Goal: Task Accomplishment & Management: Complete application form

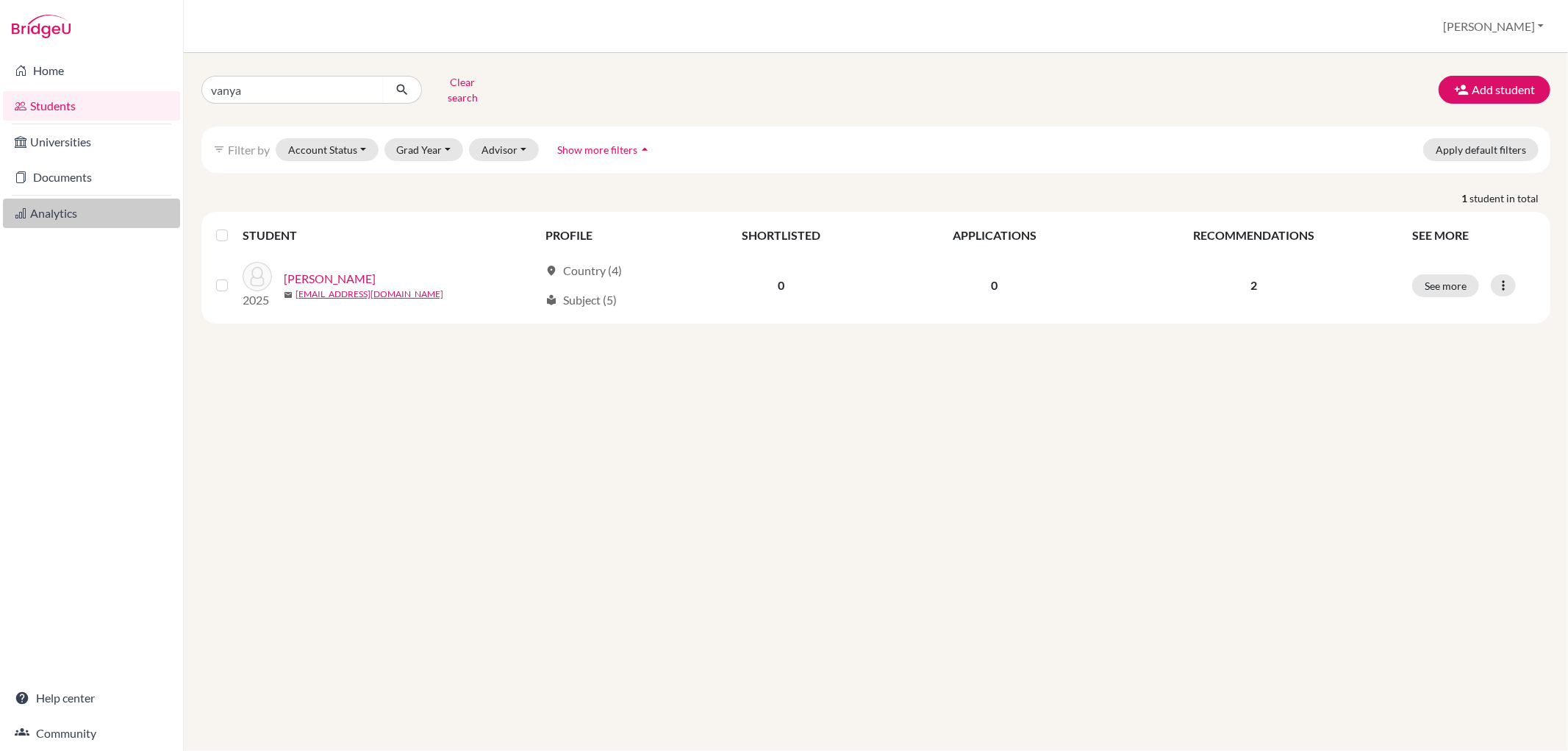
click at [73, 210] on link "Analytics" at bounding box center [92, 213] width 178 height 30
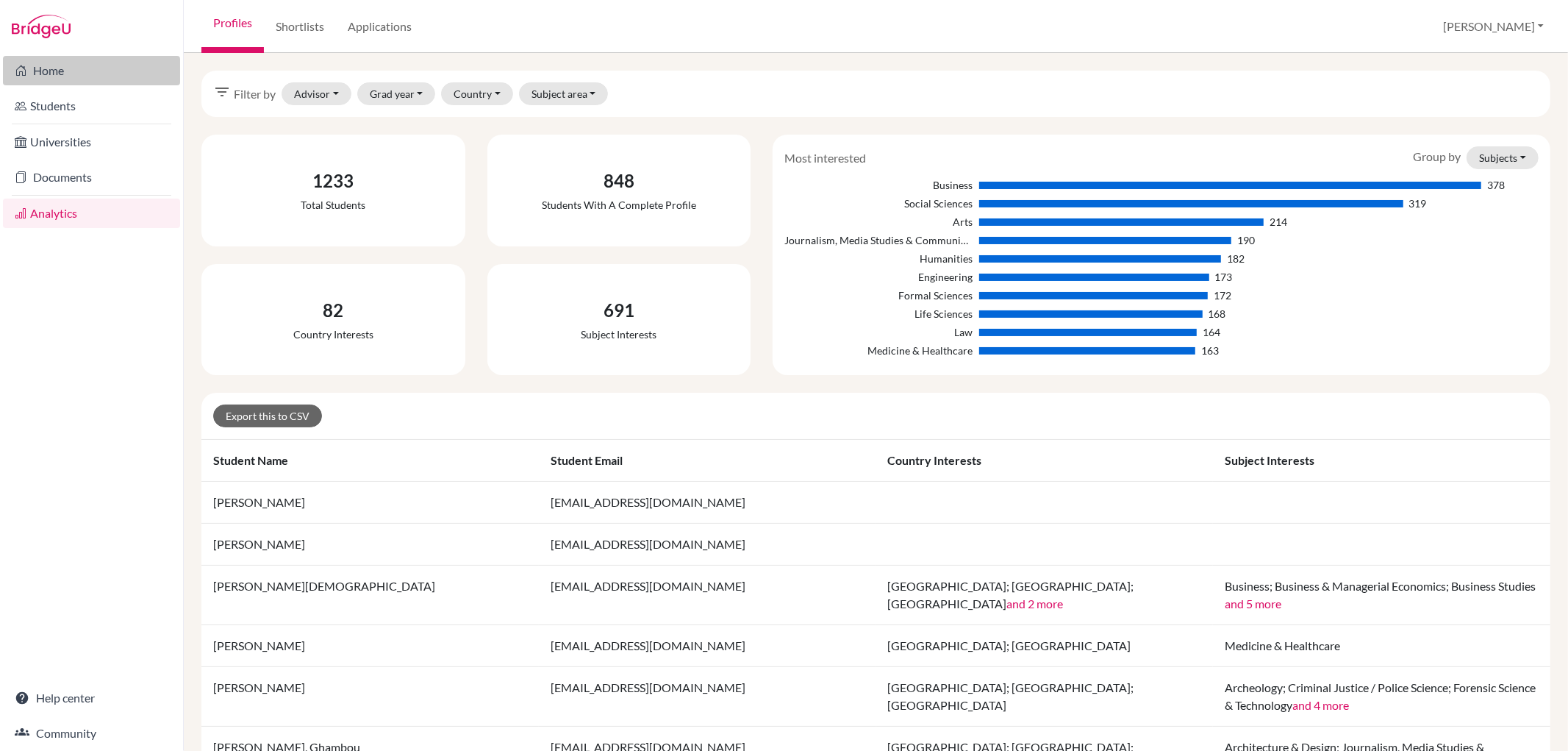
click at [85, 72] on link "Home" at bounding box center [92, 71] width 178 height 30
click at [1519, 20] on button "[PERSON_NAME]" at bounding box center [1493, 26] width 114 height 28
click at [1490, 88] on link "School Settings" at bounding box center [1431, 84] width 116 height 23
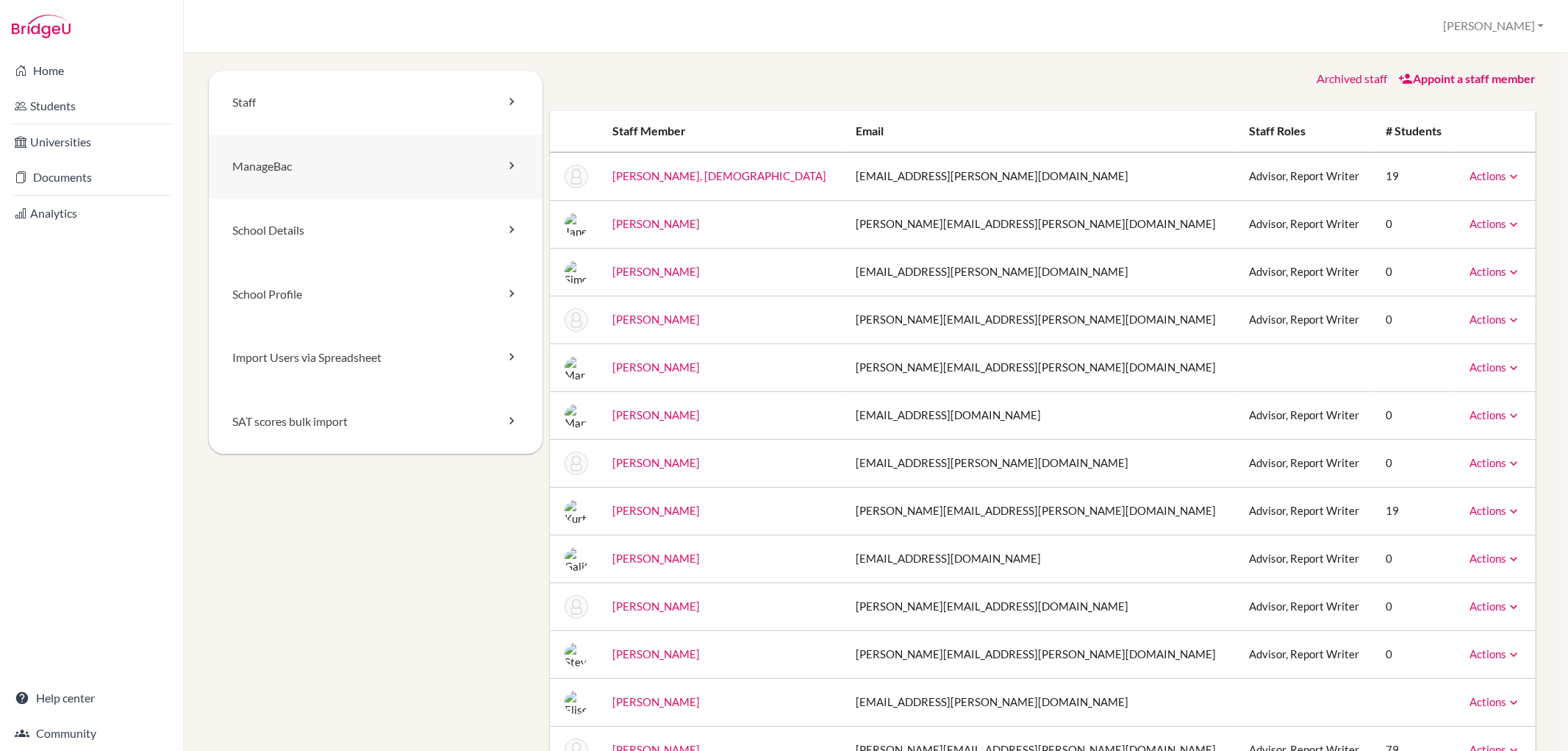
click at [298, 167] on link "ManageBac" at bounding box center [375, 167] width 334 height 64
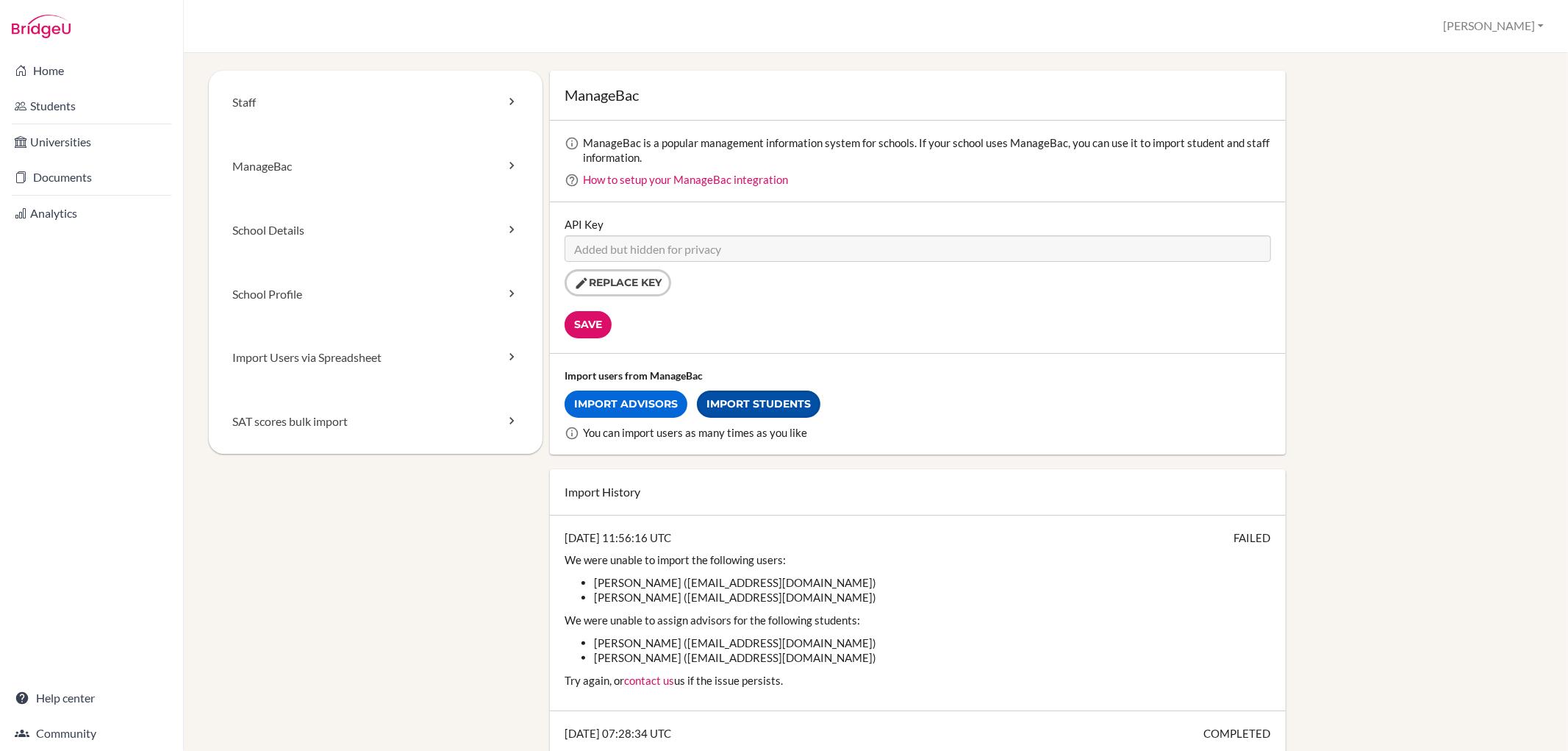
click at [730, 396] on link "Import Students" at bounding box center [758, 404] width 124 height 27
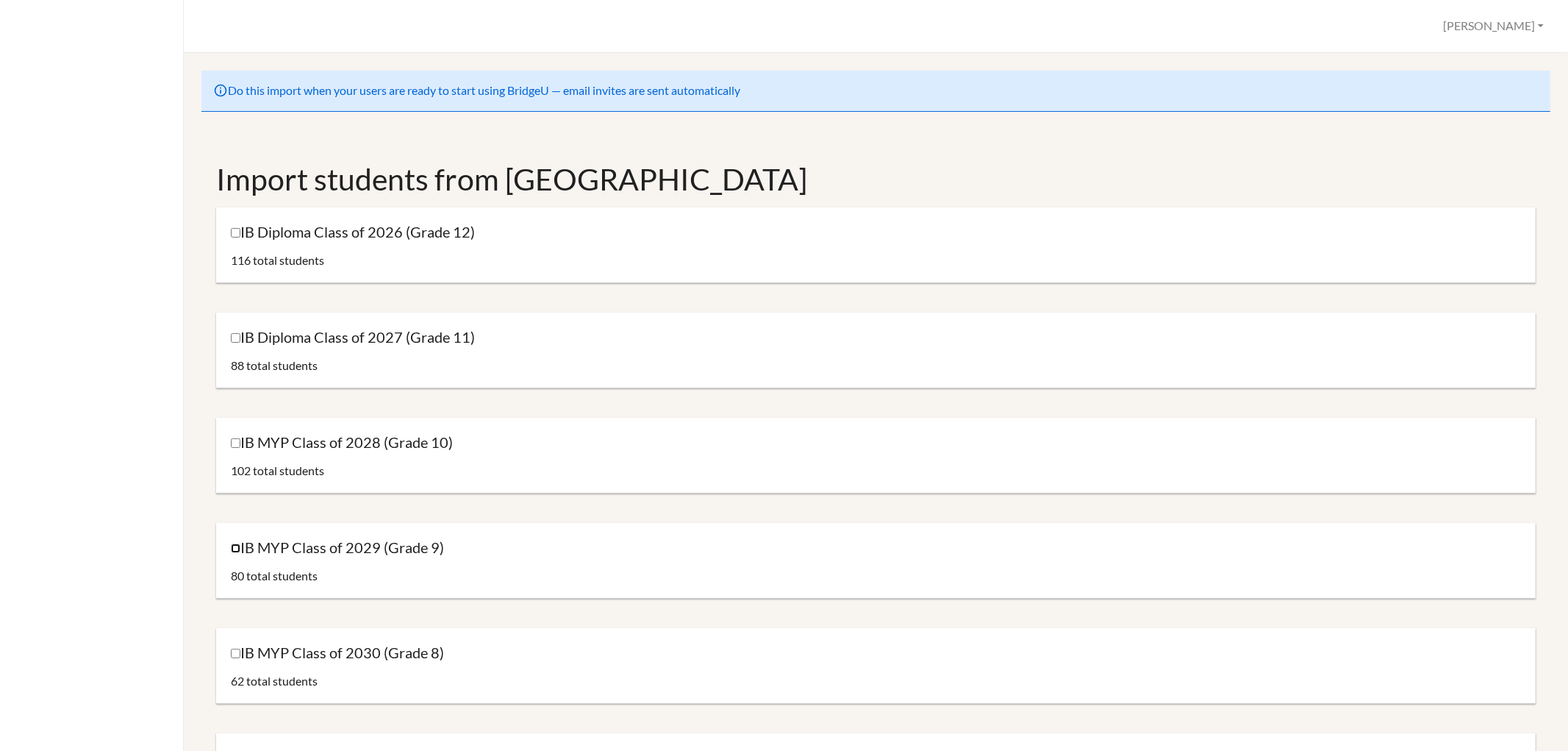
click at [237, 545] on input "IB MYP Class of 2029 (Grade 9)" at bounding box center [235, 548] width 9 height 9
checkbox input "true"
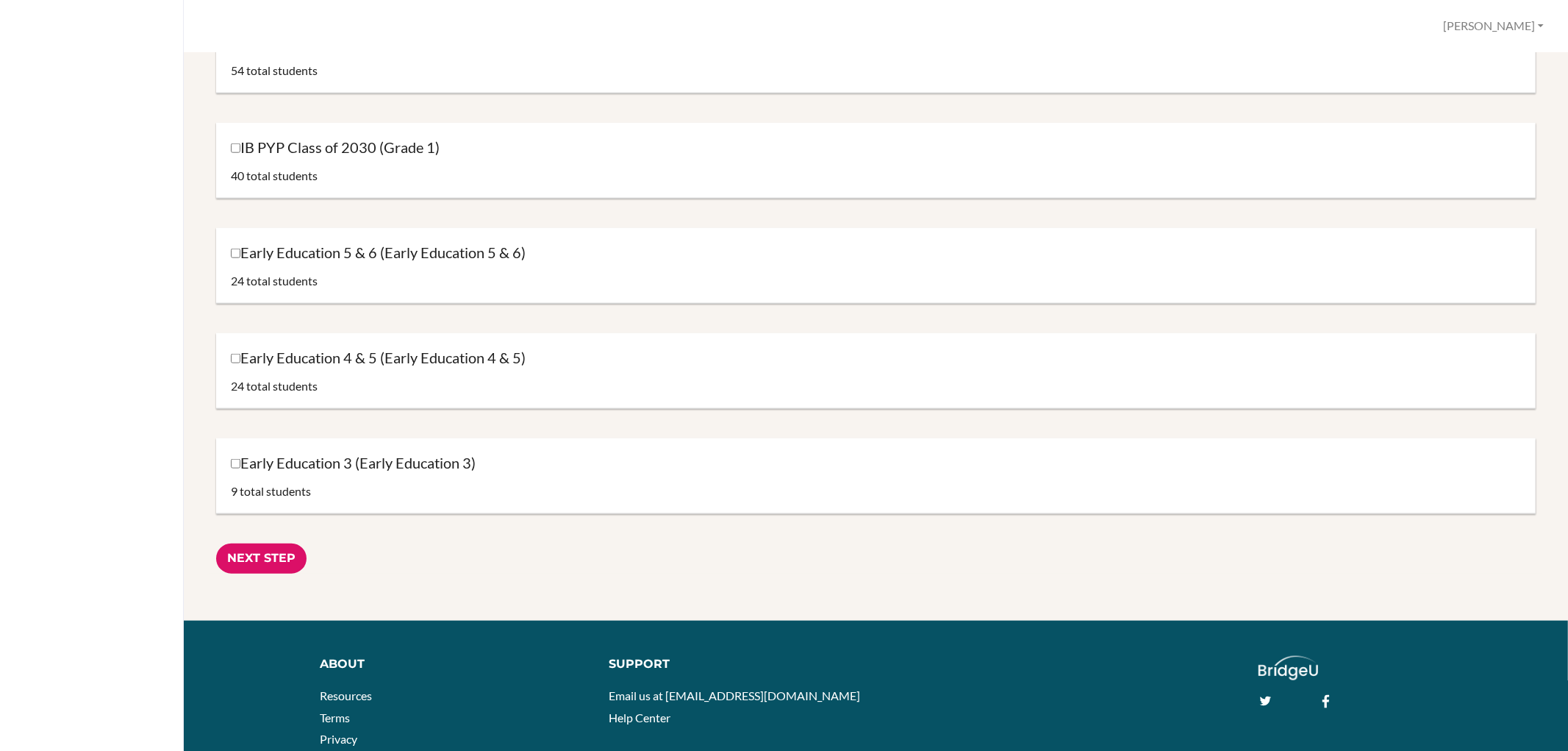
scroll to position [1351, 0]
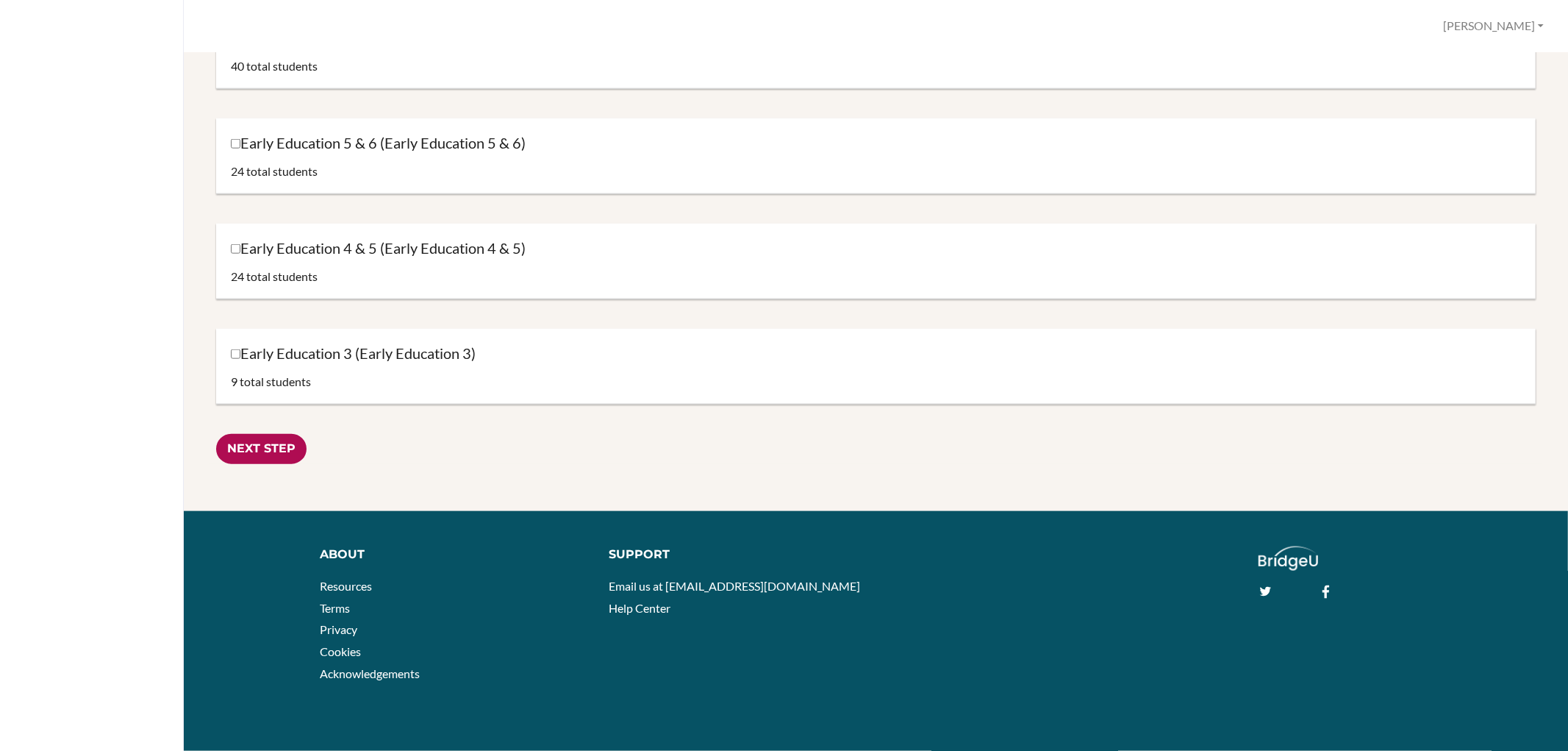
click at [261, 441] on input "Next Step" at bounding box center [262, 449] width 90 height 30
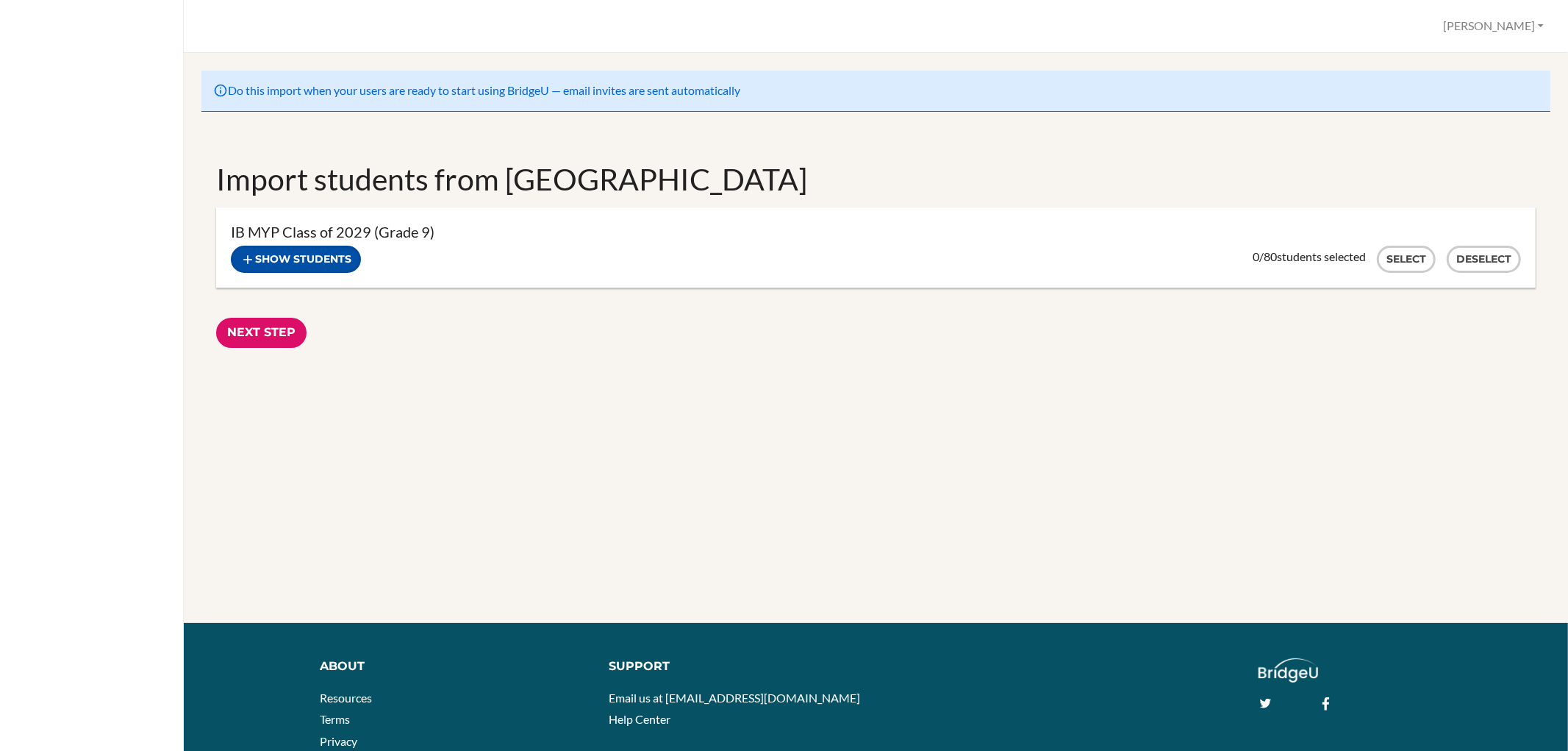
click at [280, 260] on button "Show students" at bounding box center [295, 259] width 130 height 27
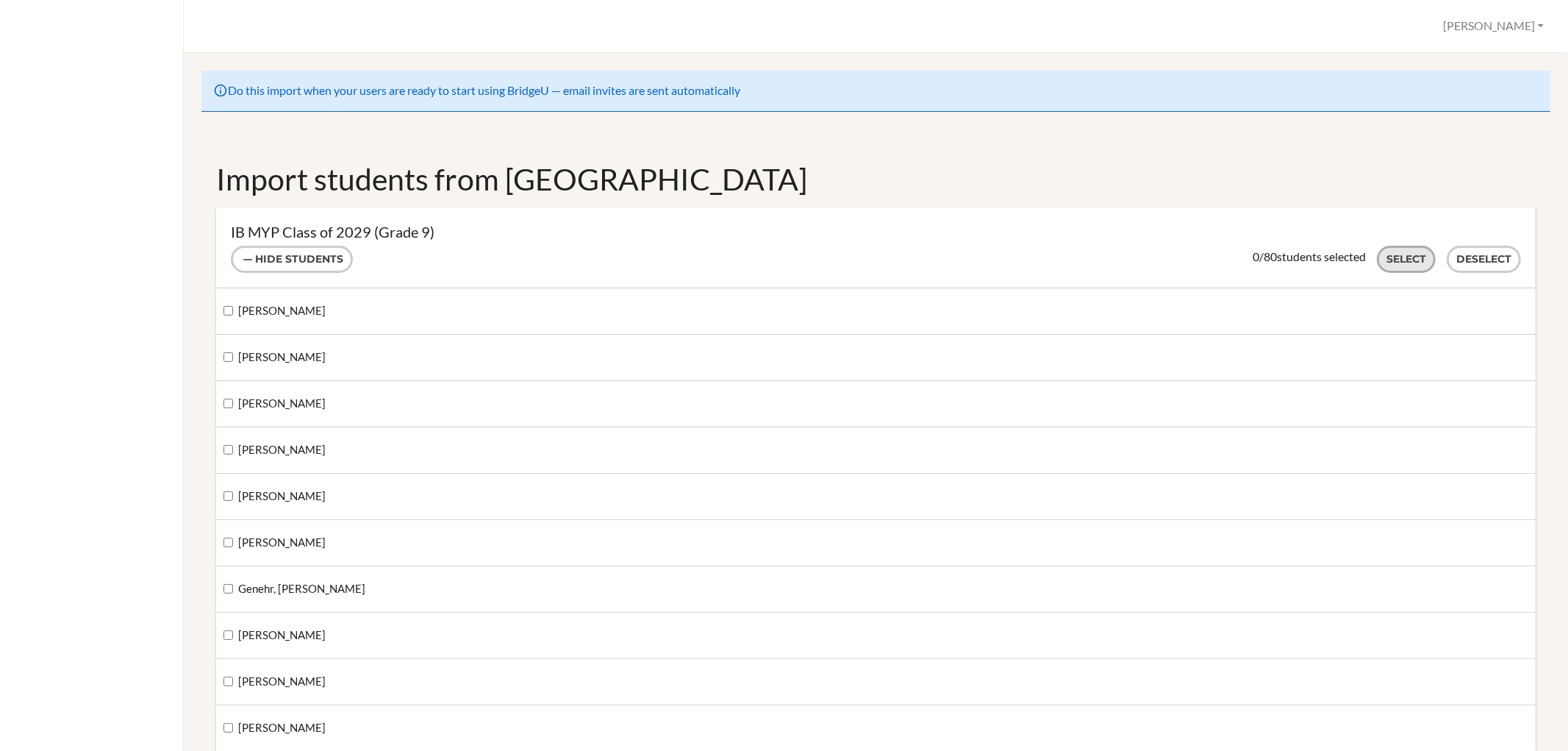
click at [1397, 252] on button "Select" at bounding box center [1406, 259] width 59 height 27
checkbox input "true"
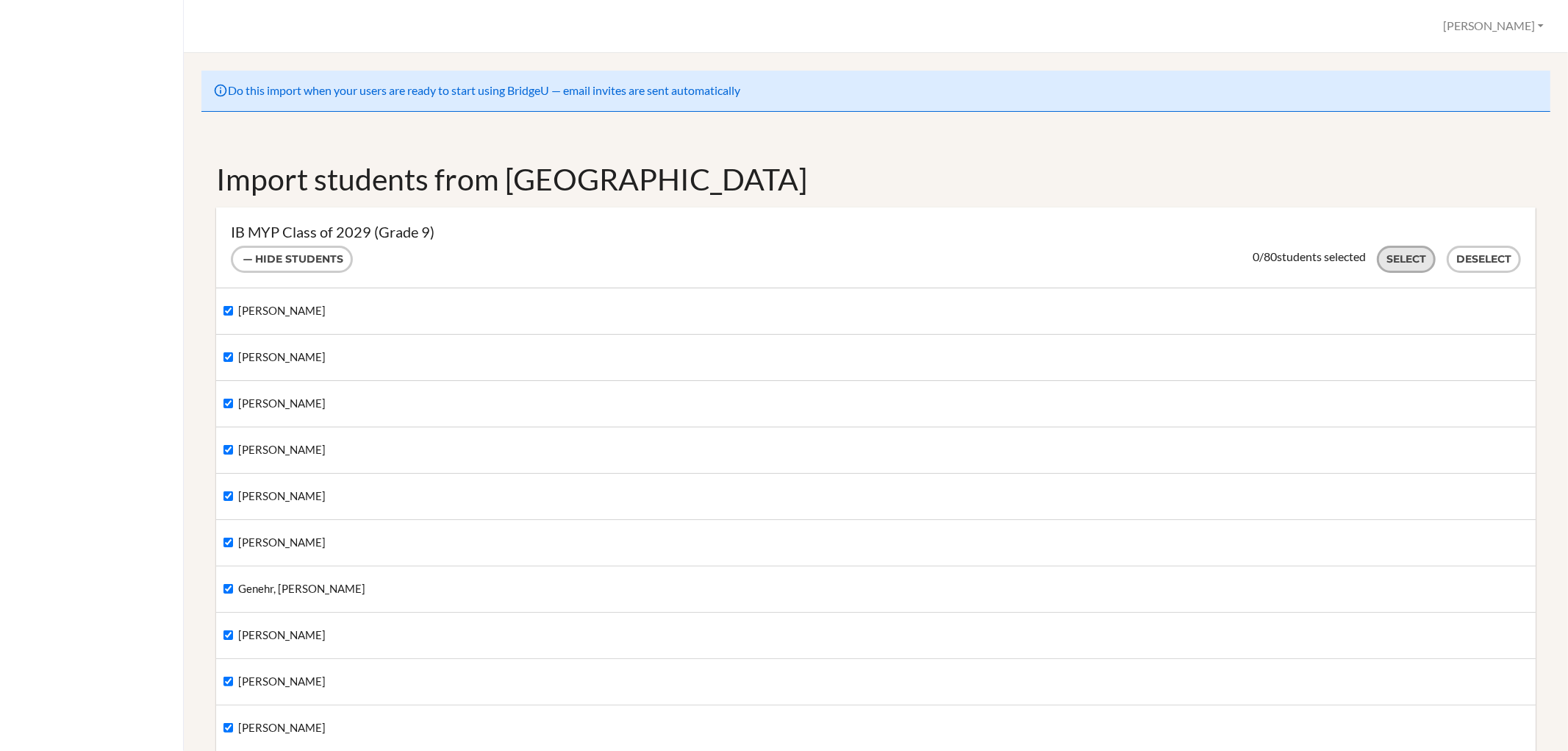
checkbox input "true"
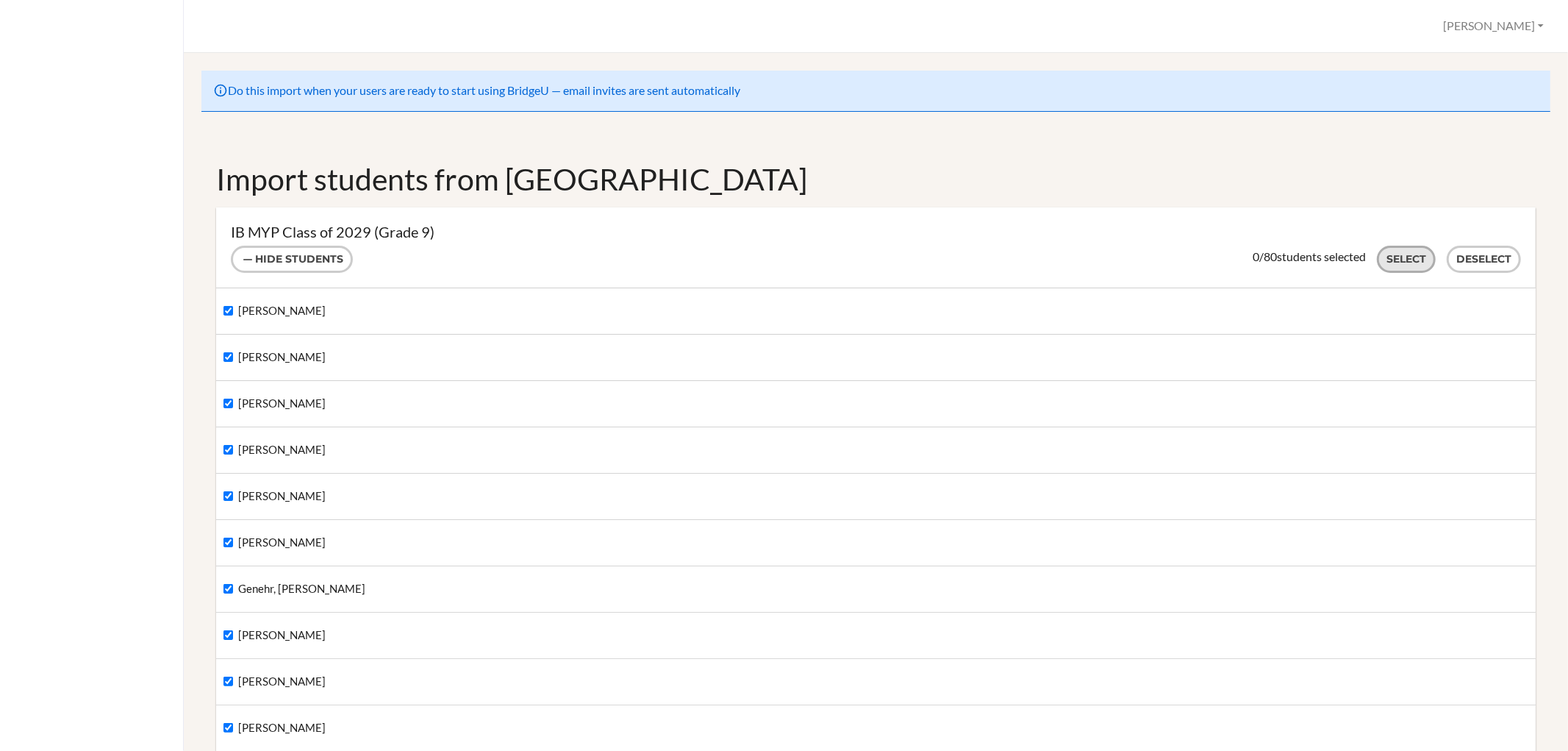
checkbox input "true"
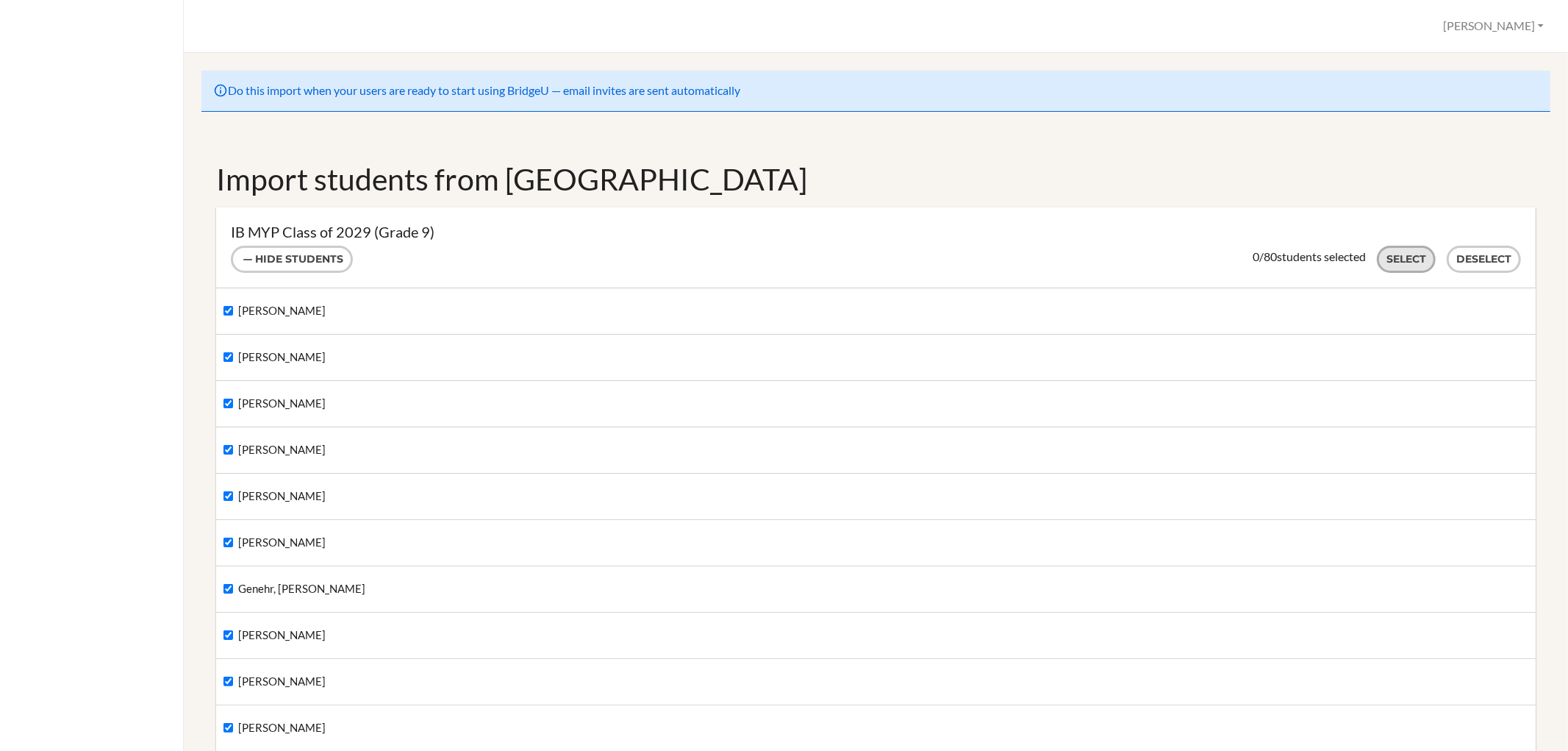
checkbox input "true"
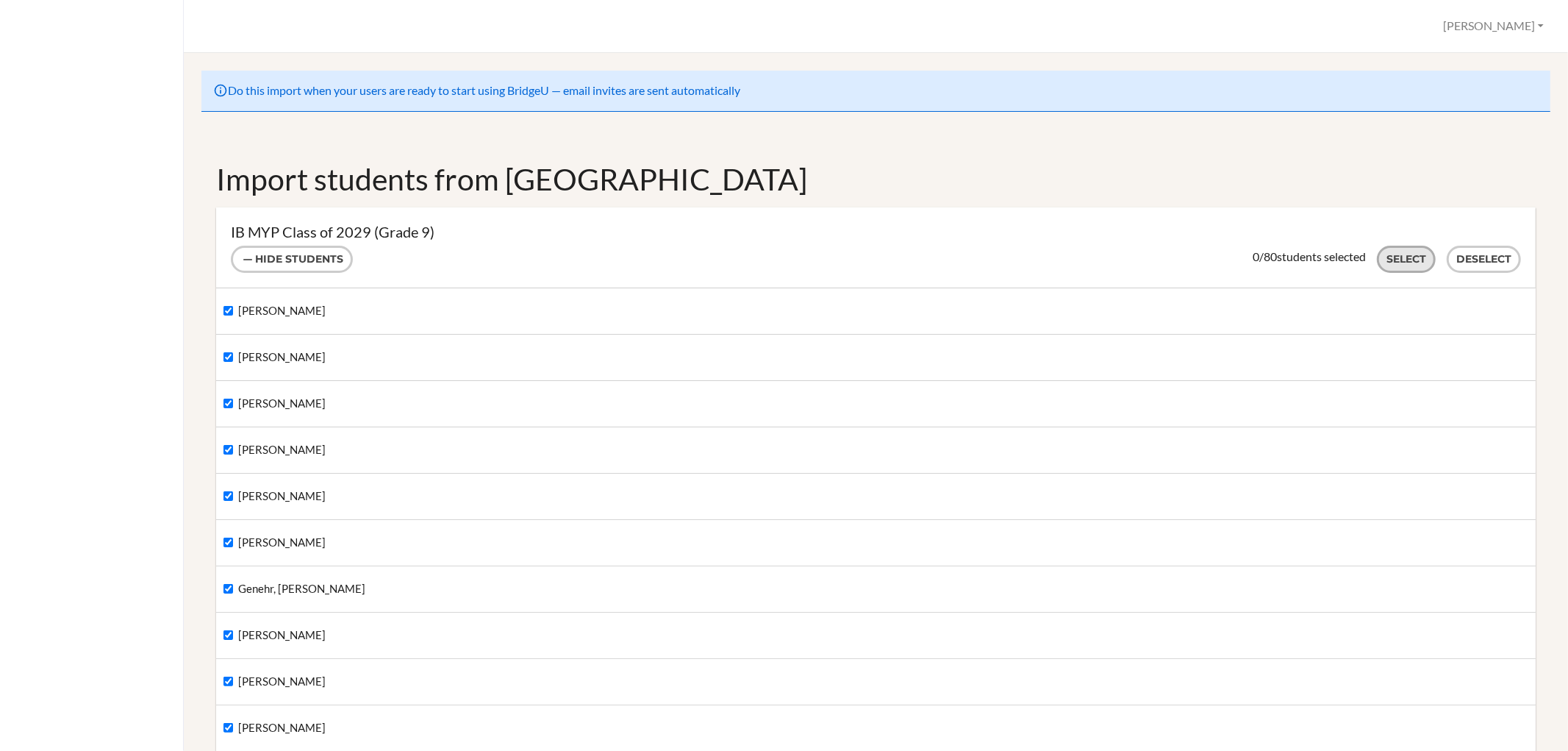
checkbox input "true"
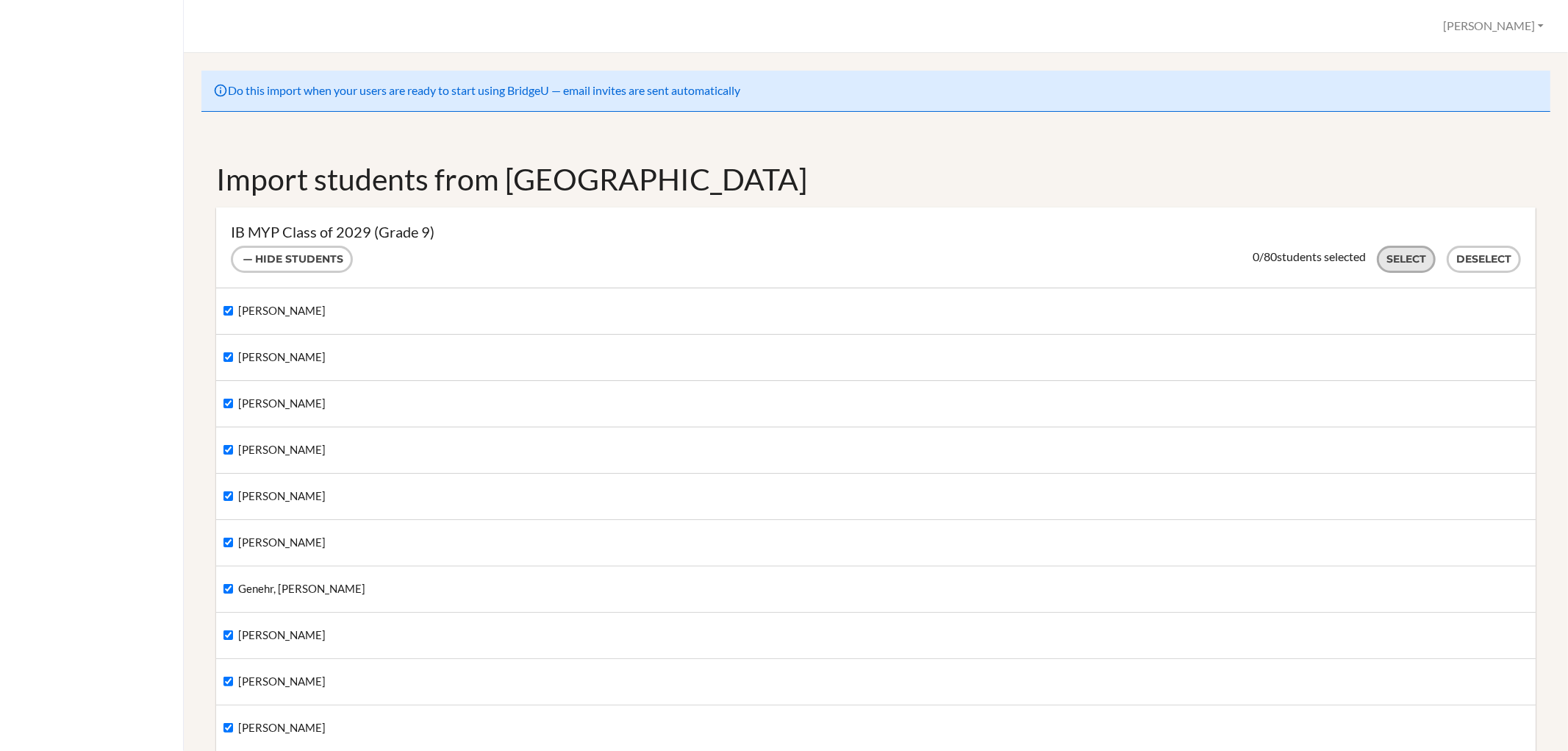
checkbox input "true"
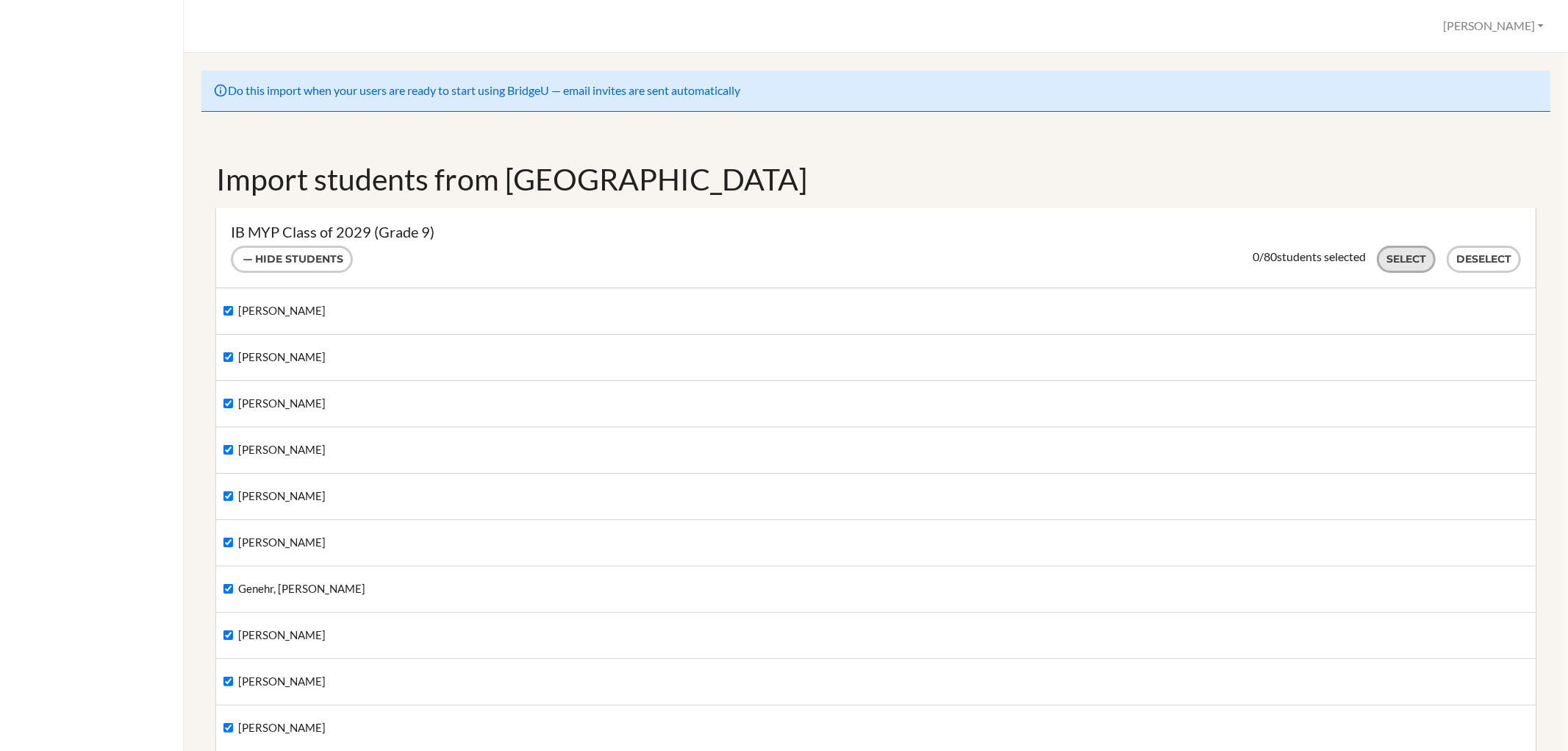
checkbox input "true"
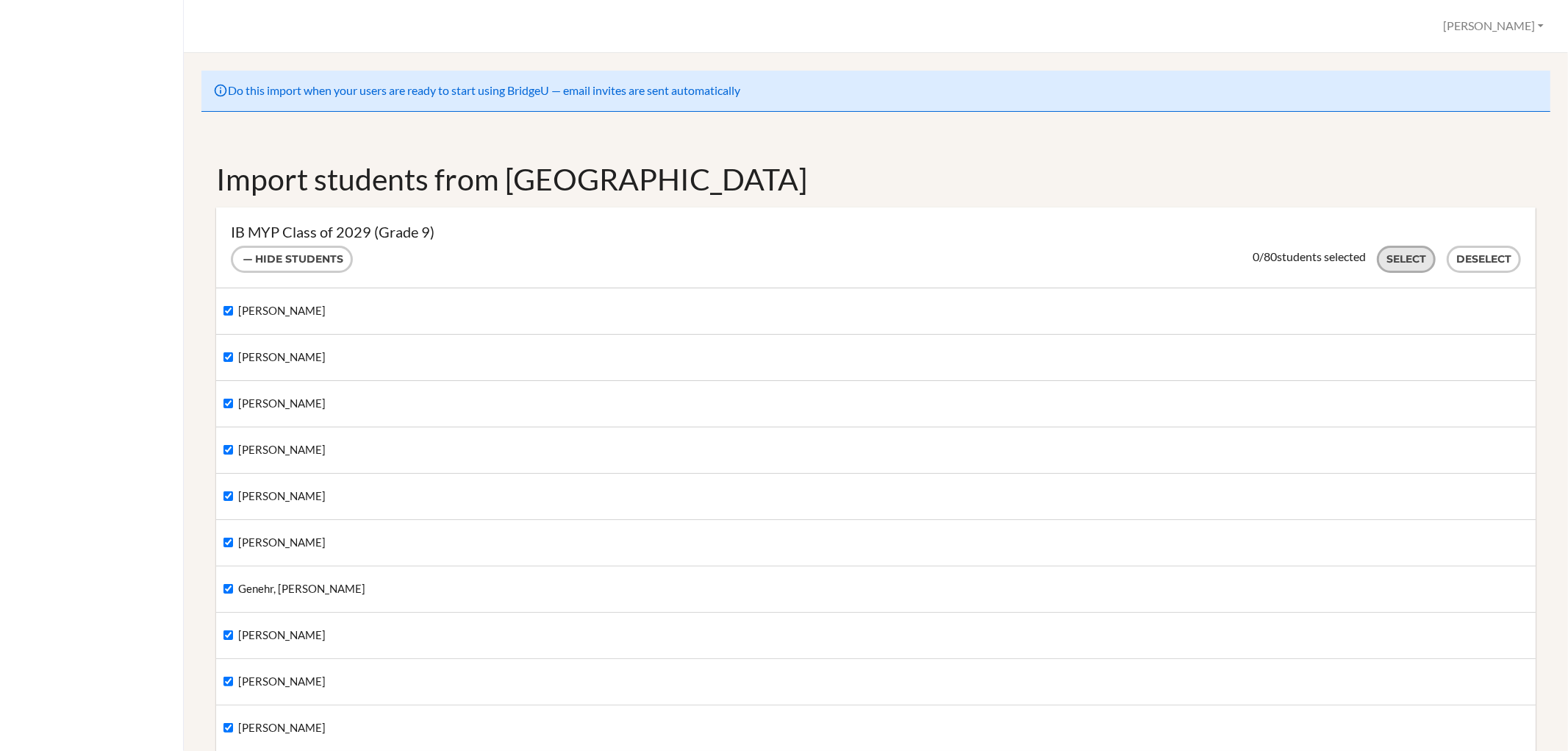
checkbox input "true"
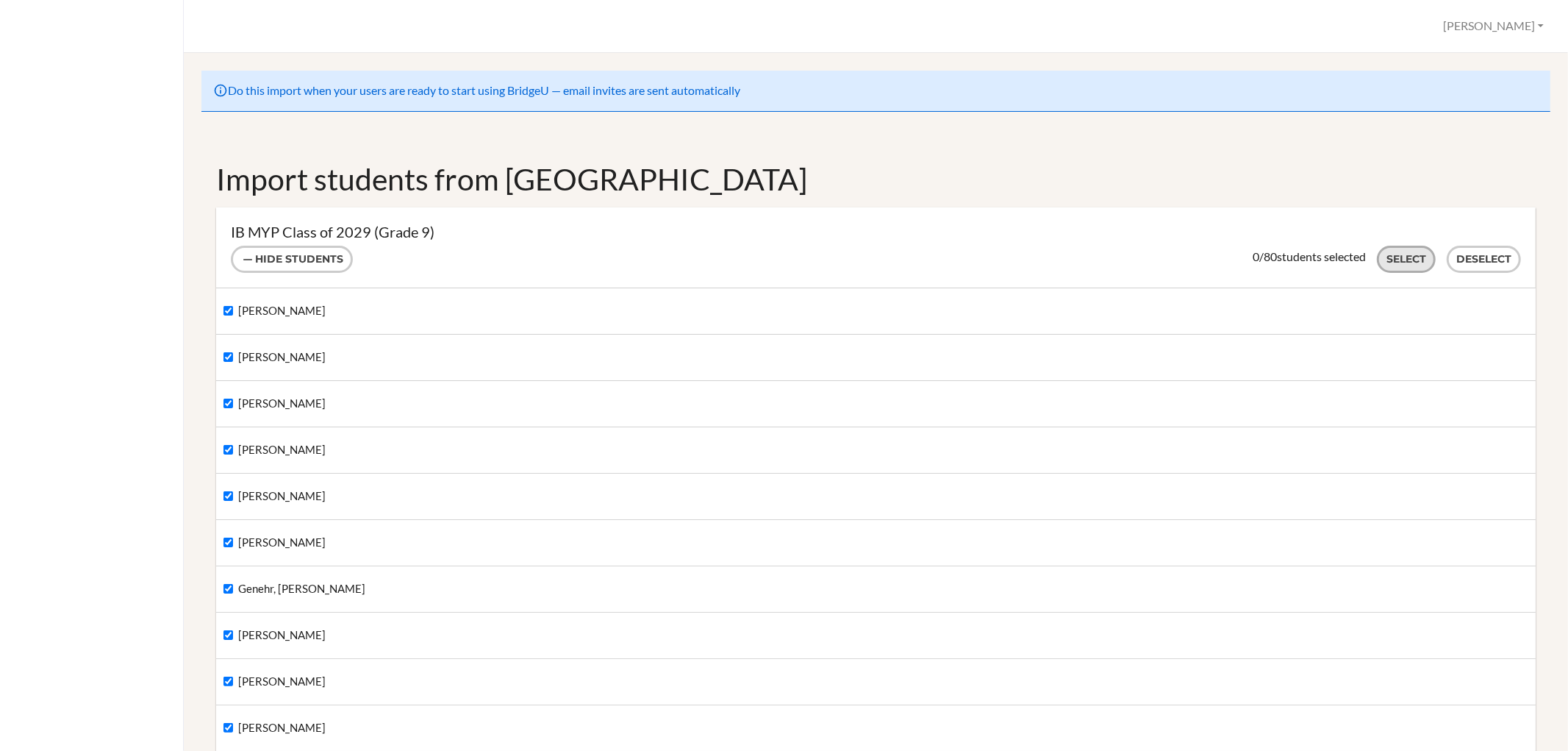
checkbox input "true"
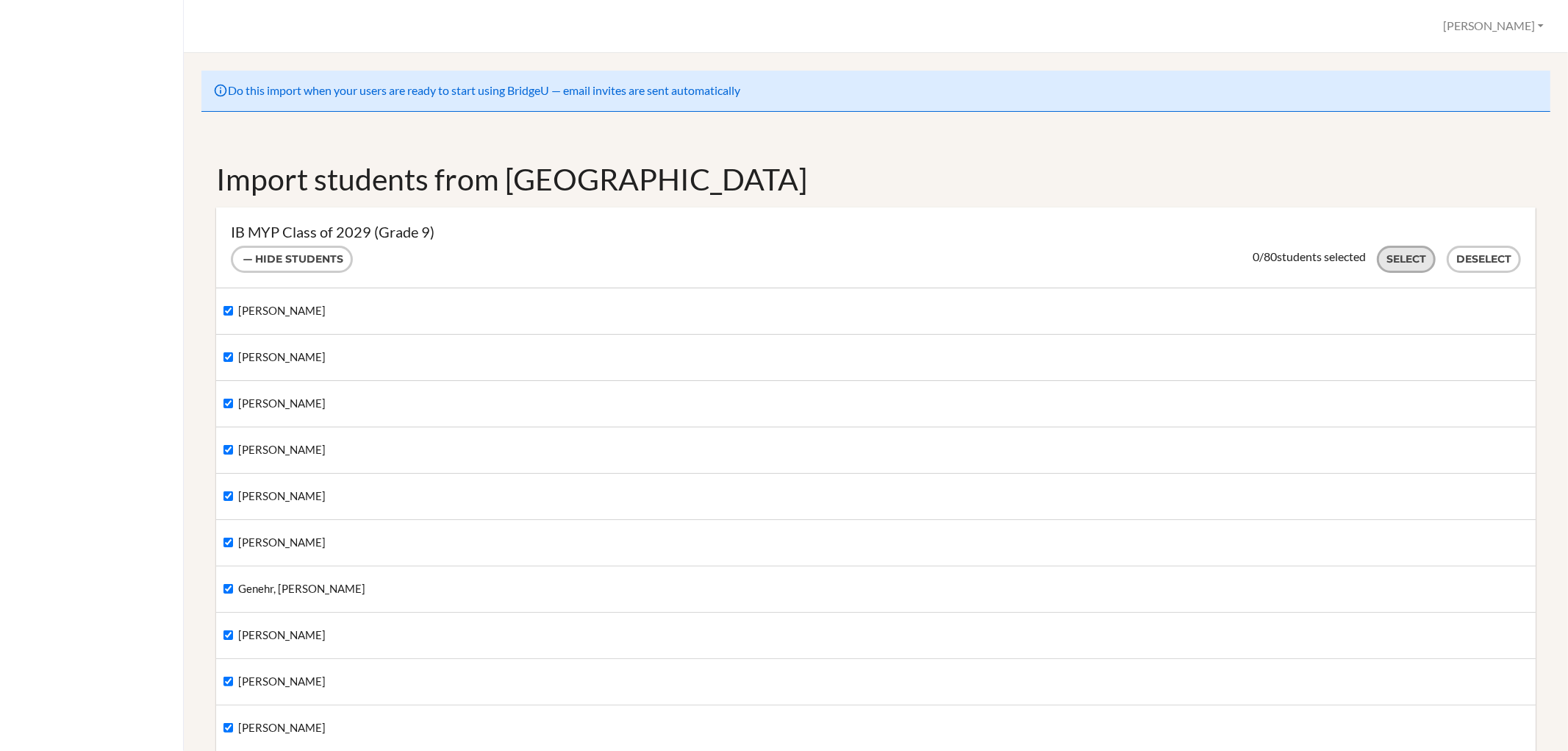
checkbox input "true"
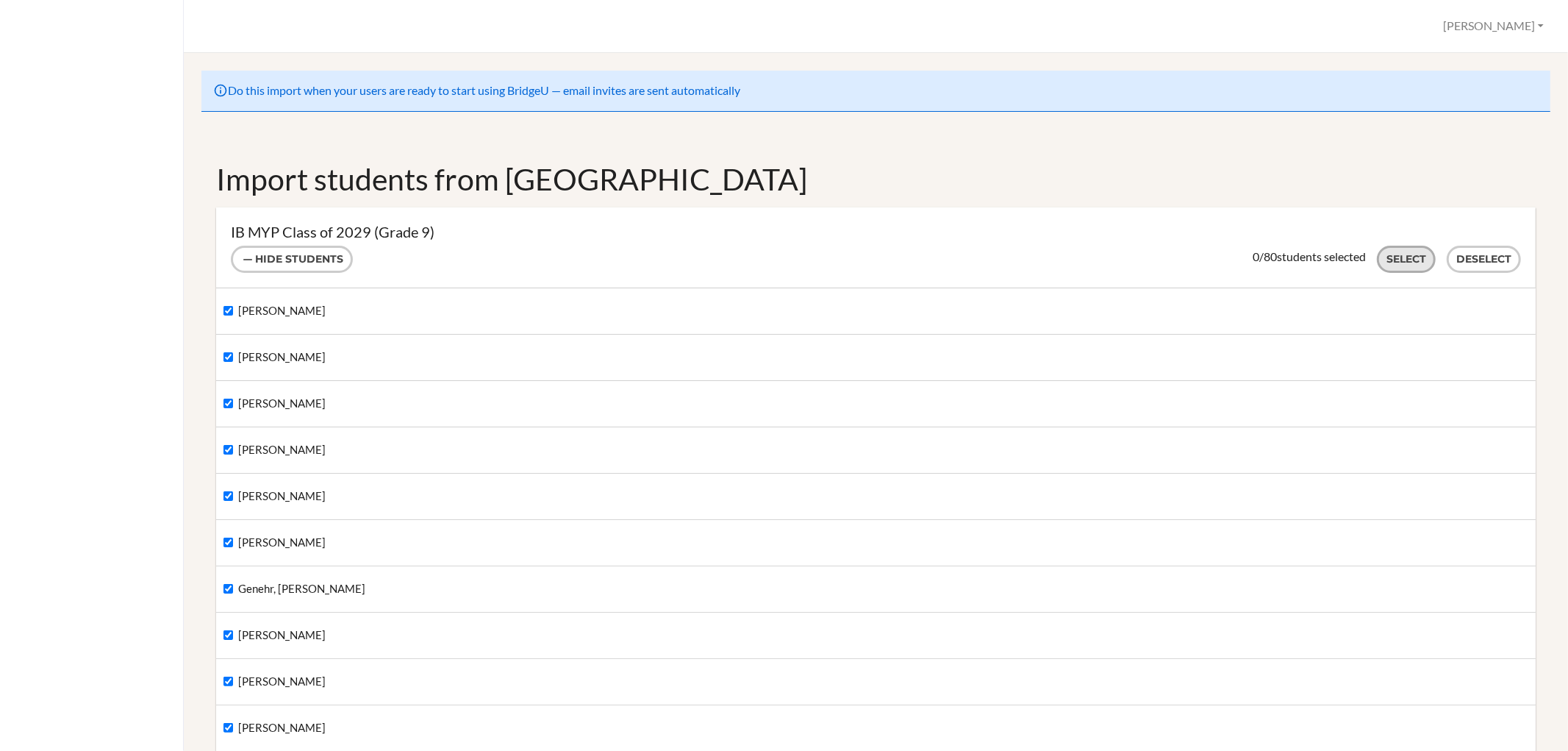
checkbox input "true"
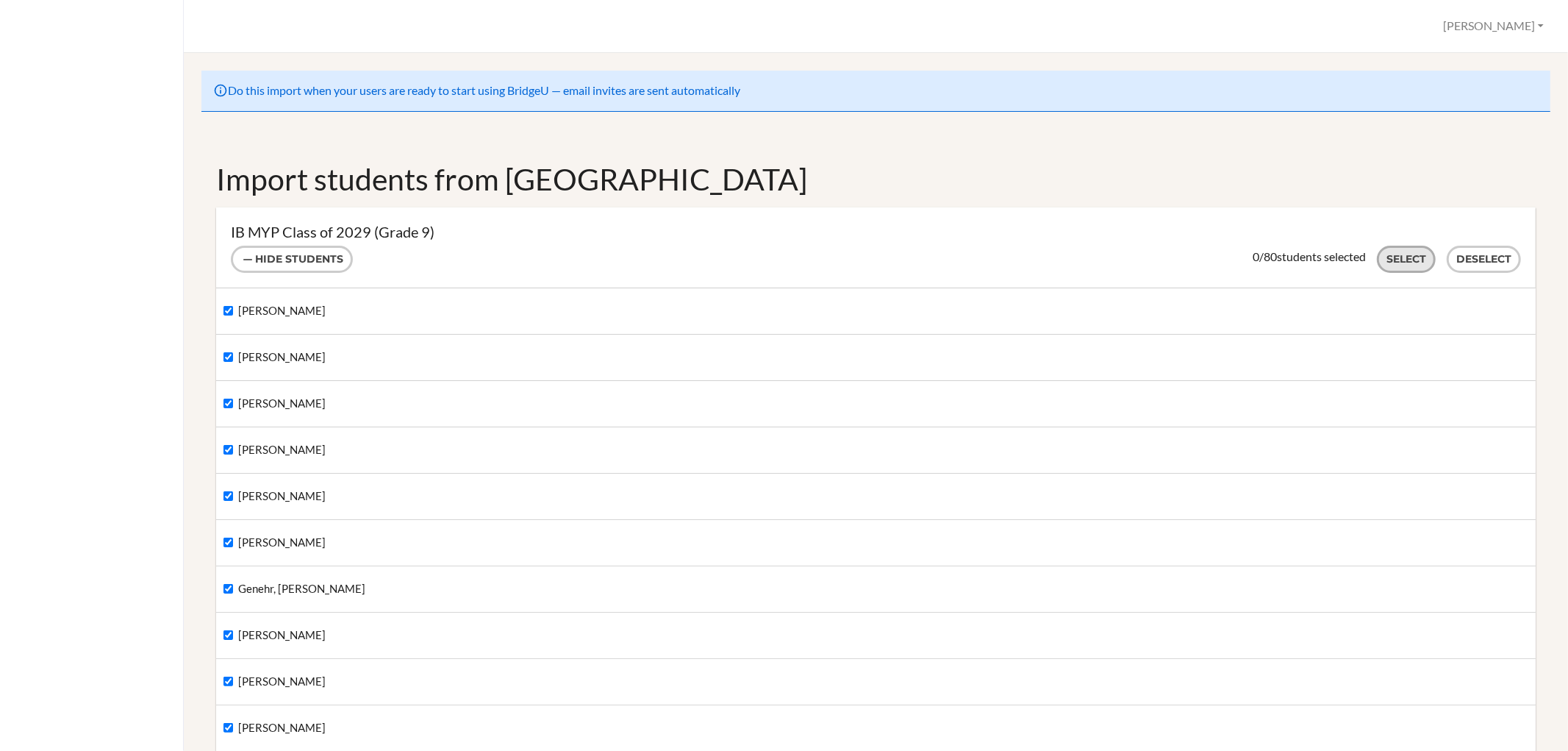
checkbox input "true"
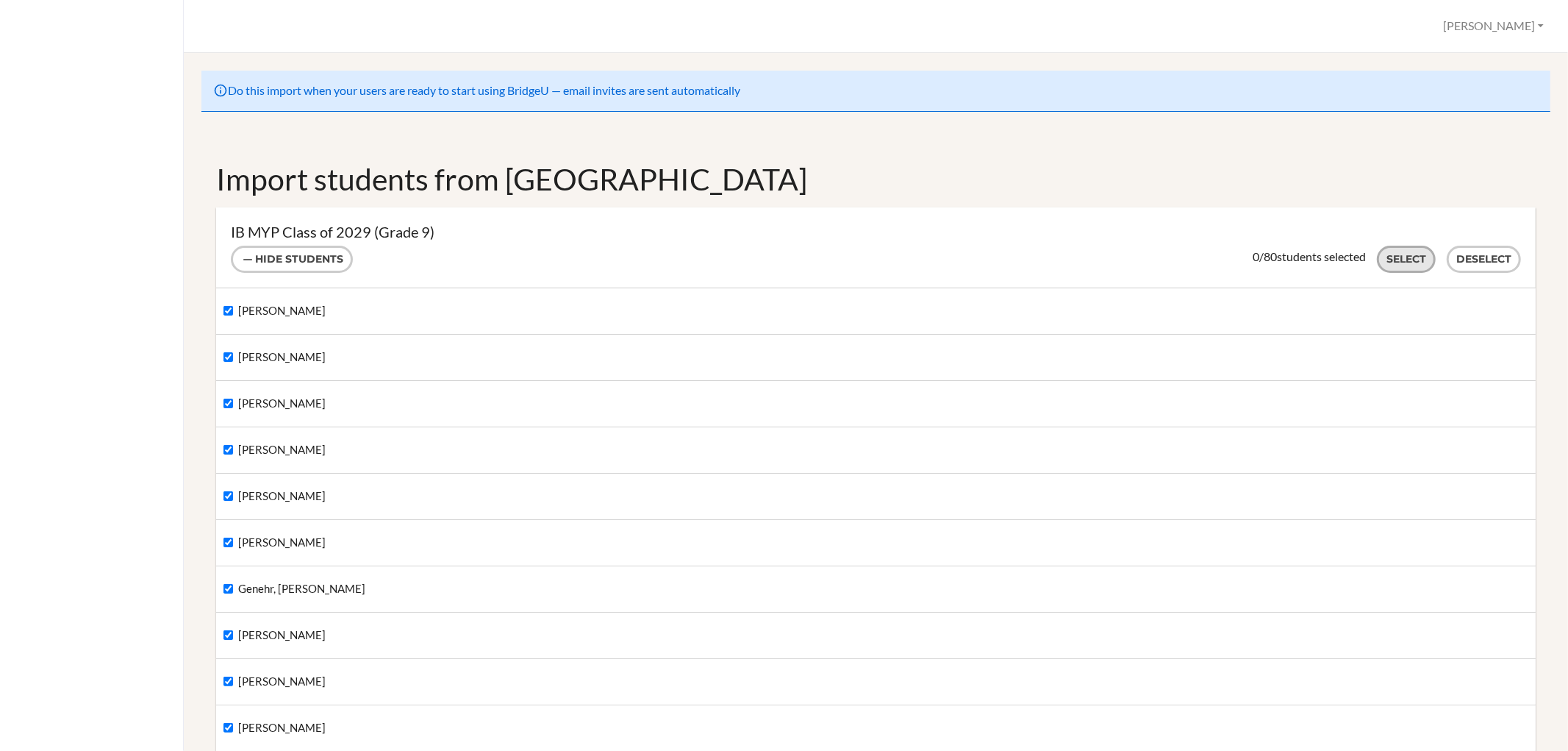
checkbox input "true"
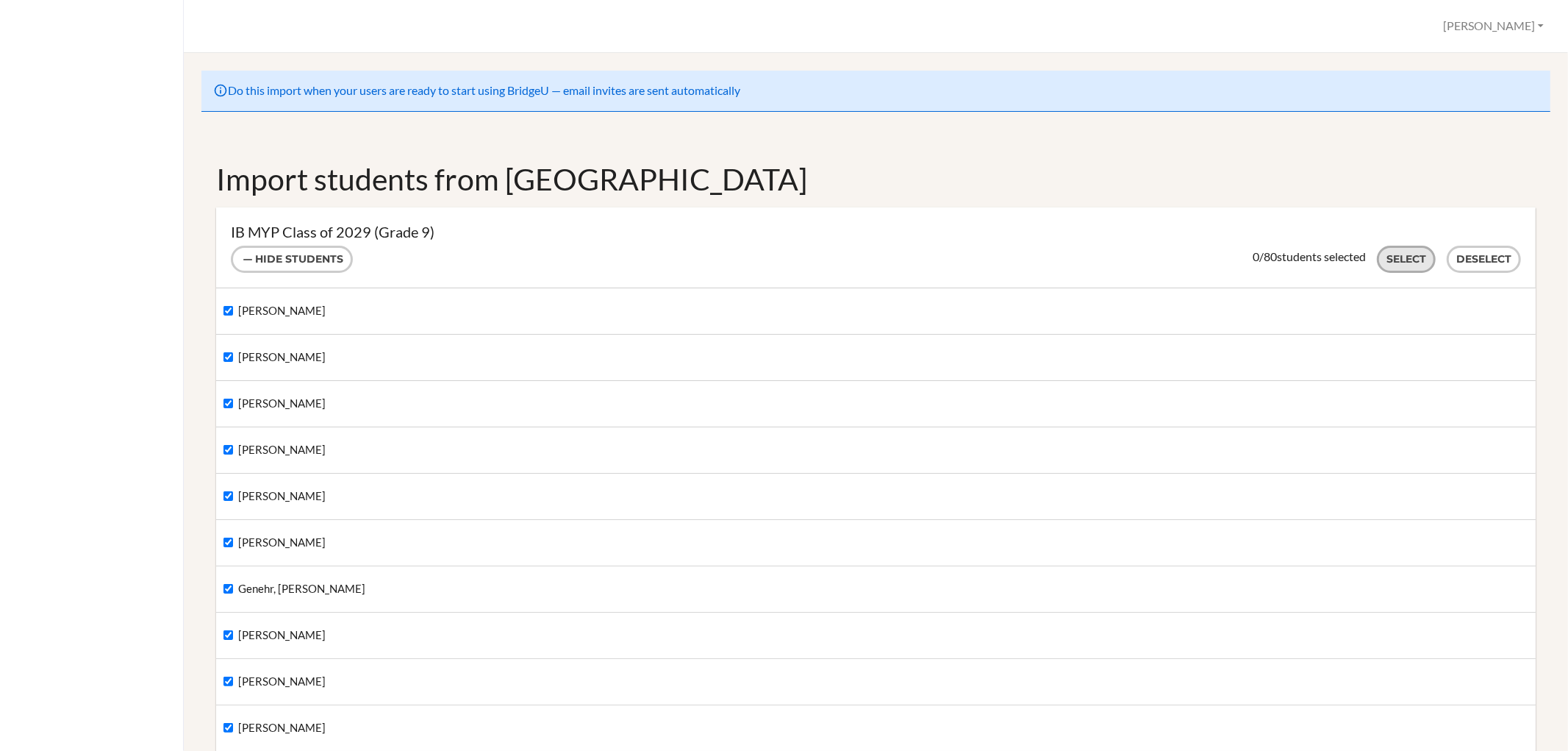
checkbox input "true"
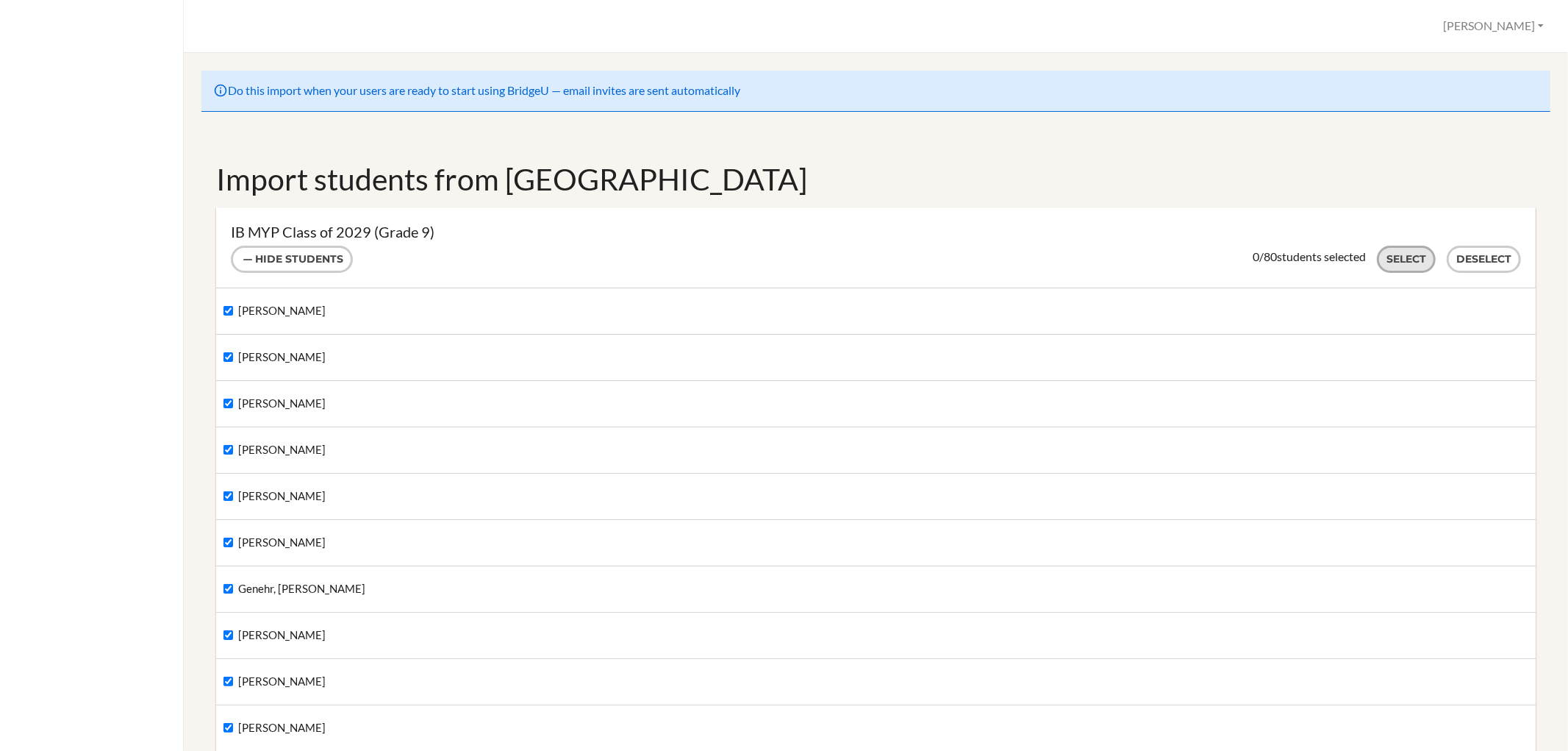
checkbox input "true"
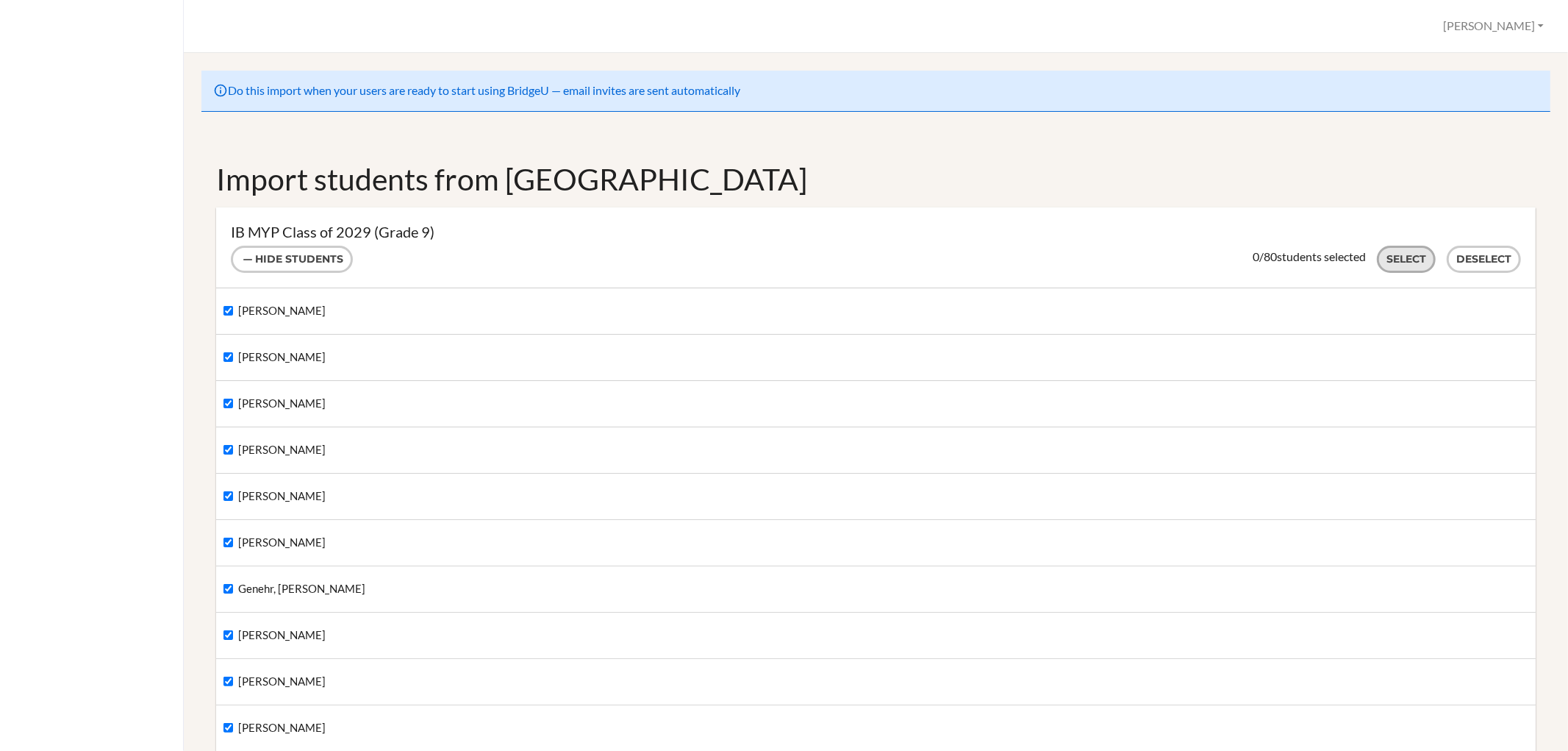
checkbox input "true"
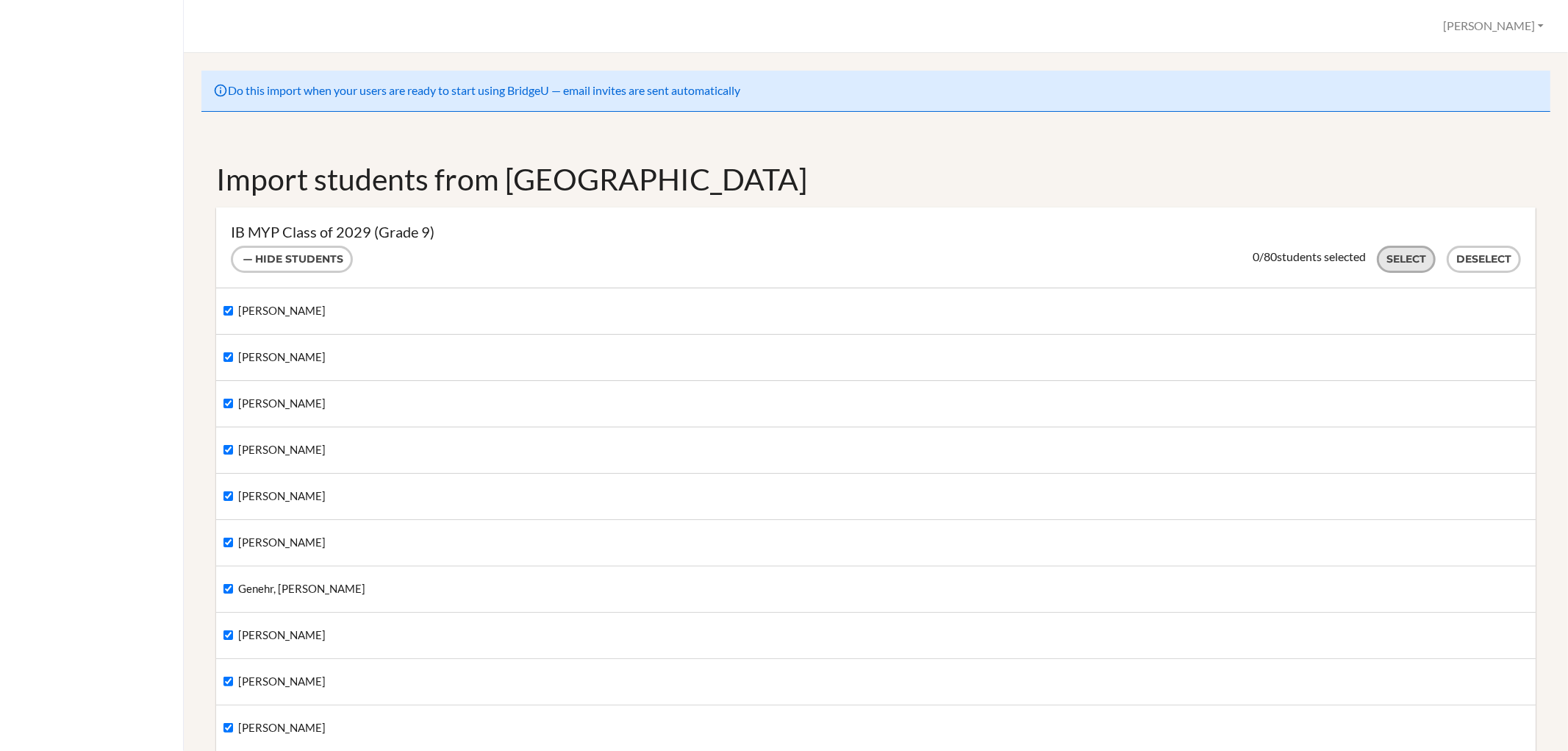
checkbox input "true"
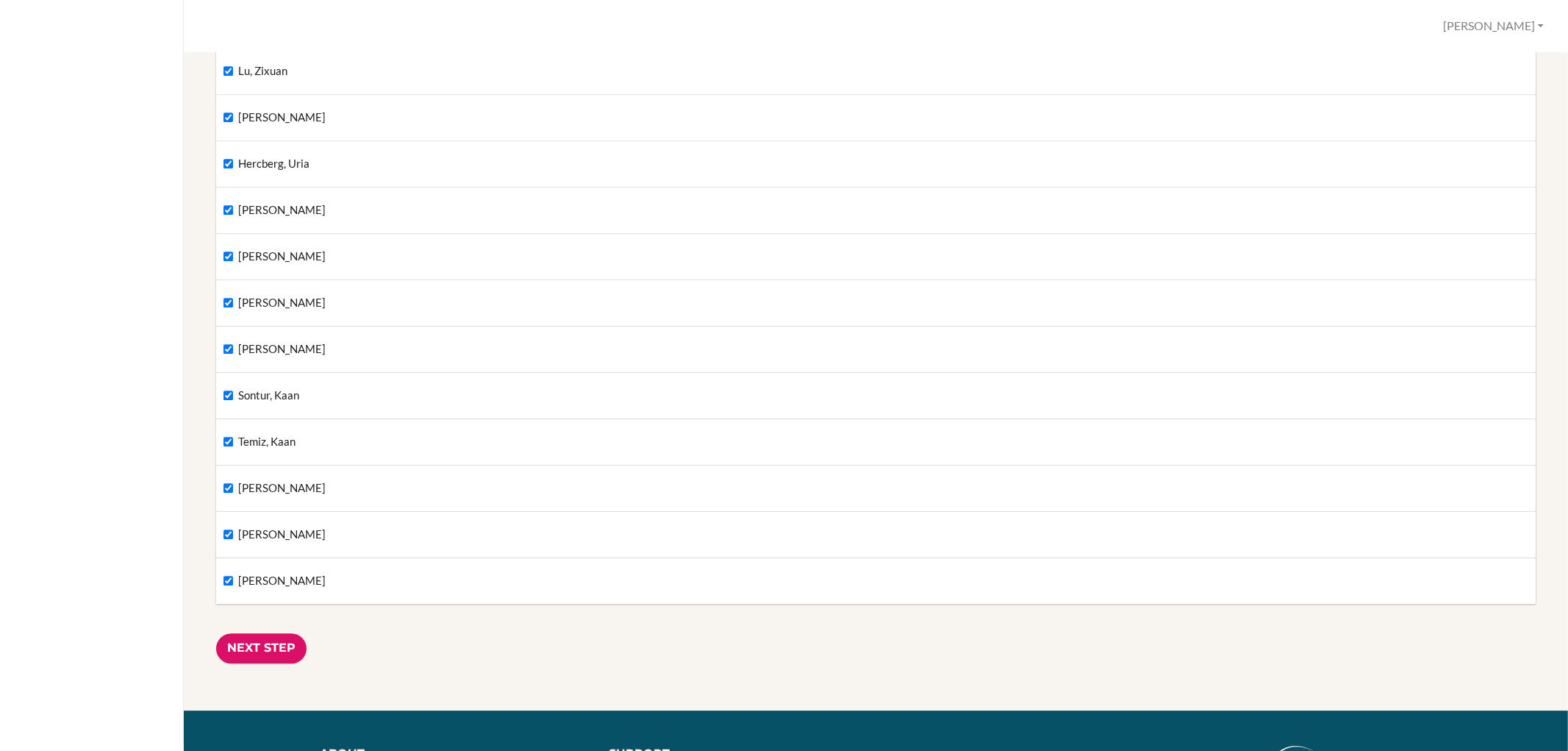
scroll to position [3350, 0]
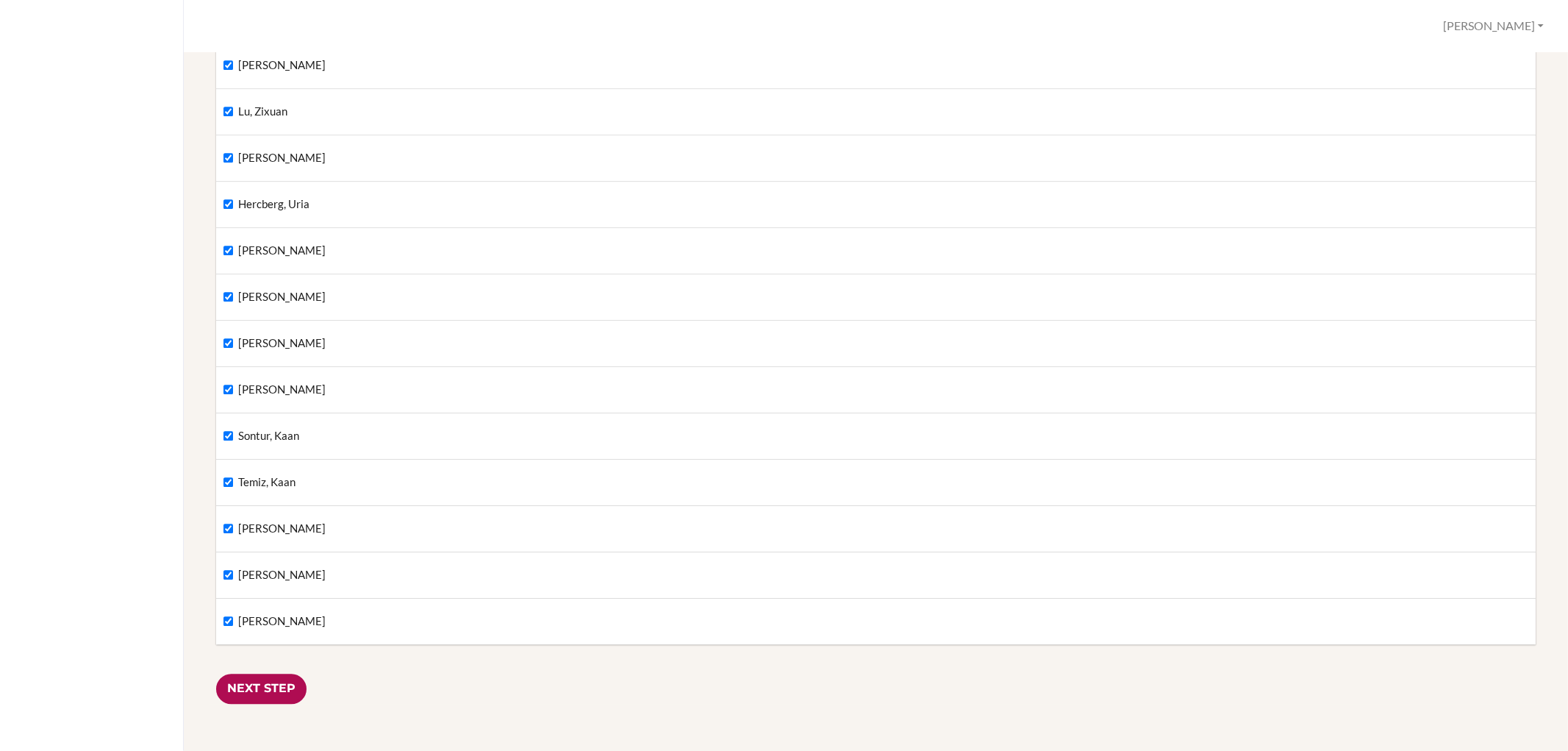
click at [252, 690] on input "Next Step" at bounding box center [262, 689] width 90 height 30
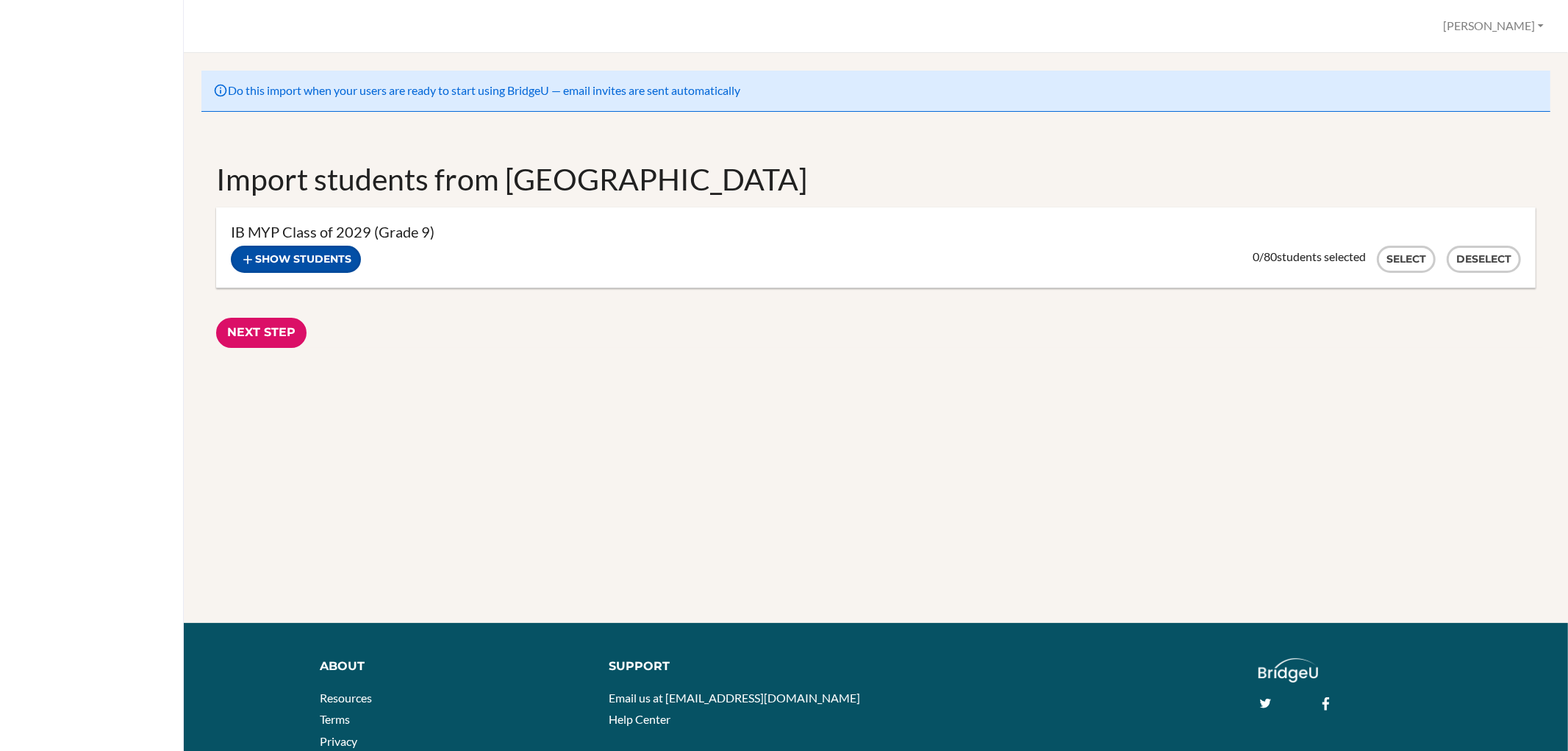
click at [311, 256] on button "Show students" at bounding box center [295, 259] width 130 height 27
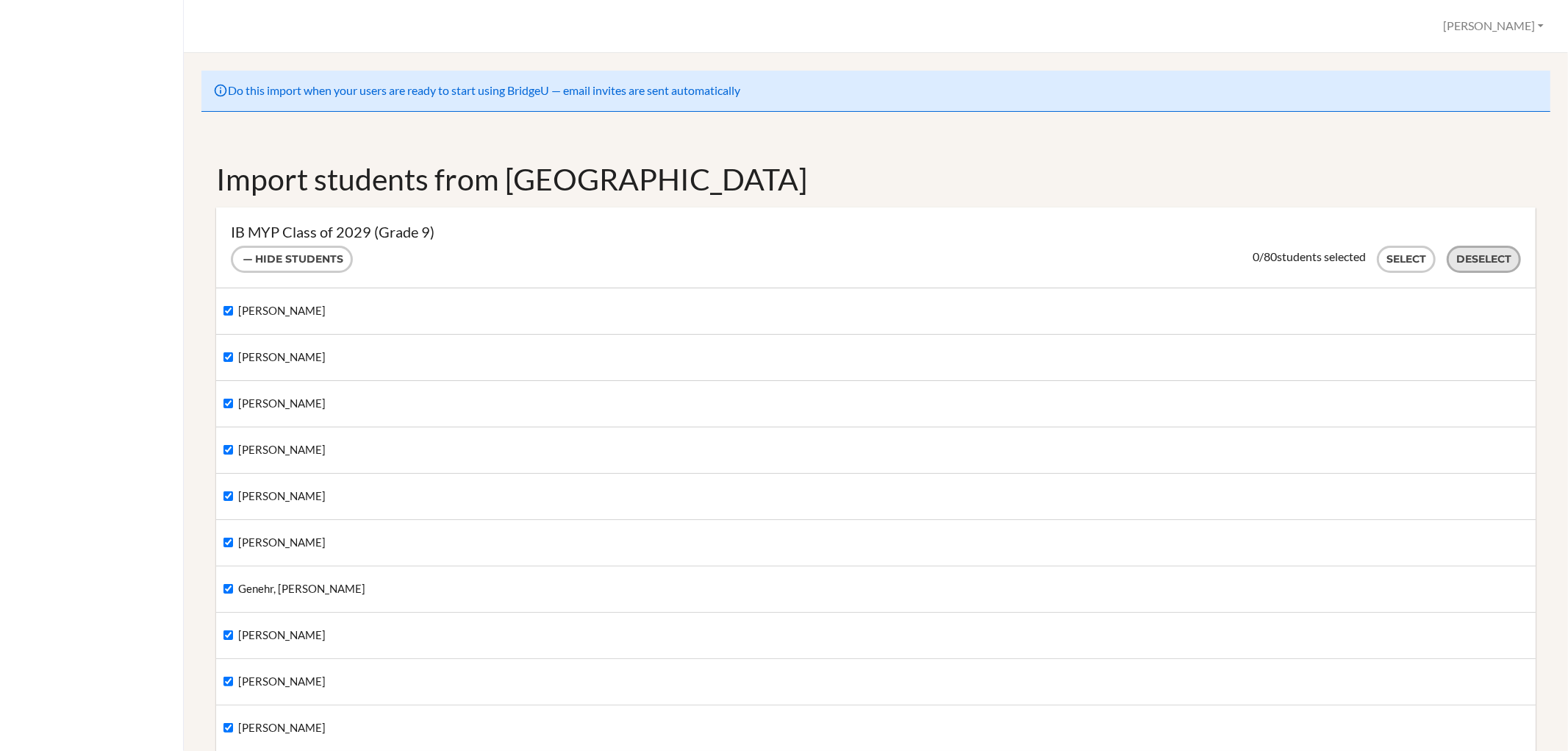
click at [1467, 255] on button "Deselect" at bounding box center [1483, 259] width 74 height 27
checkbox input "false"
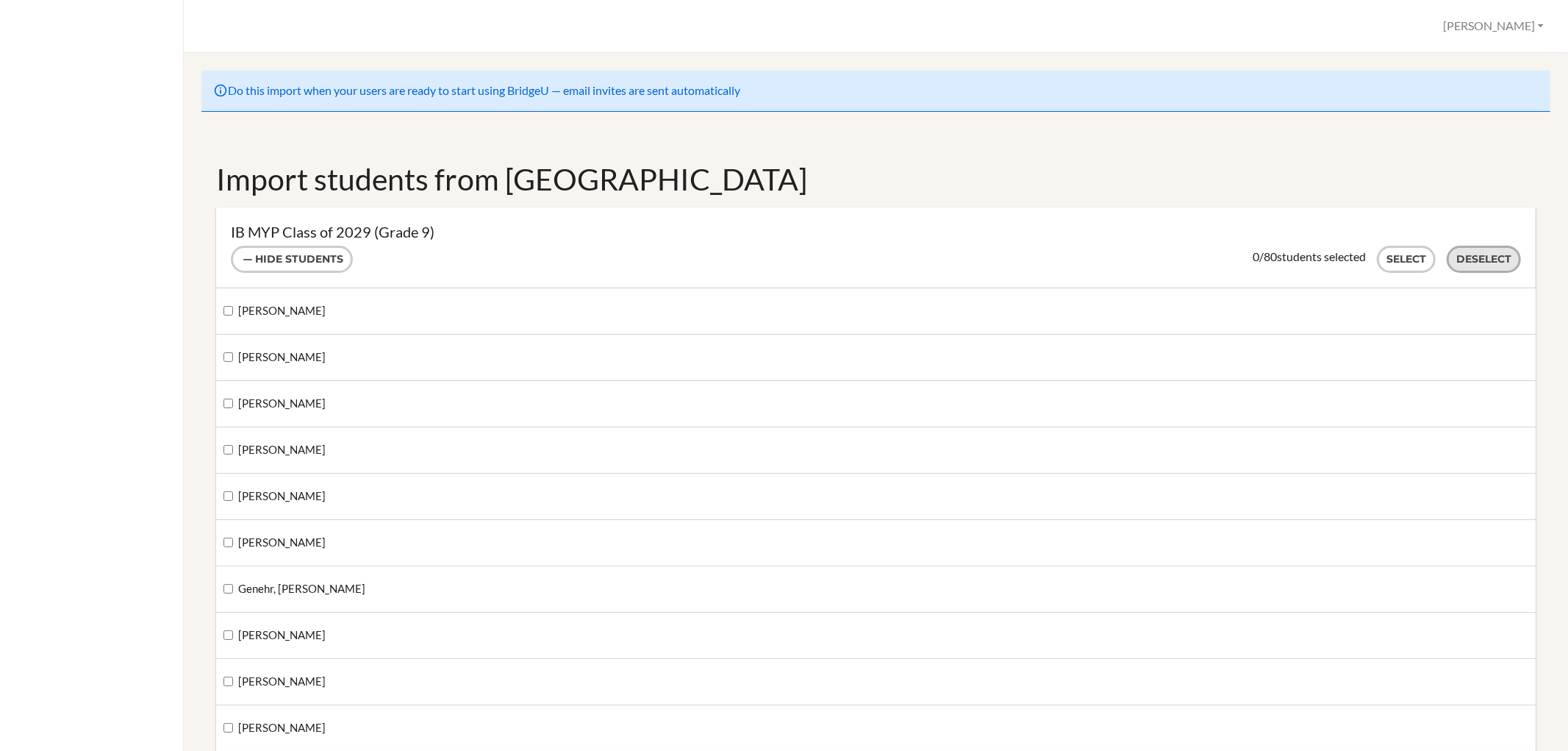
checkbox input "false"
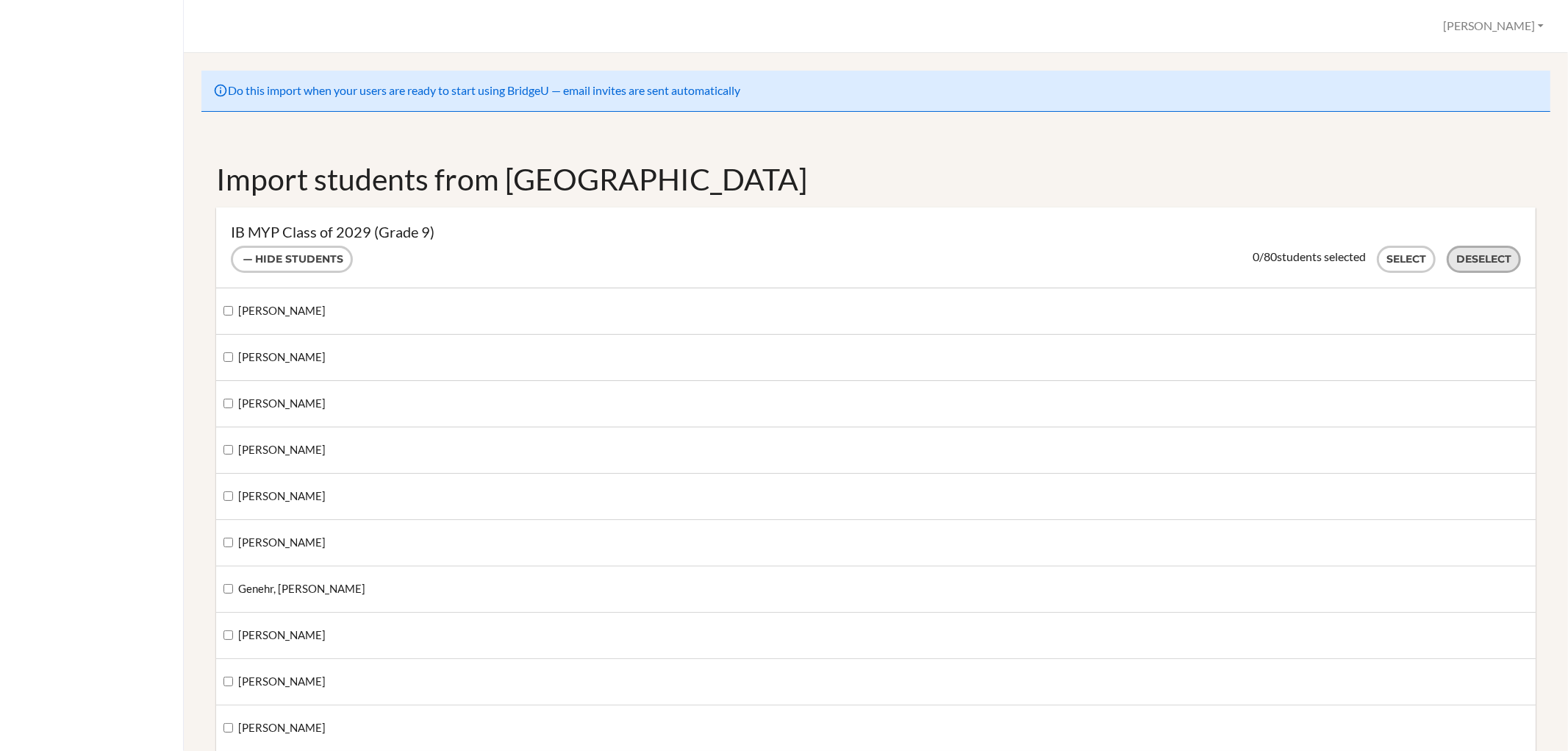
checkbox input "false"
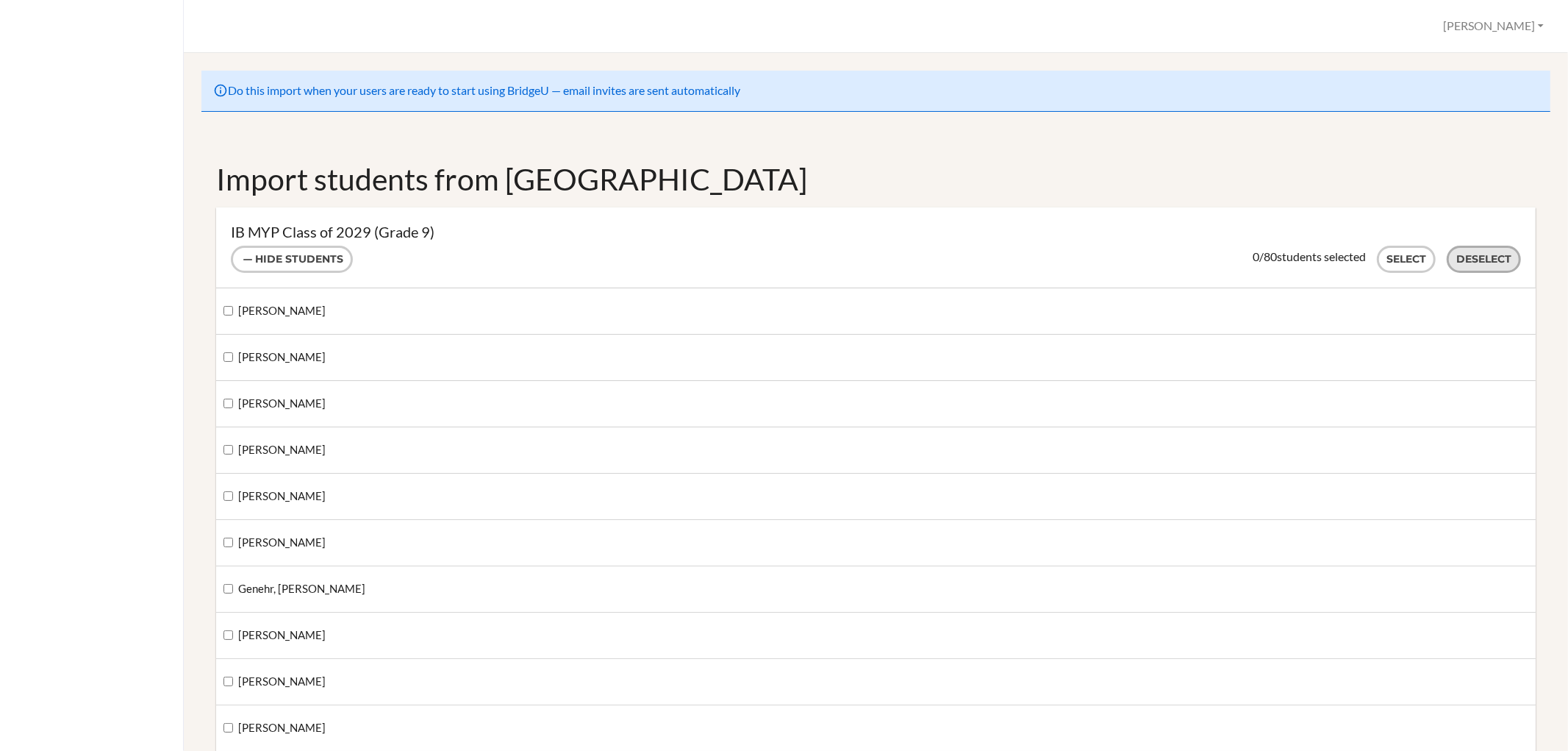
checkbox input "false"
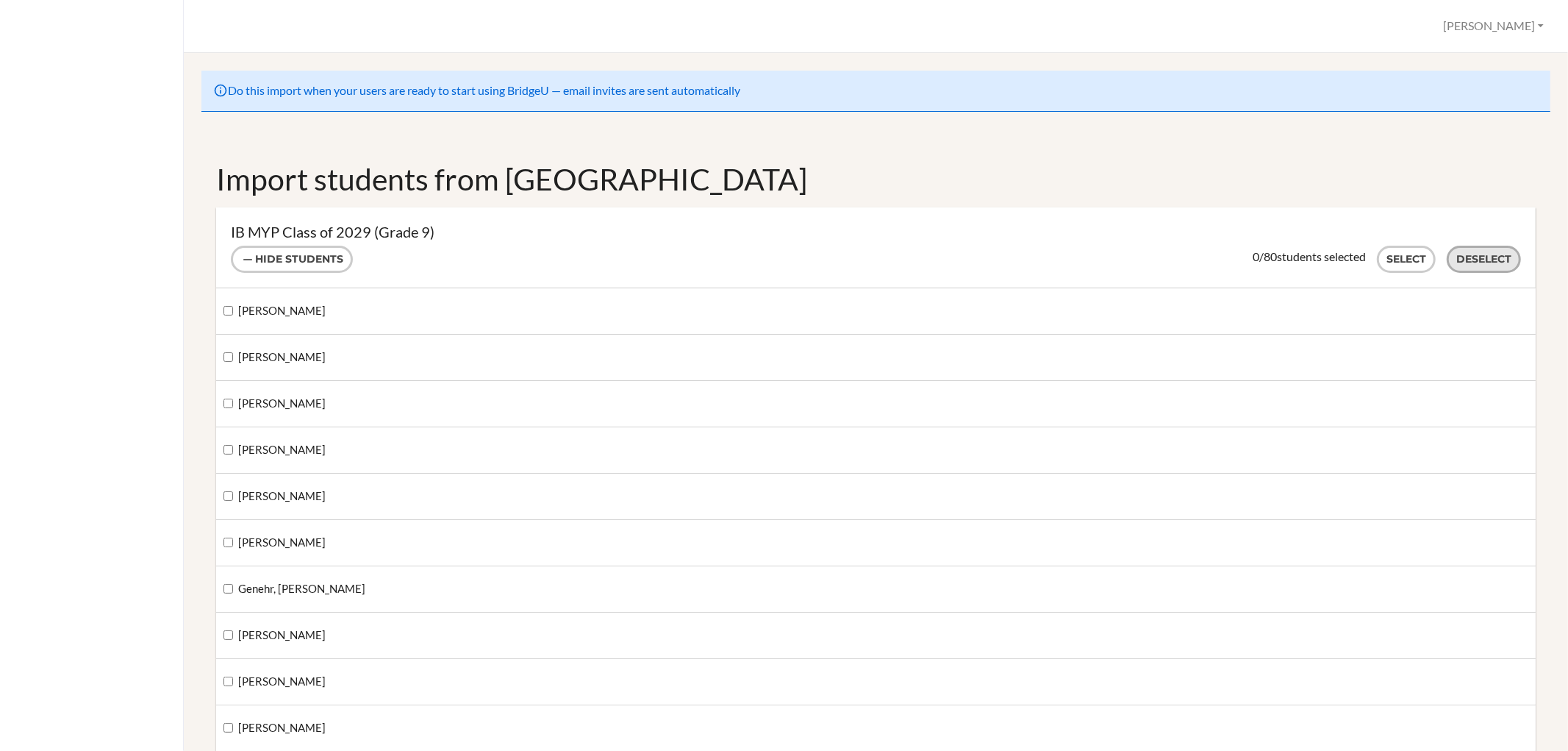
checkbox input "false"
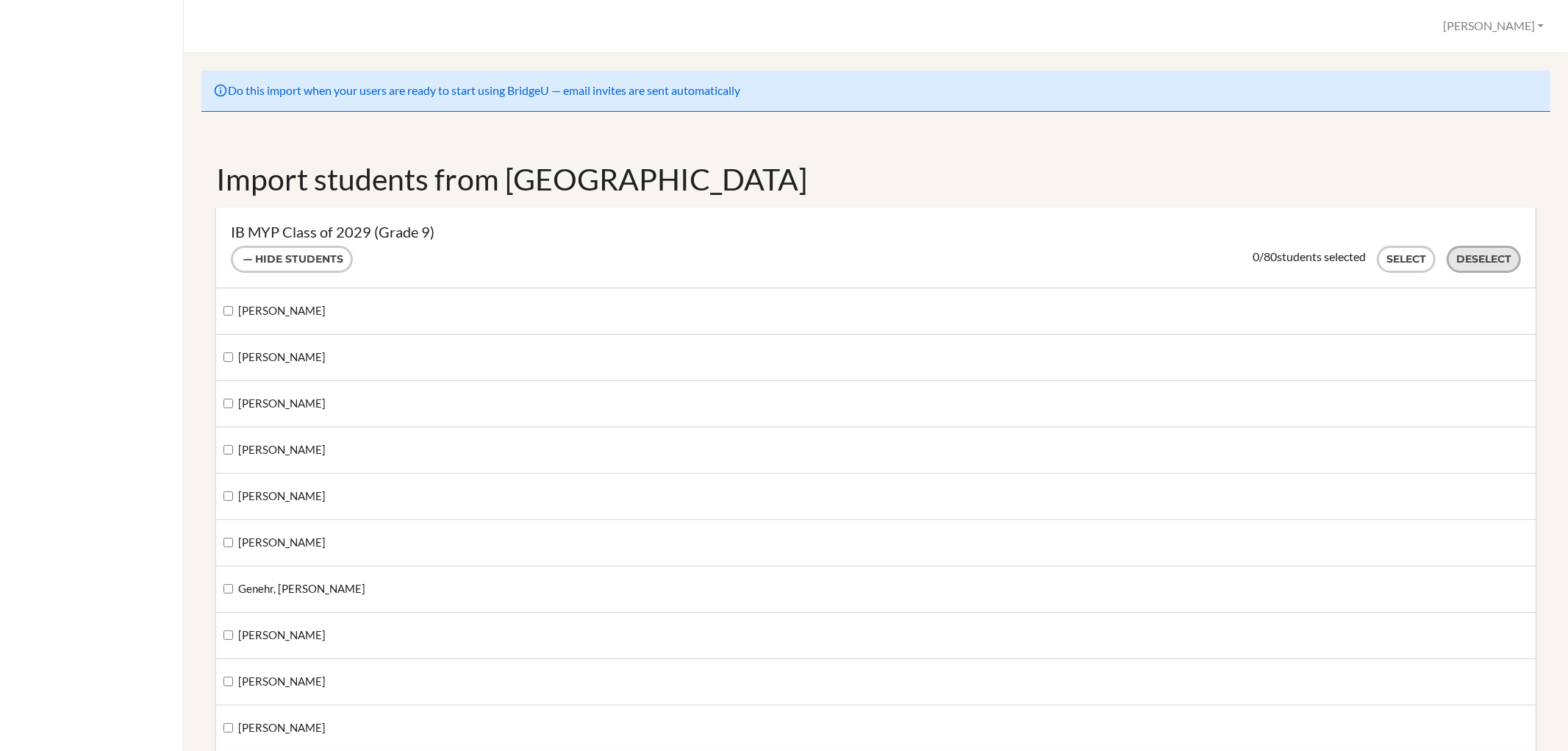
checkbox input "false"
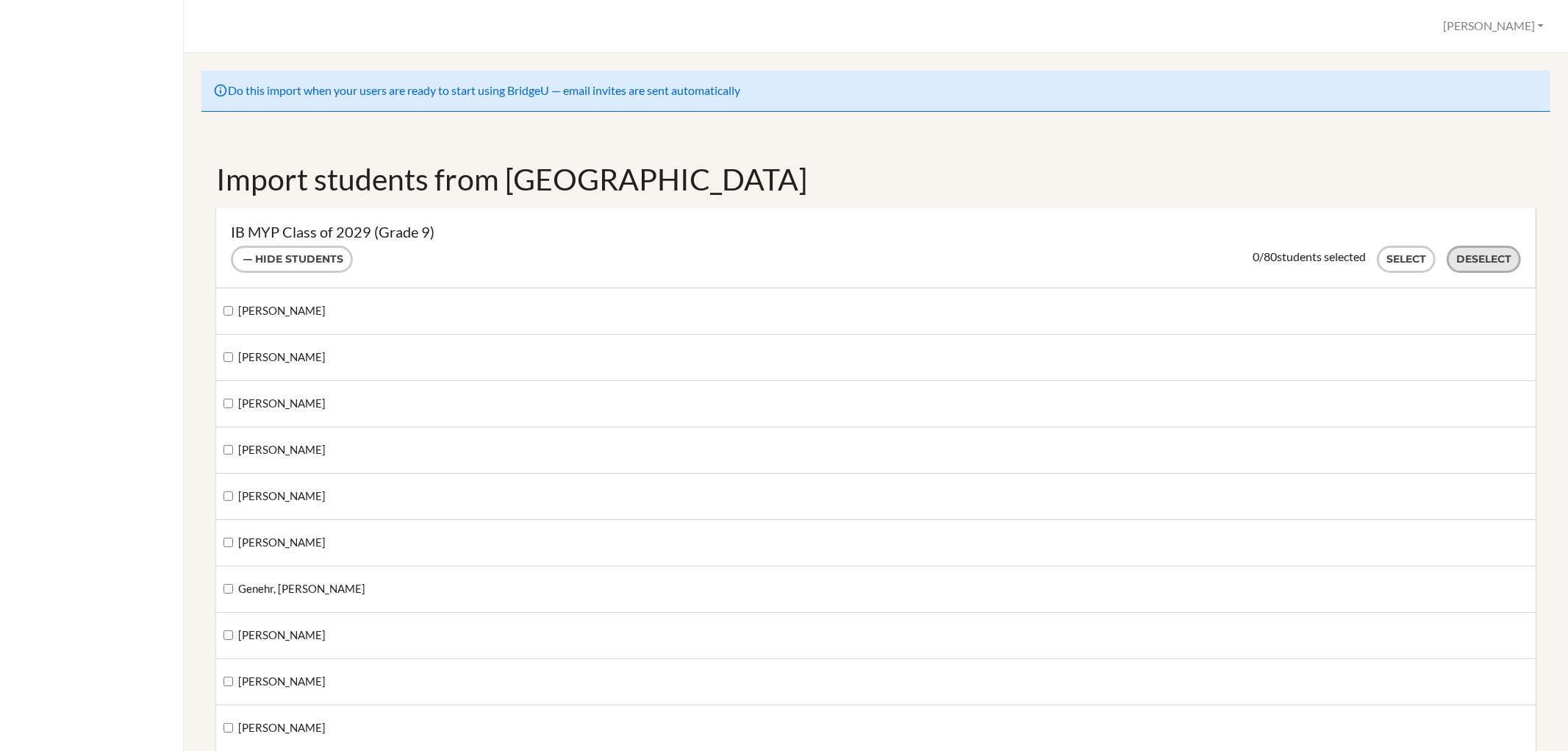
checkbox input "false"
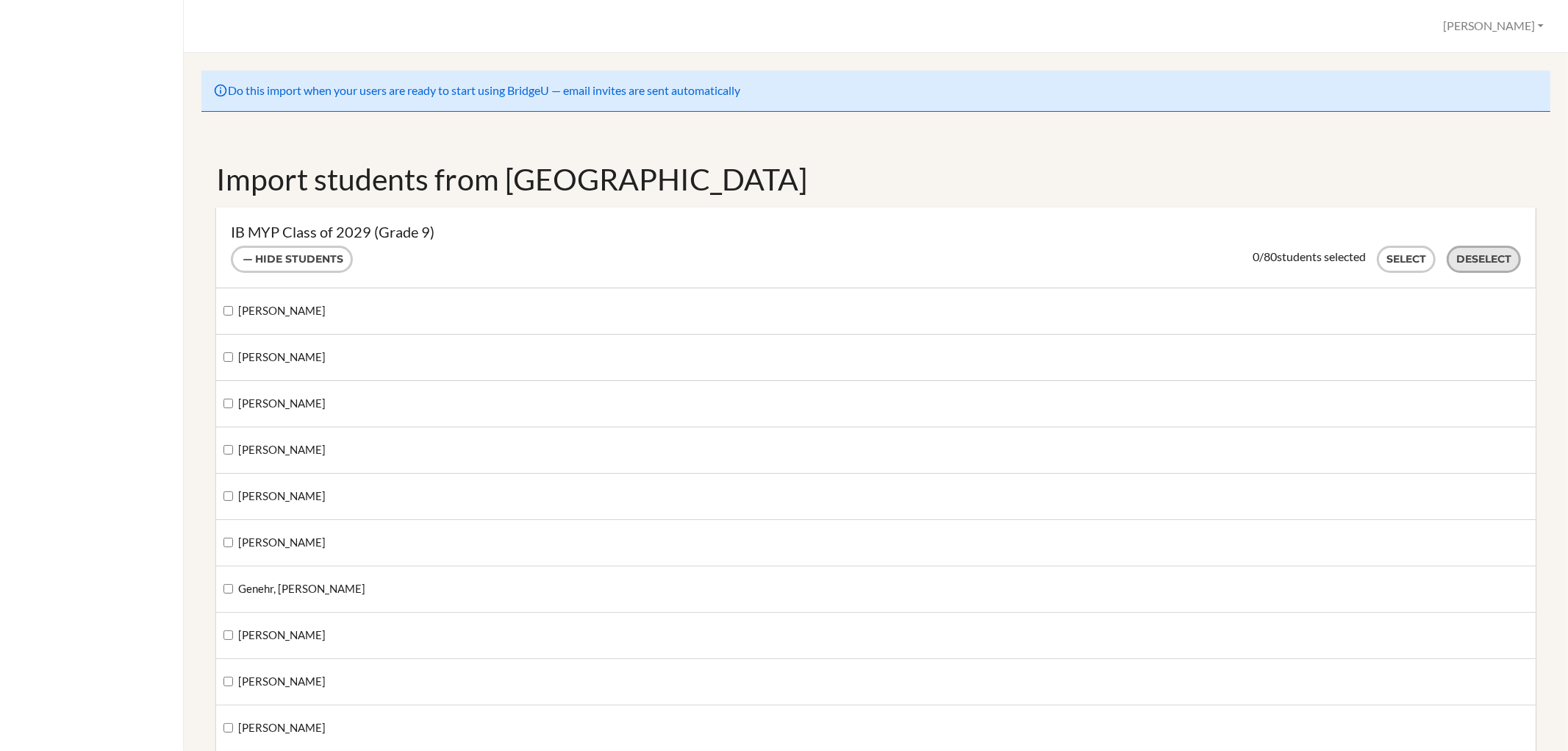
checkbox input "false"
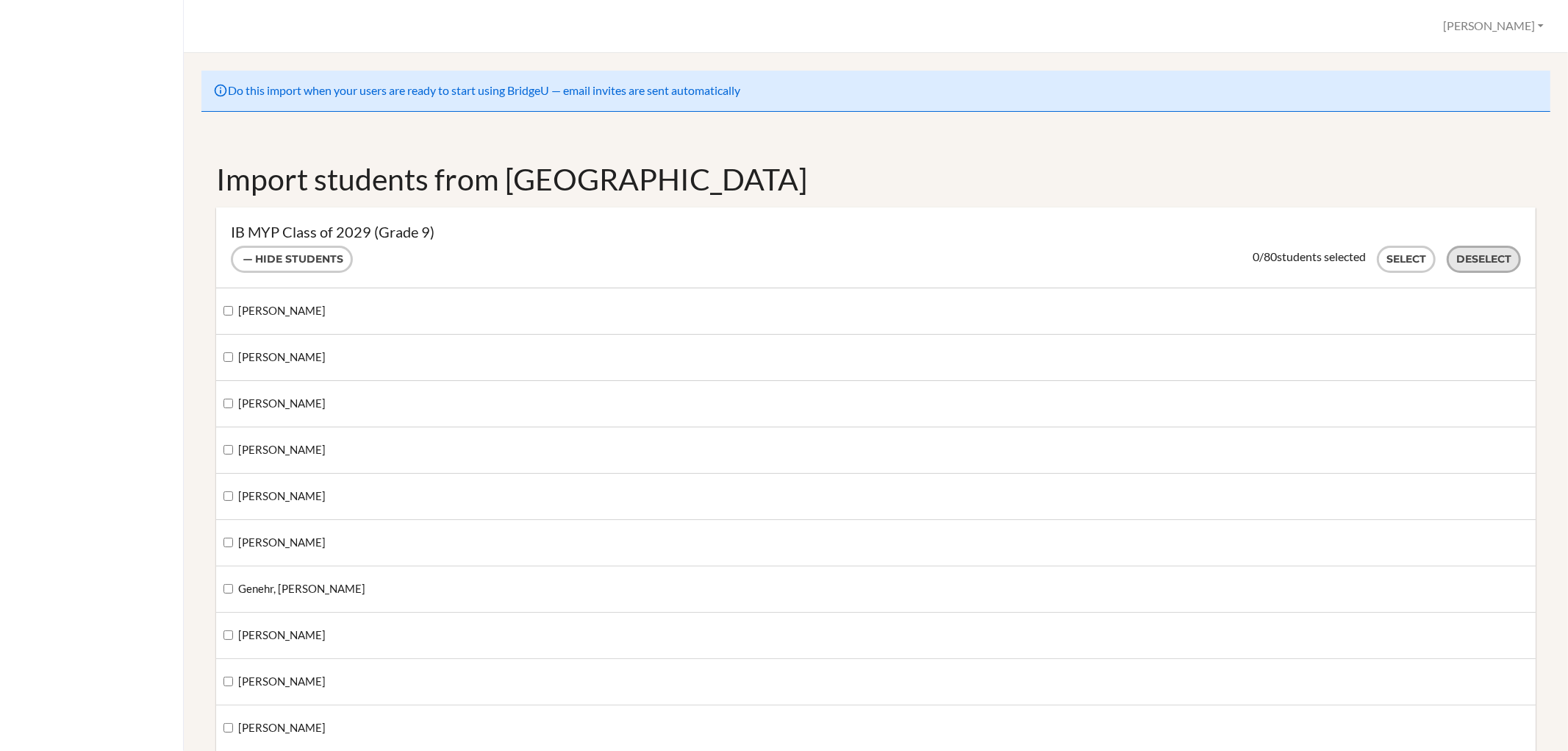
checkbox input "false"
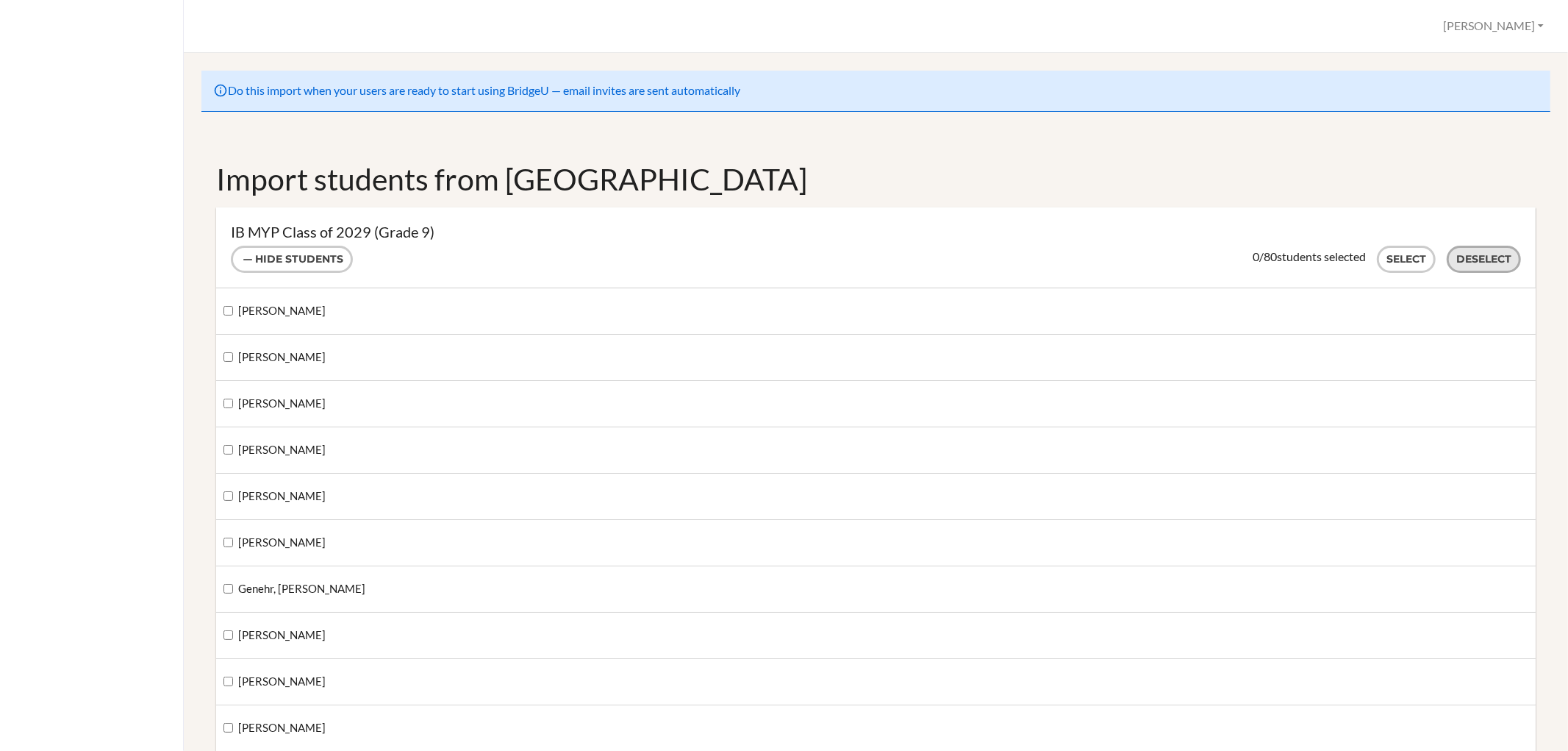
checkbox input "false"
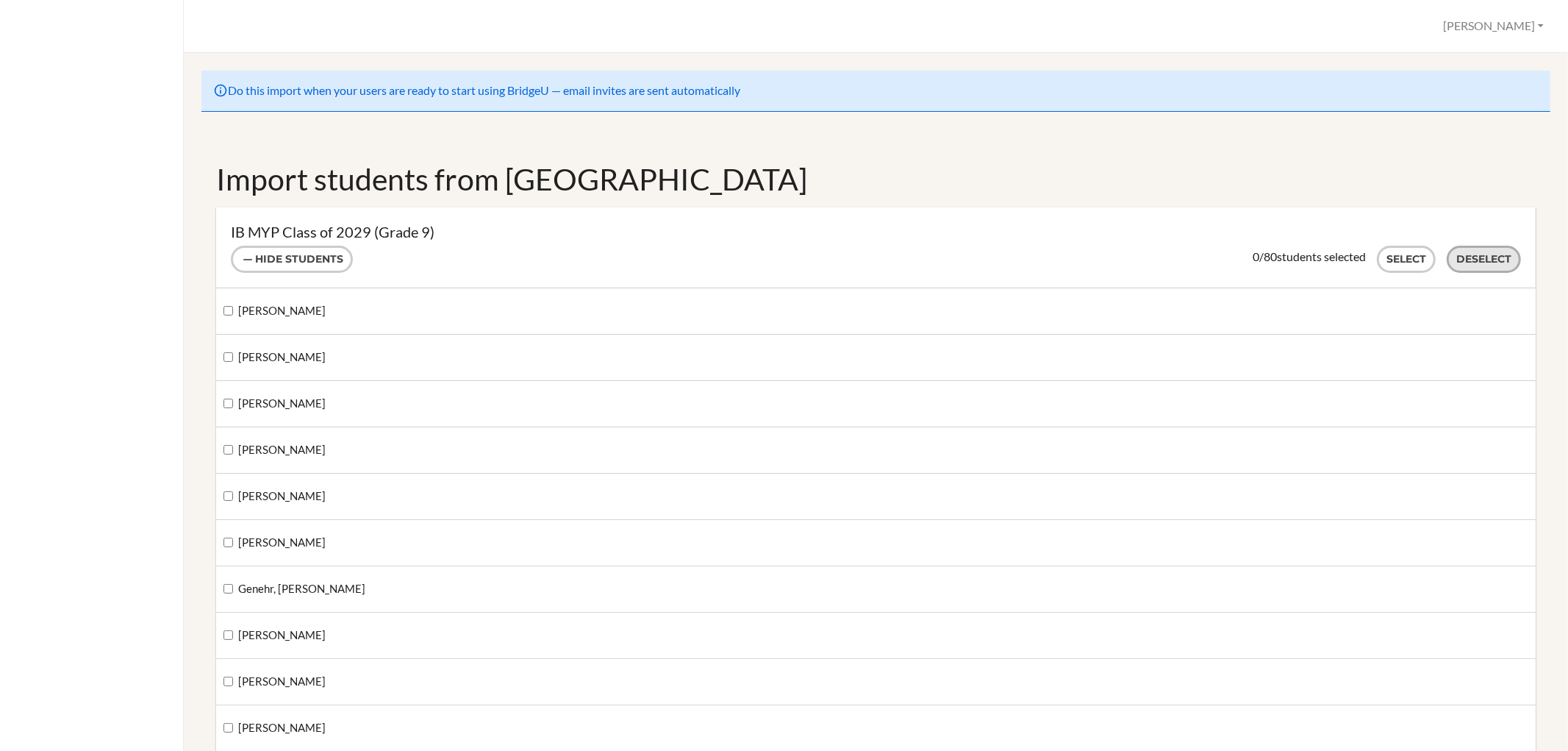
checkbox input "false"
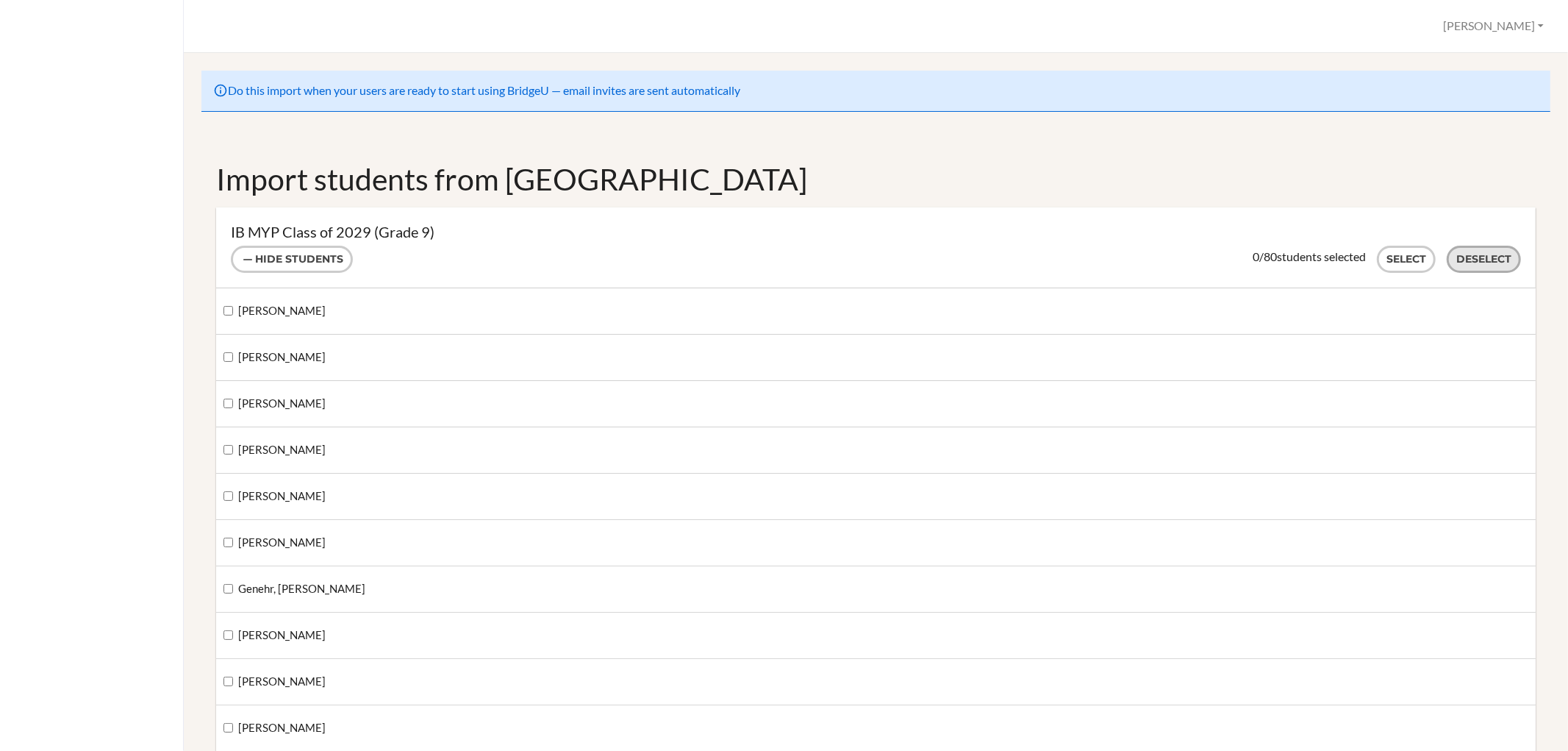
checkbox input "false"
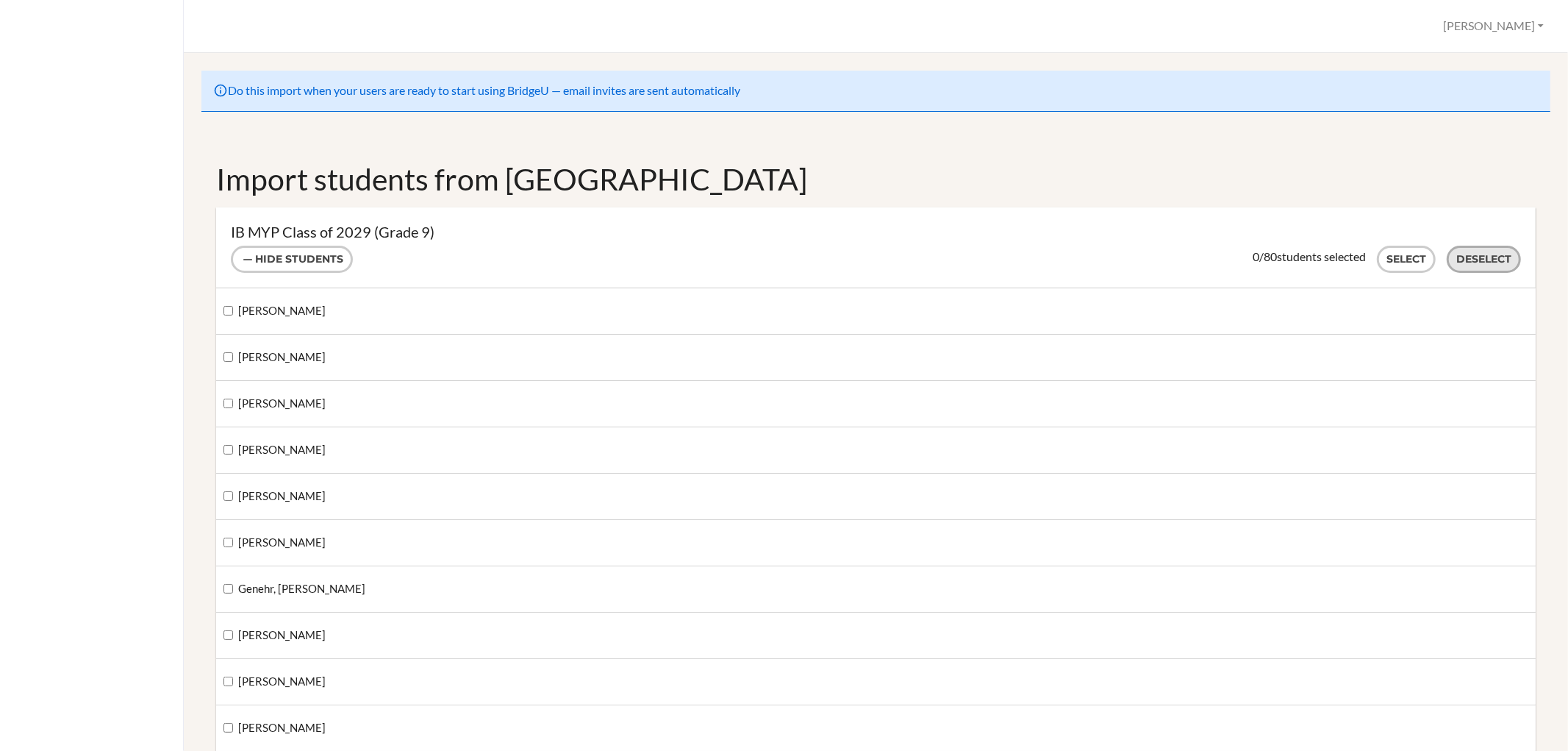
checkbox input "false"
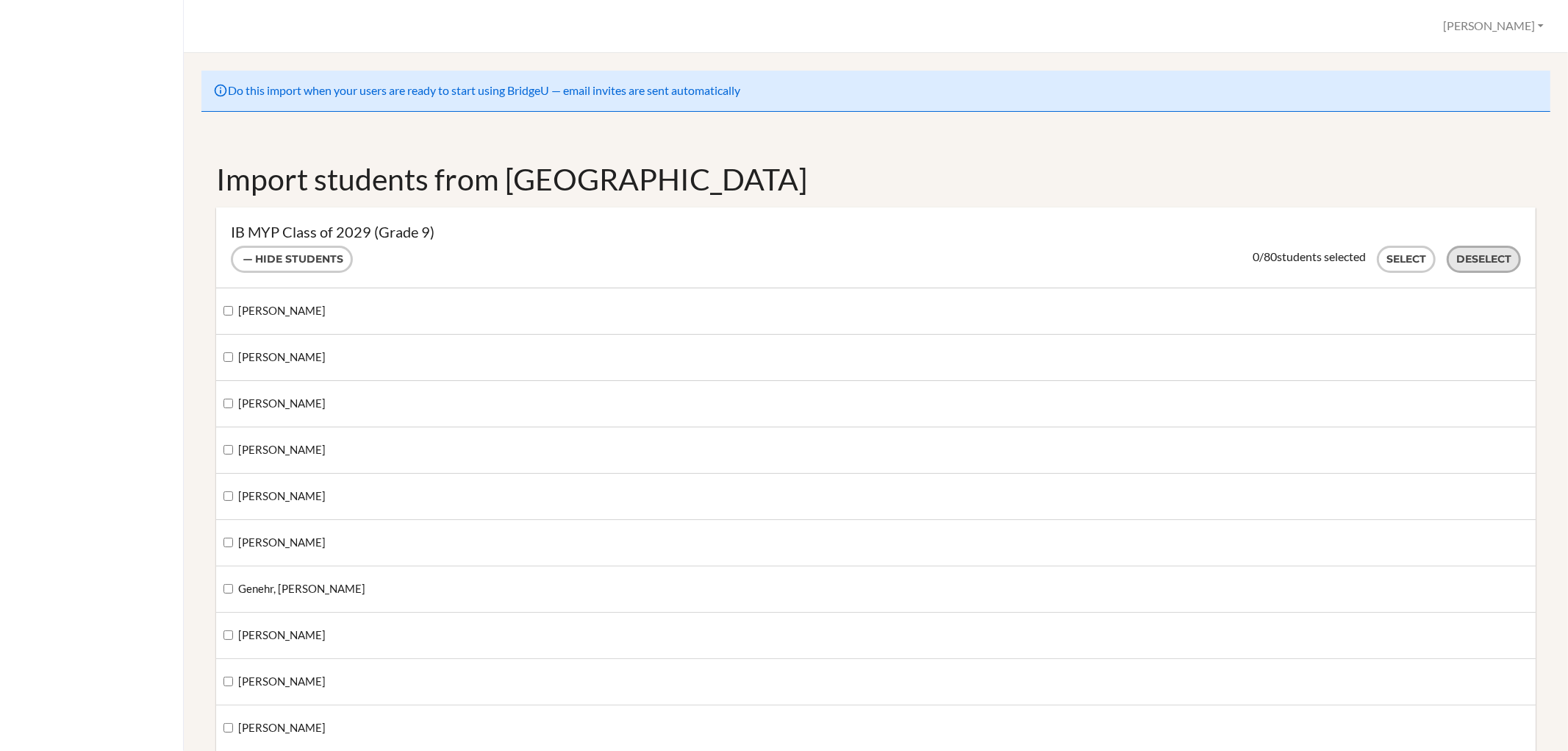
checkbox input "false"
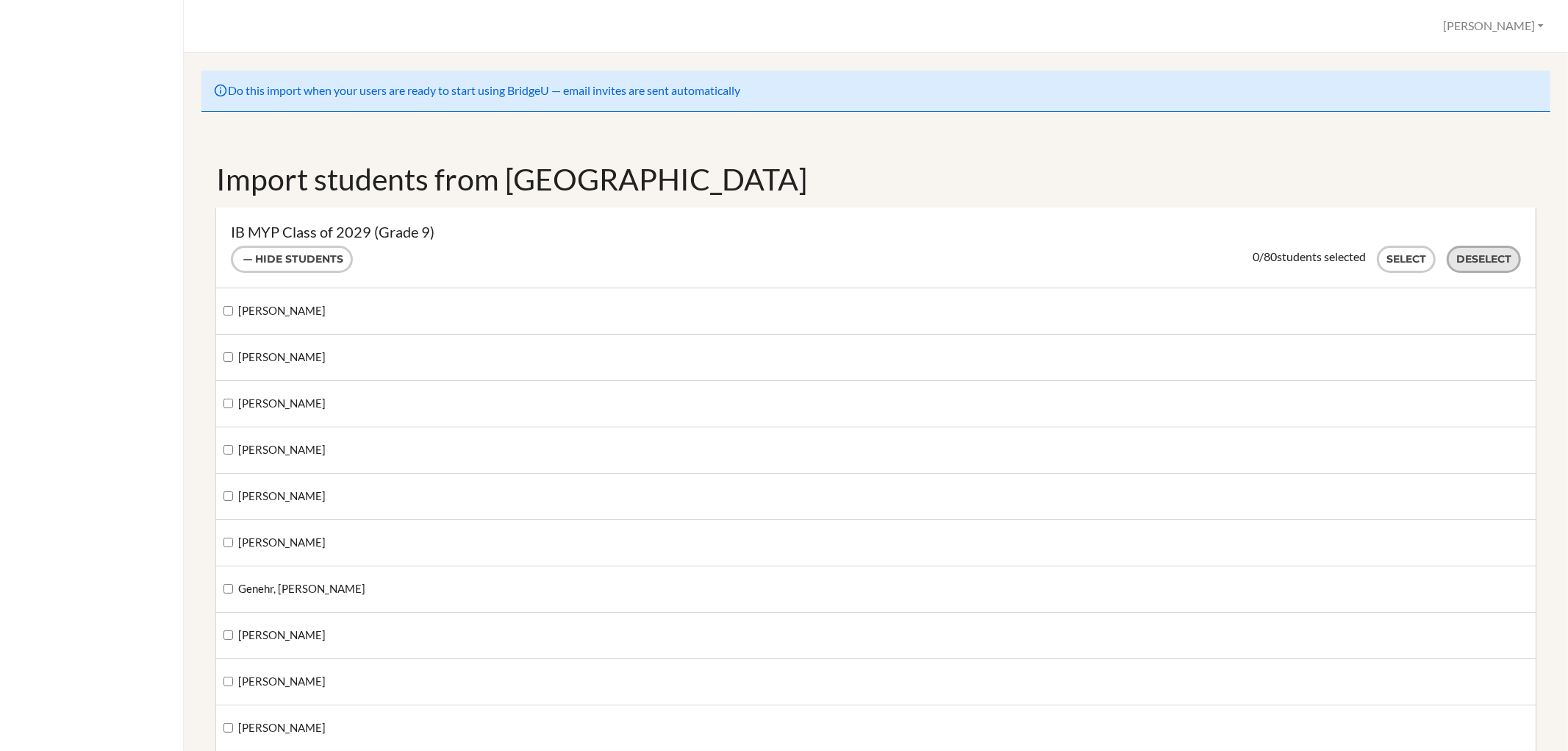
checkbox input "false"
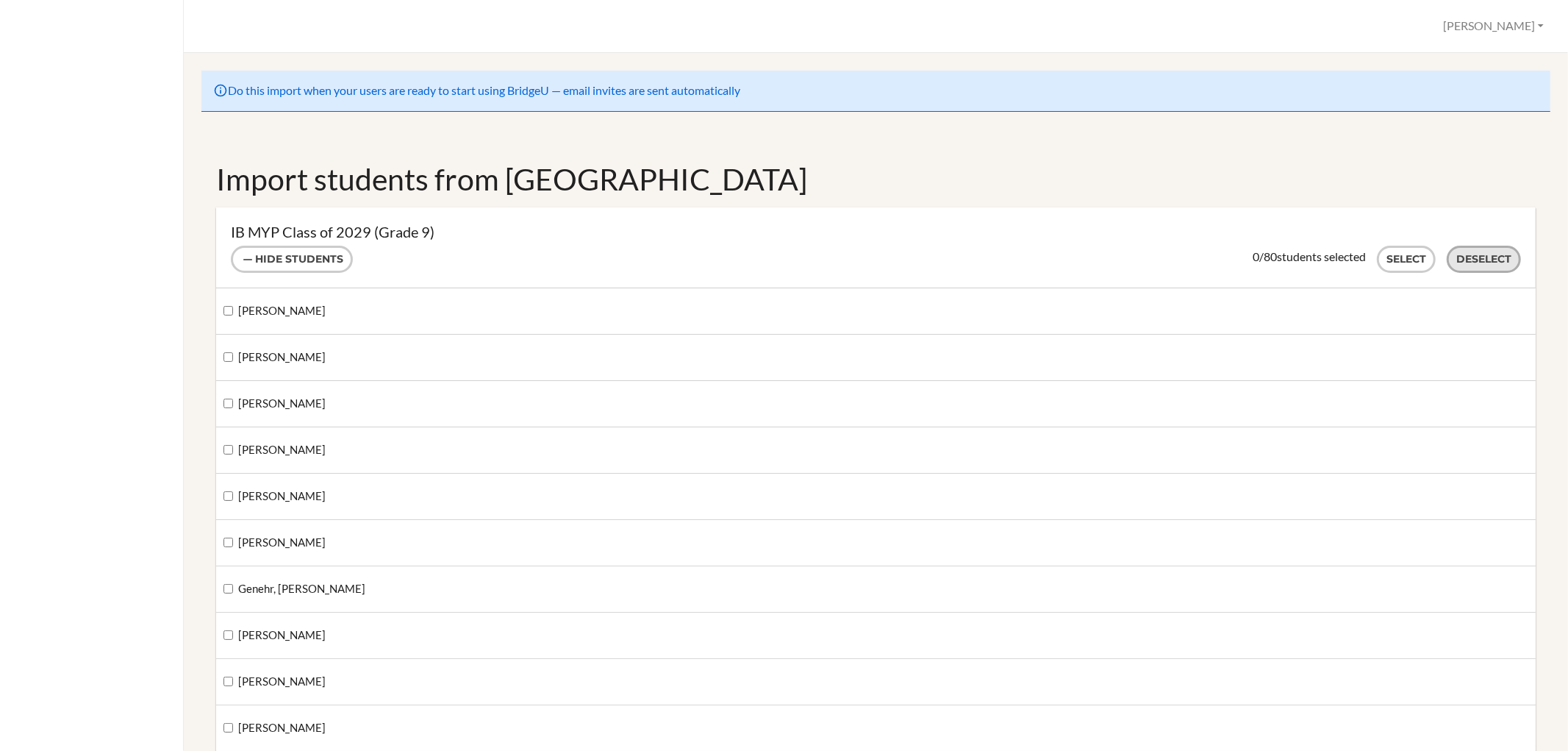
checkbox input "false"
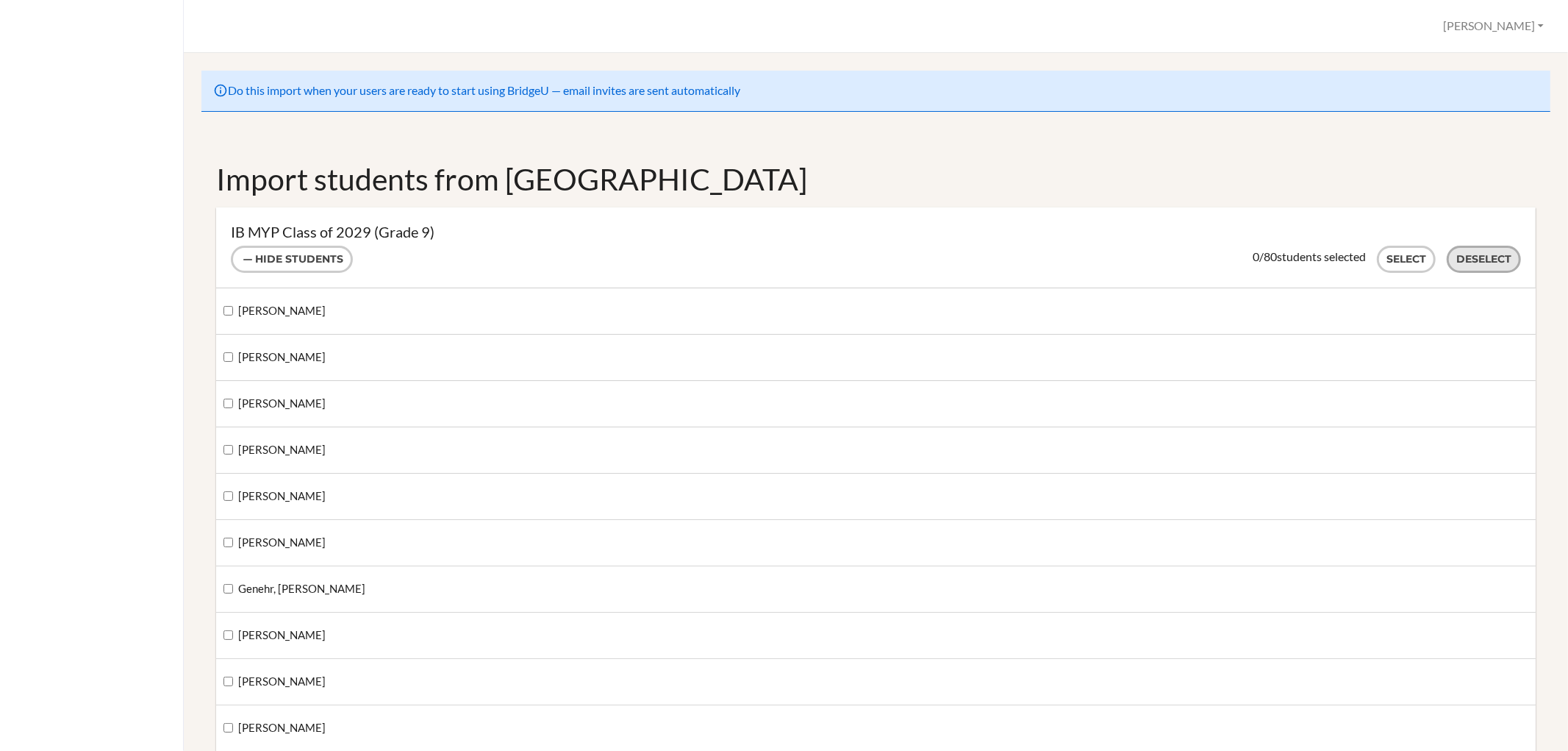
checkbox input "false"
click at [226, 309] on input "Greaves, Hilda" at bounding box center [228, 311] width 9 height 9
checkbox input "true"
click at [226, 352] on input "Grigorov, Denis" at bounding box center [228, 357] width 9 height 9
checkbox input "true"
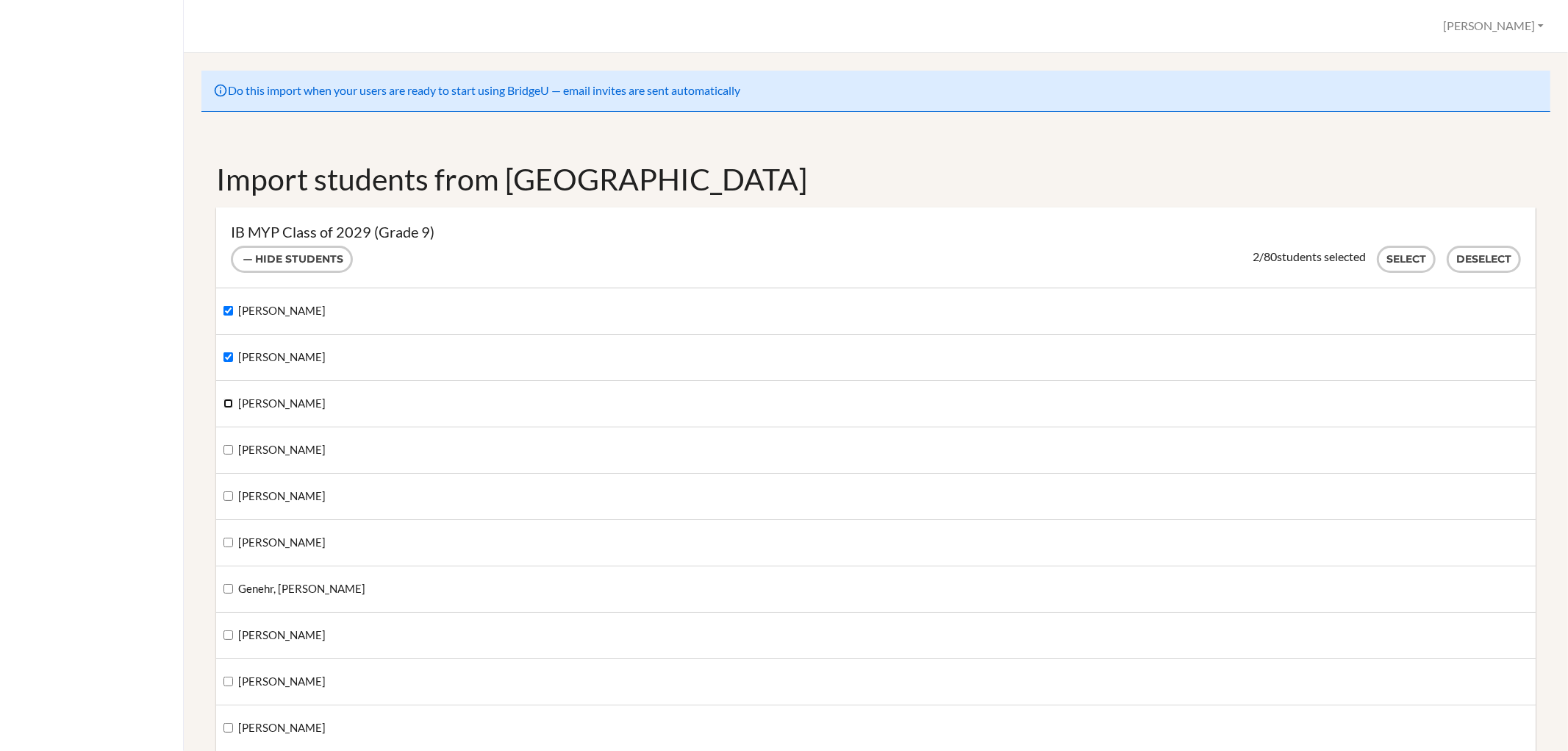
click at [230, 401] on input "Grigorov, Valentin" at bounding box center [228, 404] width 9 height 9
checkbox input "true"
click at [227, 446] on input "Runge, Hannah" at bounding box center [228, 450] width 9 height 9
checkbox input "true"
click at [226, 495] on input "Gutsche, Fritz" at bounding box center [228, 496] width 9 height 9
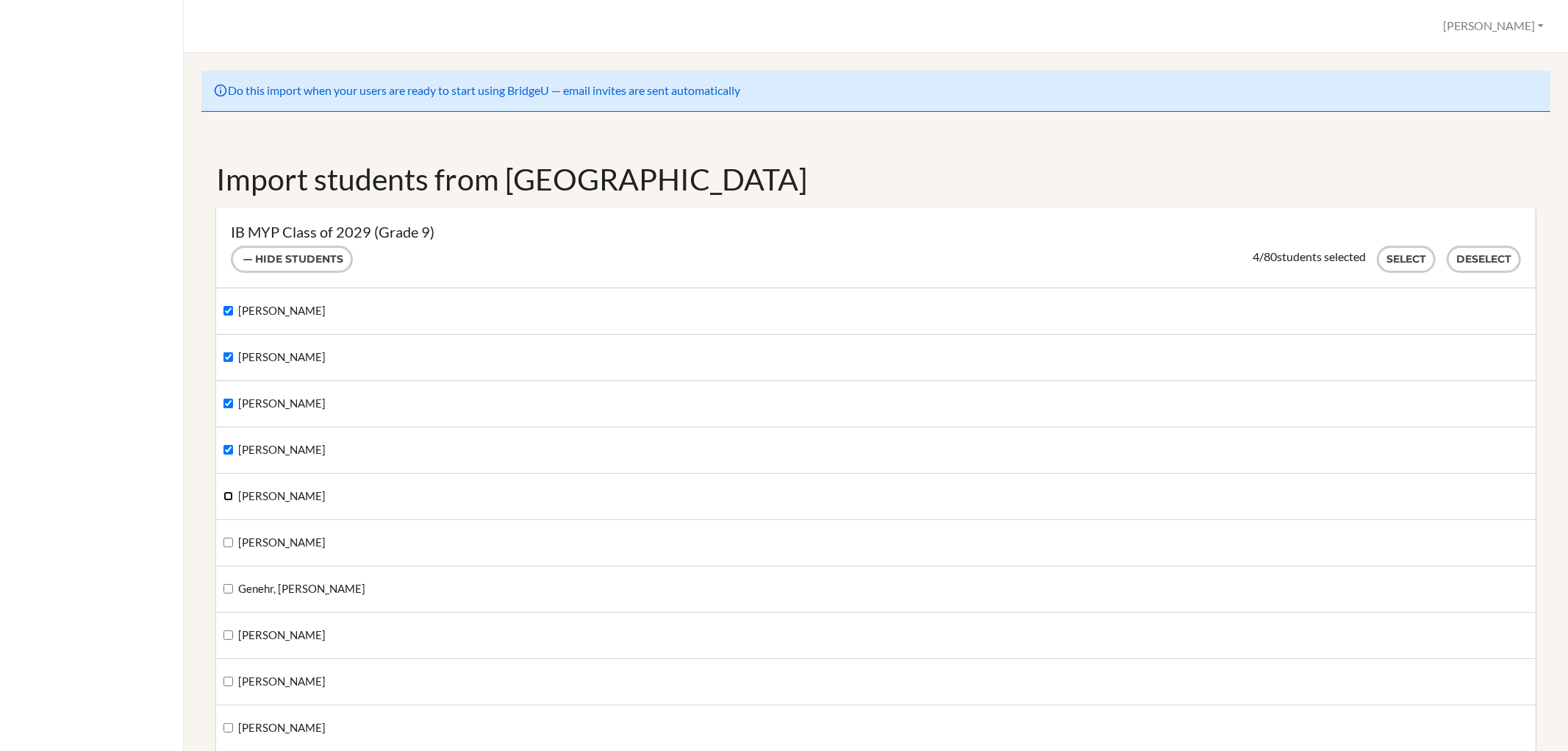
checkbox input "true"
click at [230, 535] on label "Federico, Ava" at bounding box center [274, 542] width 102 height 16
click at [230, 538] on input "Federico, Ava" at bounding box center [228, 542] width 9 height 9
checkbox input "true"
click at [224, 585] on input "Genehr, Sam Kea" at bounding box center [228, 589] width 9 height 9
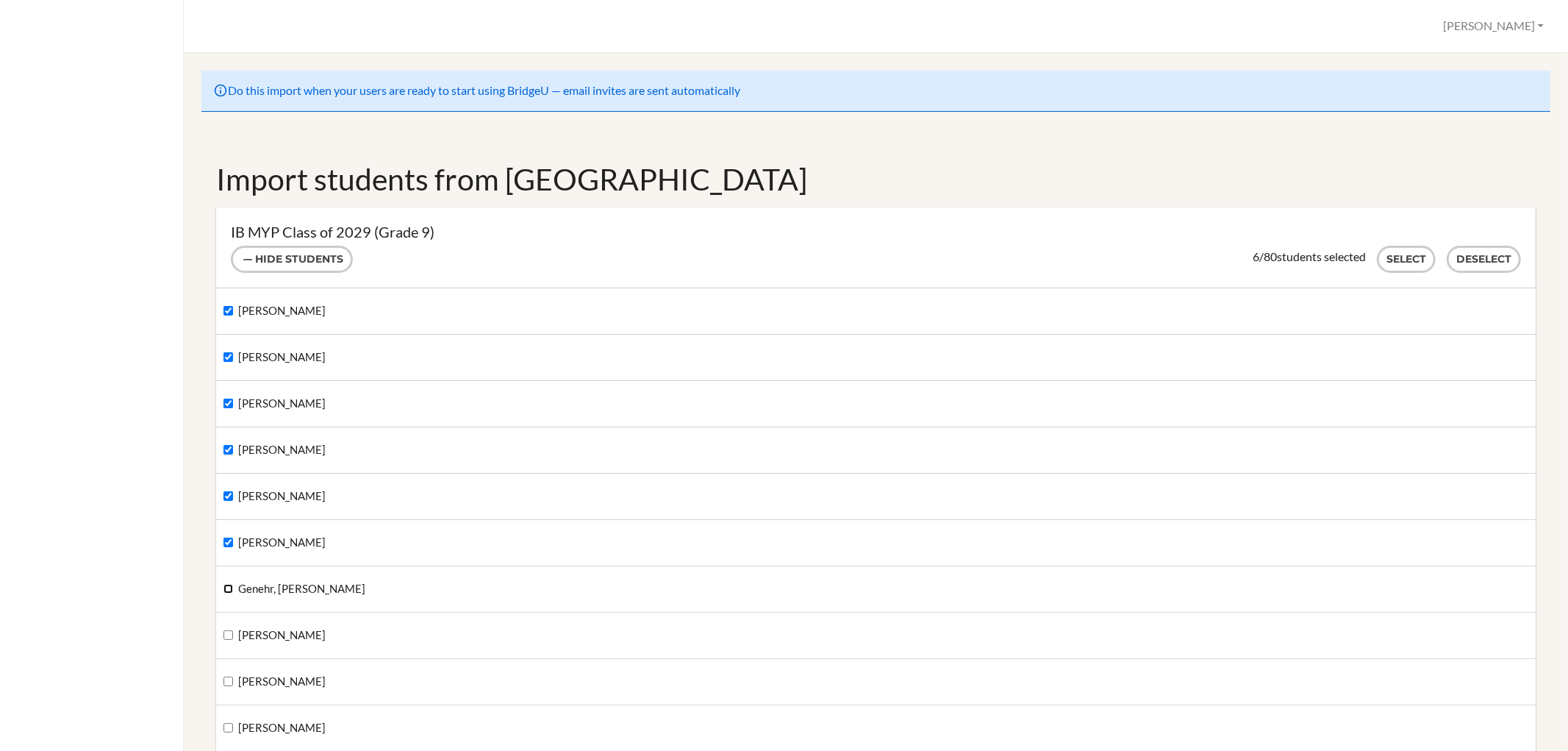
checkbox input "true"
click at [225, 631] on input "Wegner, Oliver" at bounding box center [228, 635] width 9 height 9
checkbox input "true"
click at [227, 674] on label "Temmert, Valentina" at bounding box center [274, 682] width 102 height 16
click at [227, 677] on input "Temmert, Valentina" at bounding box center [228, 682] width 9 height 9
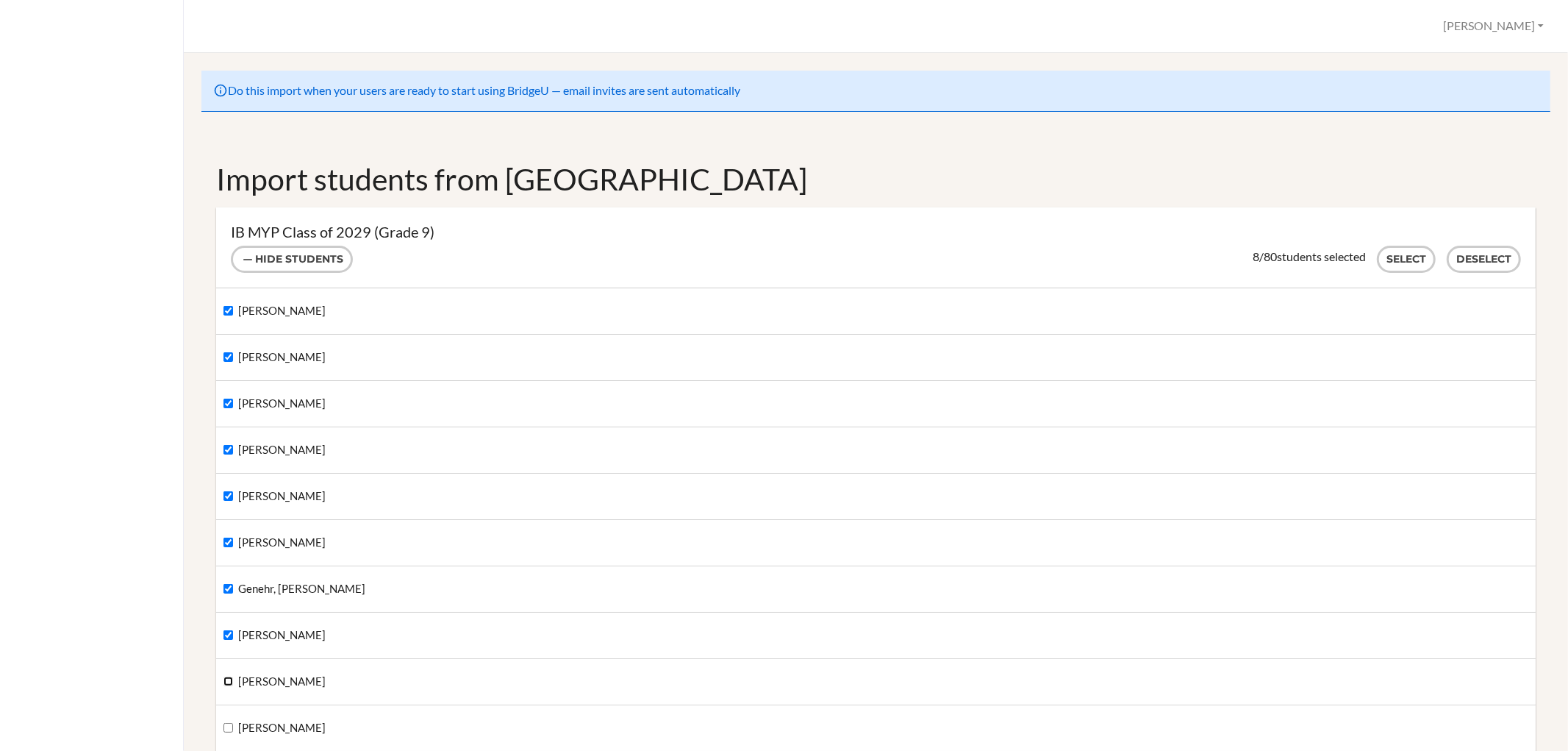
checkbox input "true"
click at [224, 726] on input "Hintze, Alexander" at bounding box center [228, 728] width 9 height 9
checkbox input "true"
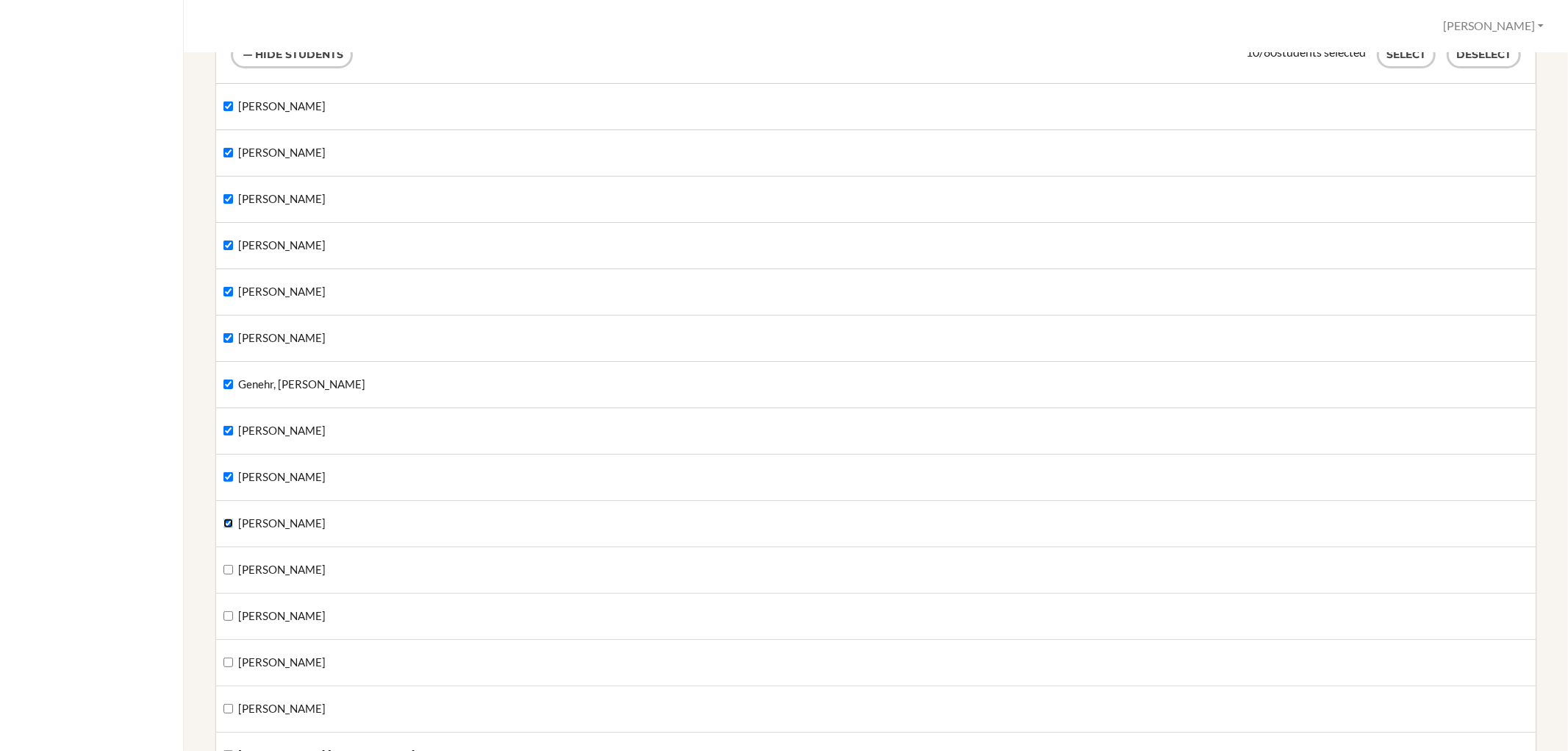
scroll to position [164, 0]
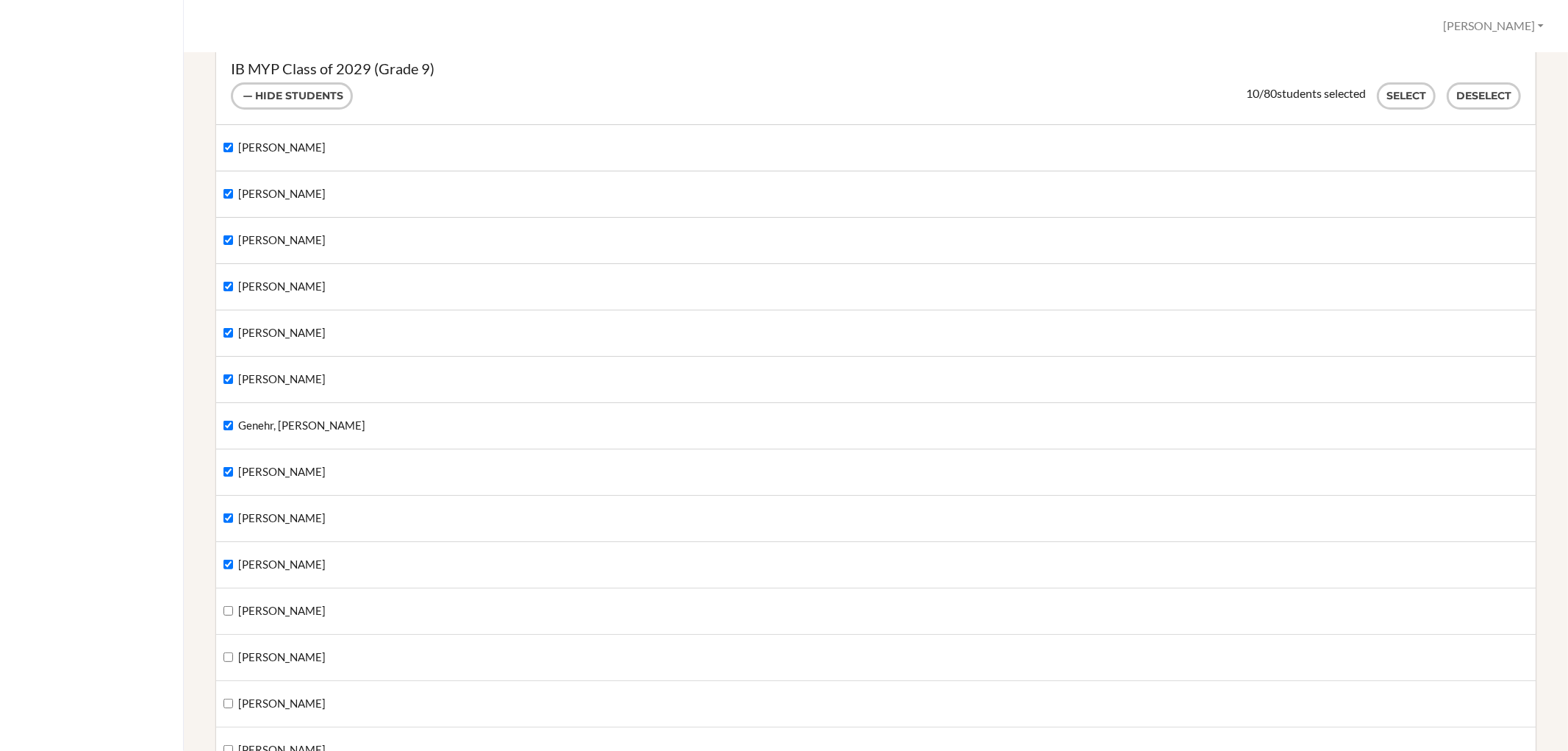
click at [230, 604] on label "Pastel, Henry" at bounding box center [274, 611] width 102 height 16
click at [230, 606] on input "Pastel, Henry" at bounding box center [228, 611] width 9 height 9
checkbox input "true"
click at [225, 650] on label "Pastel, Maximilian" at bounding box center [274, 658] width 102 height 16
click at [225, 652] on input "Pastel, Maximilian" at bounding box center [228, 657] width 9 height 9
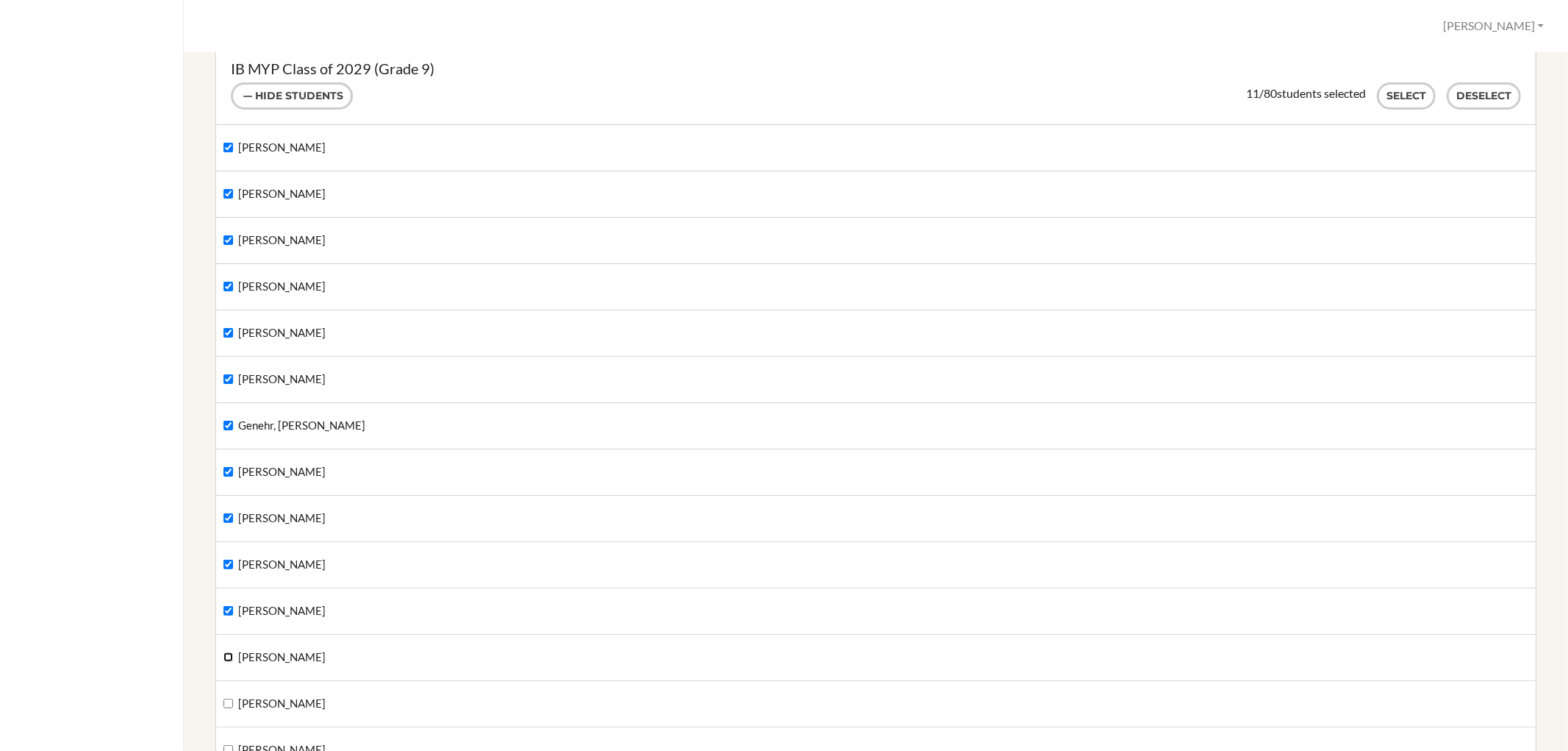
checkbox input "true"
click at [225, 694] on div "Tickner, Gabriel" at bounding box center [876, 703] width 1320 height 46
click at [227, 696] on label "Tickner, Gabriel" at bounding box center [274, 703] width 102 height 16
click at [227, 699] on input "Tickner, Gabriel" at bounding box center [228, 703] width 9 height 9
checkbox input "true"
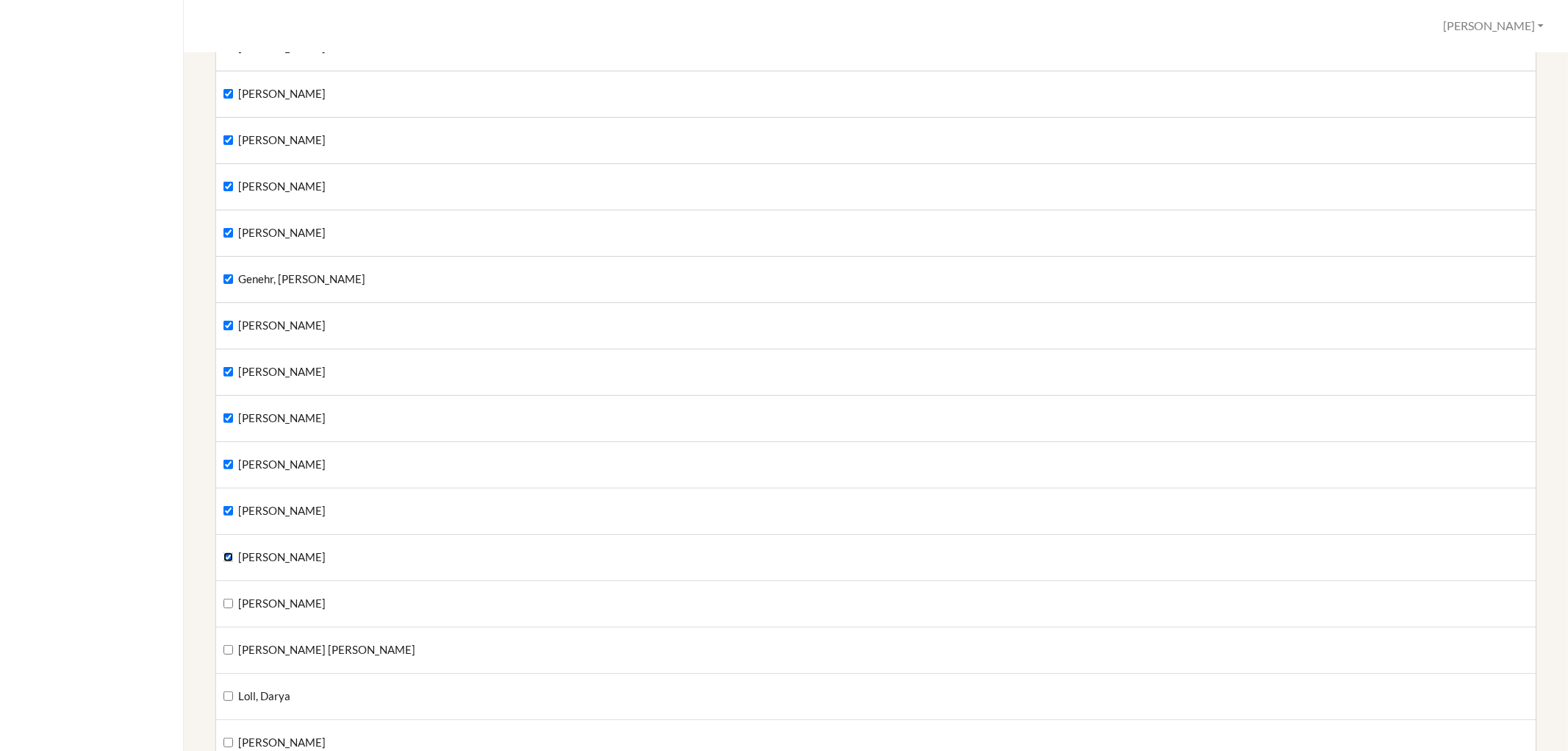
scroll to position [326, 0]
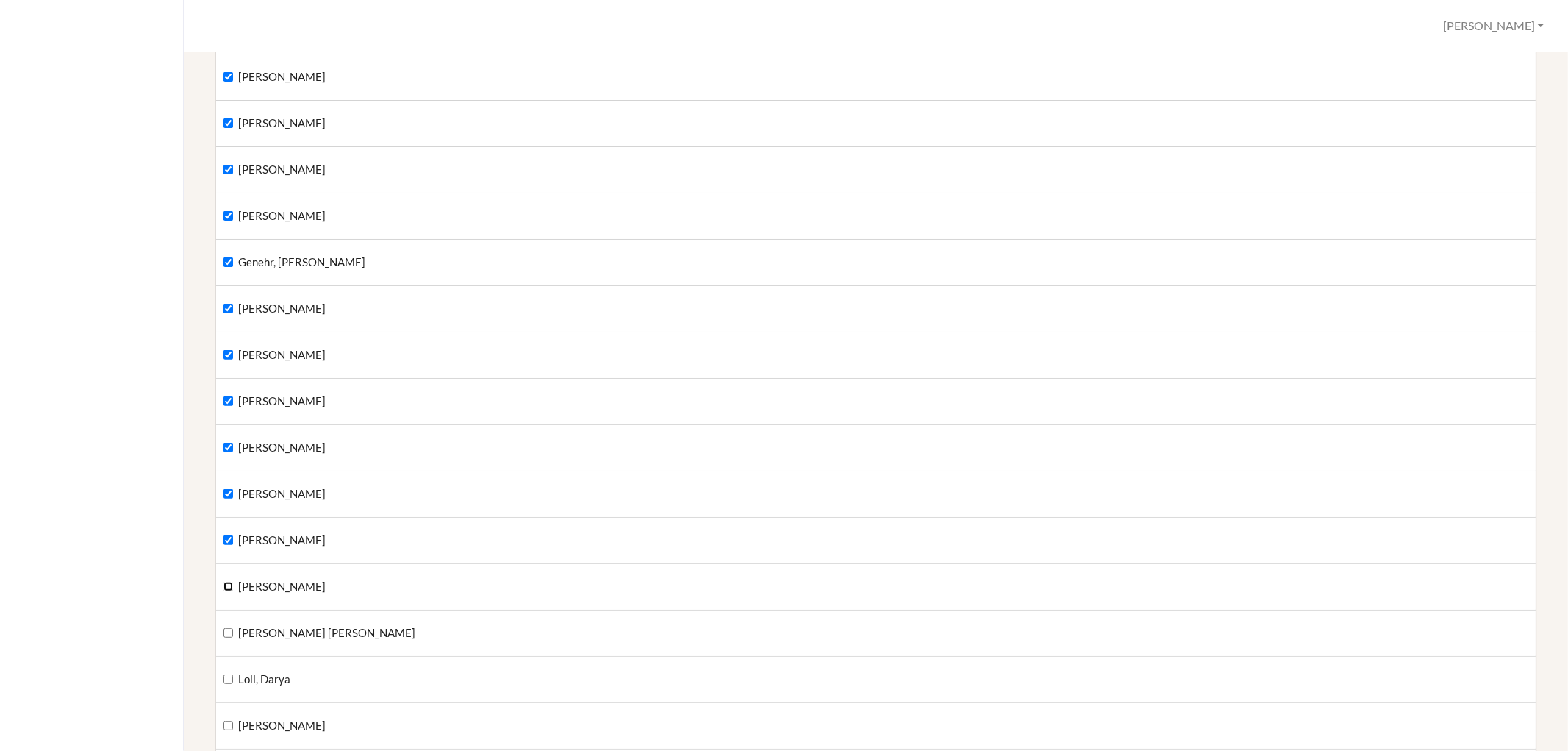
click at [230, 587] on input "Miles, Cecilia" at bounding box center [228, 587] width 9 height 9
checkbox input "true"
click at [225, 628] on input "Schlueter Higgins, Luzia" at bounding box center [228, 633] width 9 height 9
checkbox input "true"
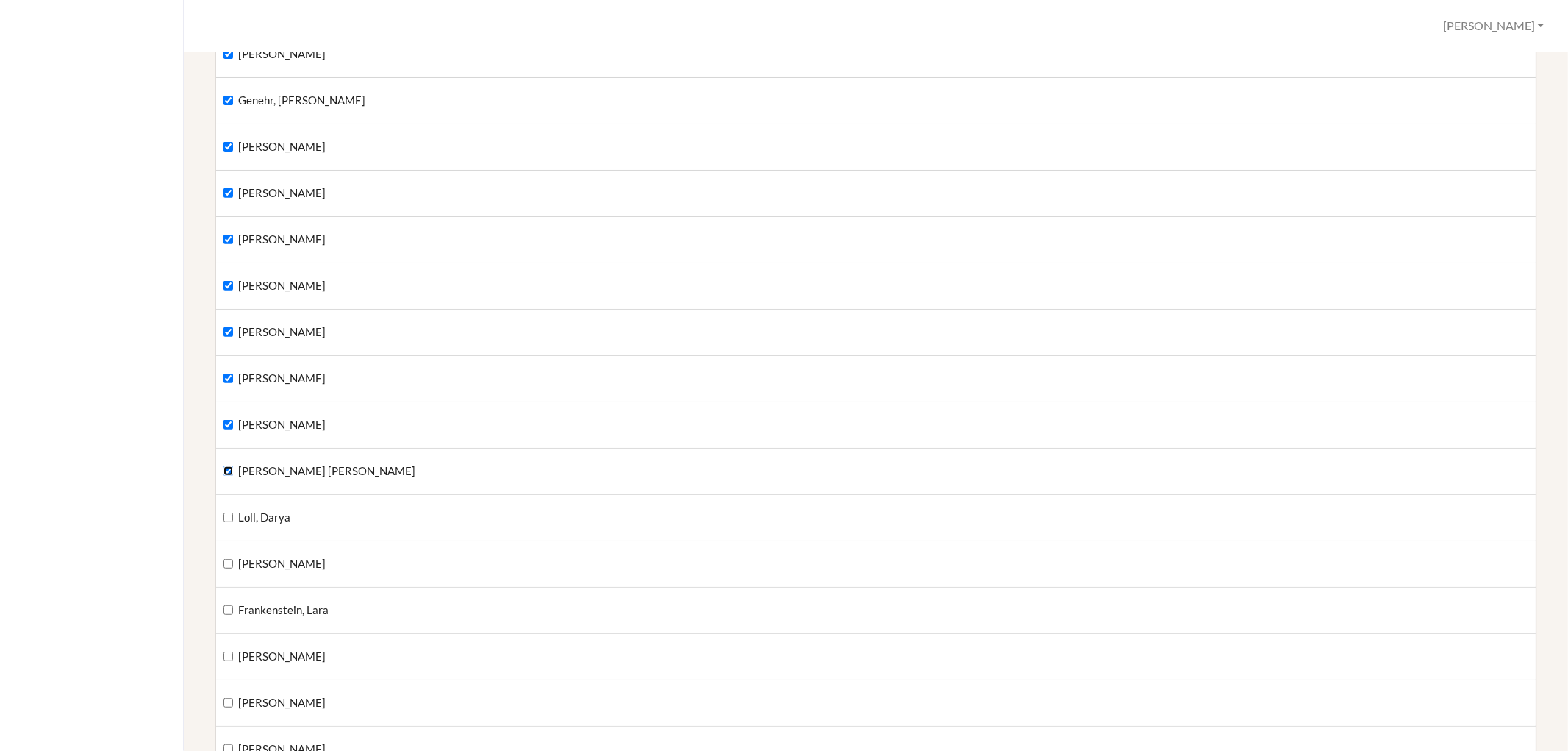
scroll to position [490, 0]
click at [224, 517] on input "Loll, Darya" at bounding box center [228, 516] width 9 height 9
checkbox input "true"
click at [225, 561] on input "Schoeller, Richard" at bounding box center [228, 562] width 9 height 9
checkbox input "true"
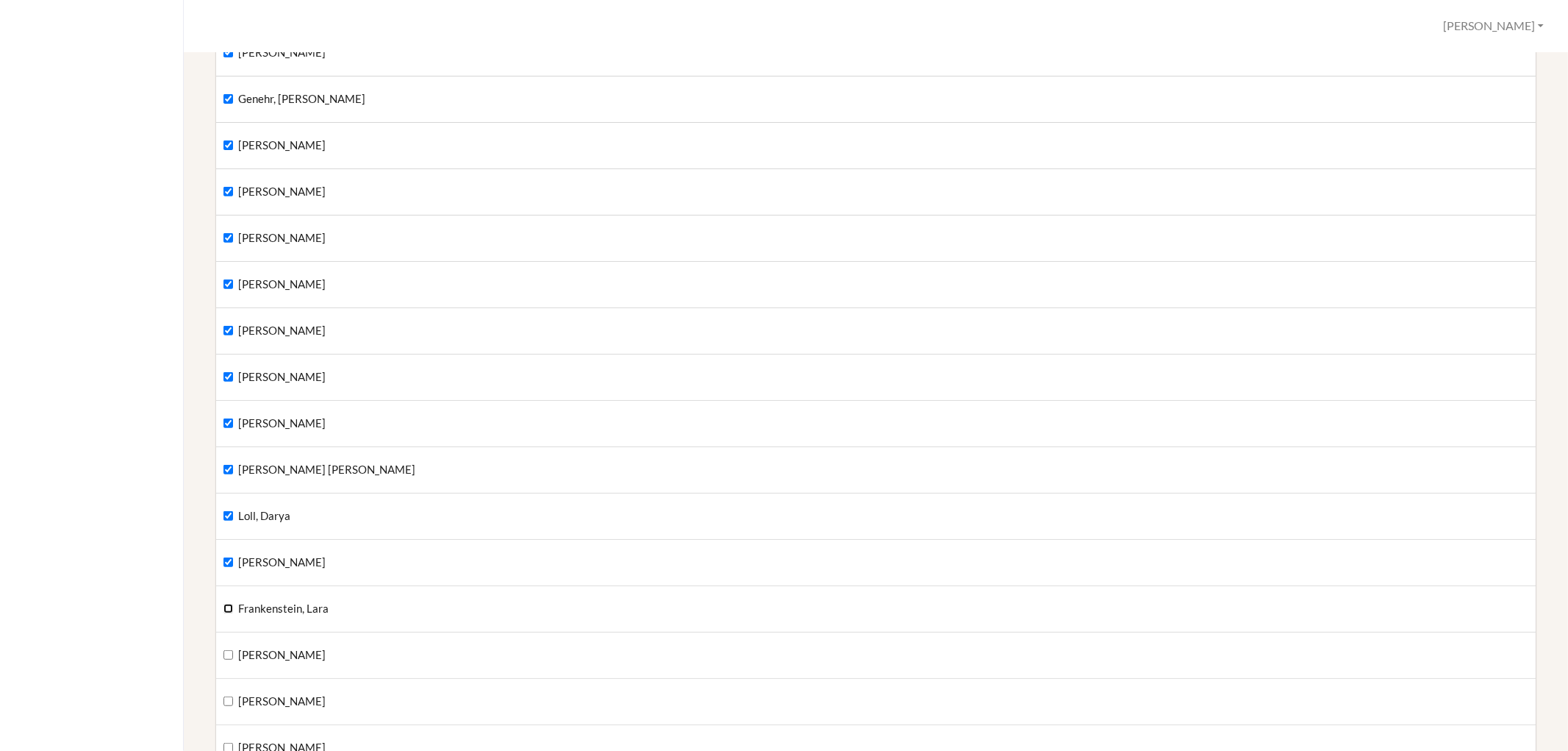
click at [225, 605] on input "Frankenstein, Lara" at bounding box center [228, 608] width 9 height 9
checkbox input "true"
click at [224, 651] on input "Ferguson, Jadea" at bounding box center [228, 655] width 9 height 9
checkbox input "true"
click at [228, 699] on input "Hearsey, William" at bounding box center [228, 701] width 9 height 9
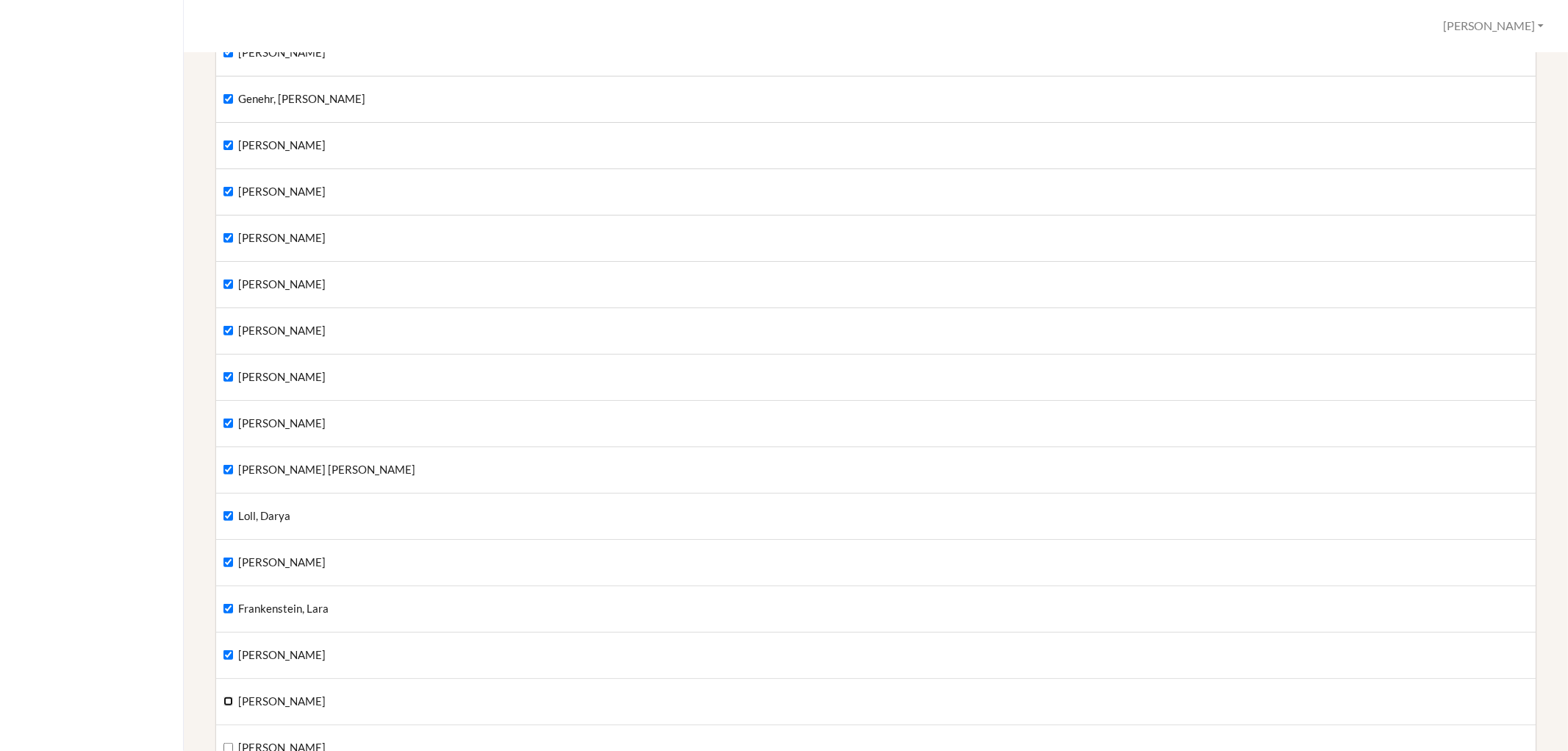
checkbox input "true"
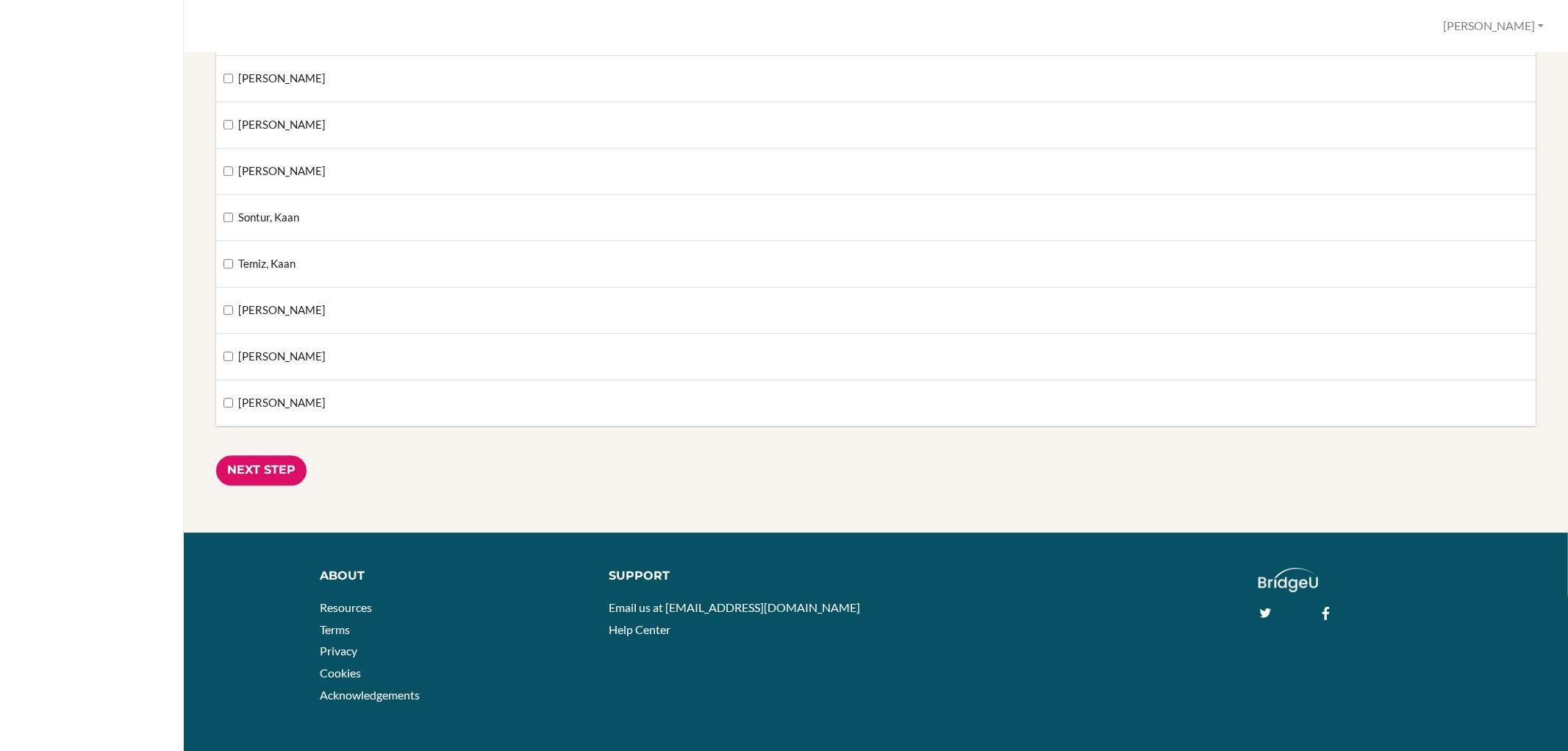
scroll to position [3594, 0]
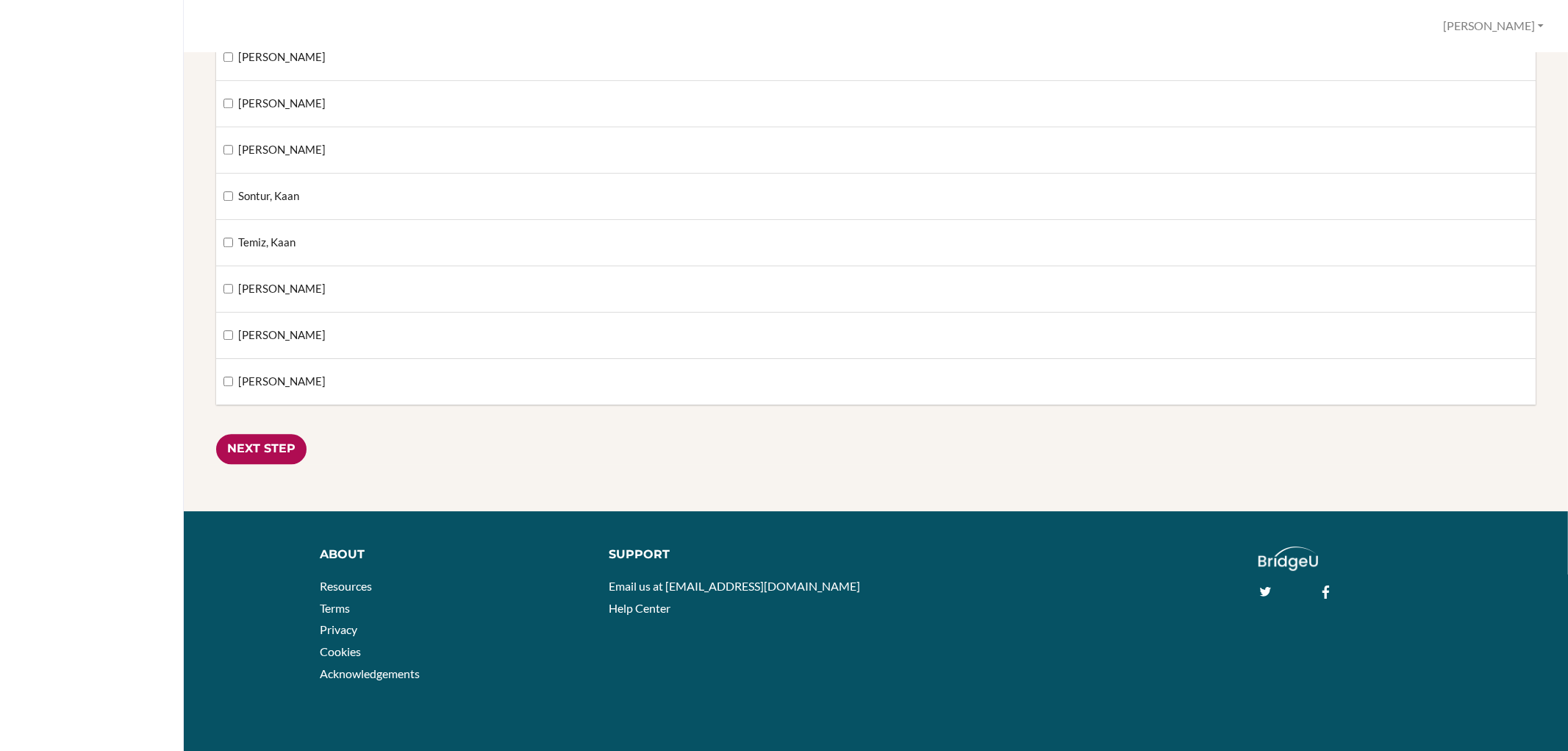
click at [231, 441] on input "Next Step" at bounding box center [262, 449] width 90 height 30
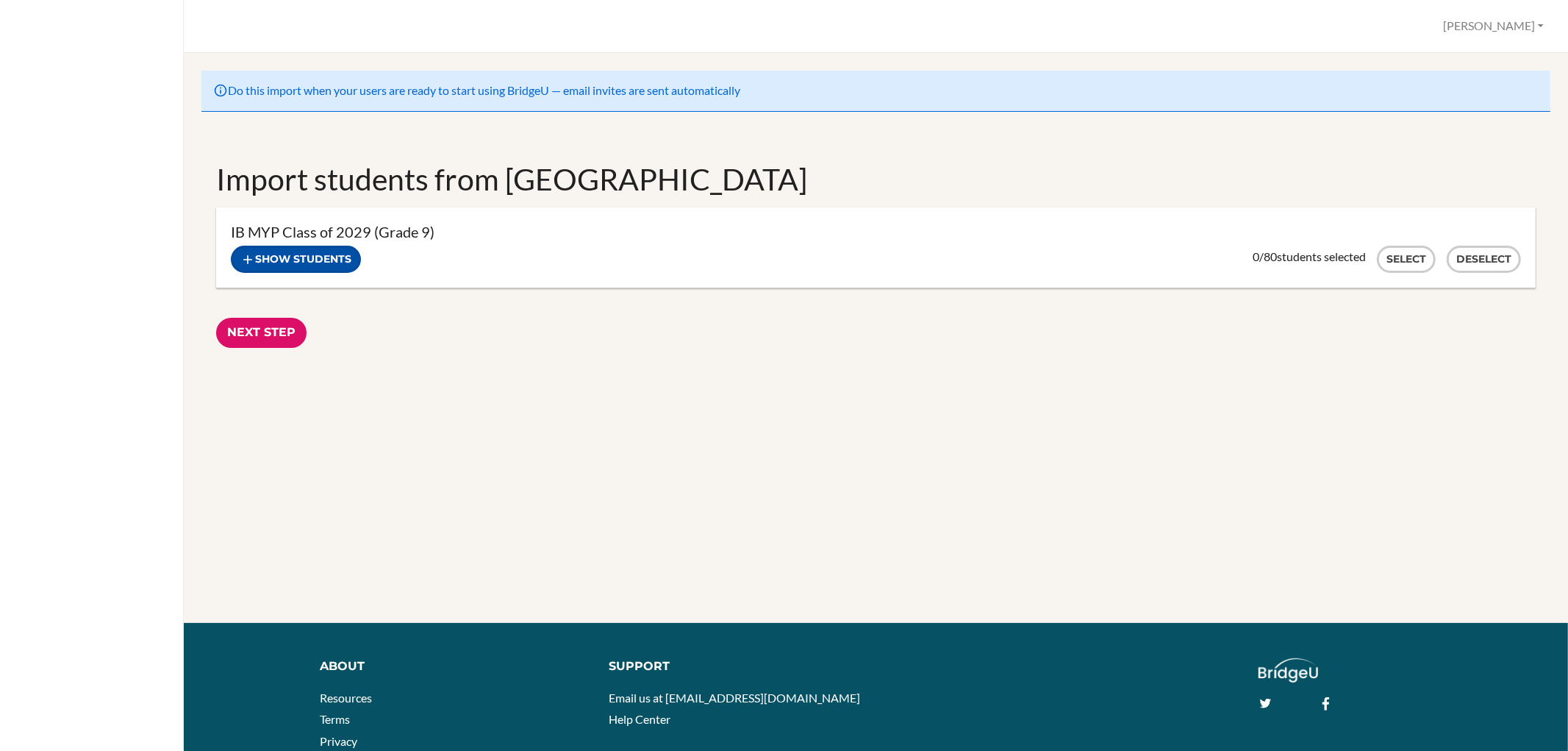
click at [277, 263] on button "Show students" at bounding box center [295, 259] width 130 height 27
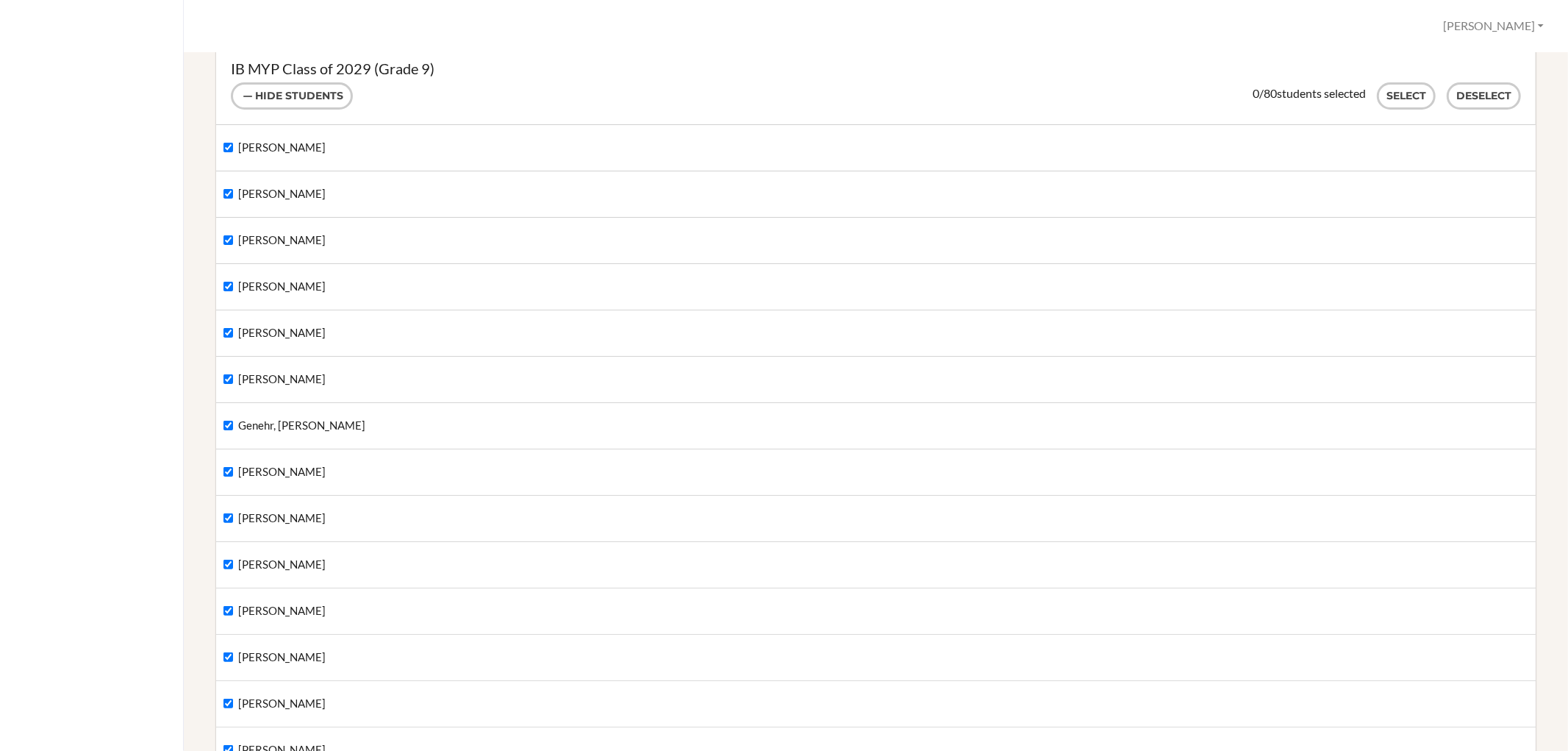
scroll to position [245, 0]
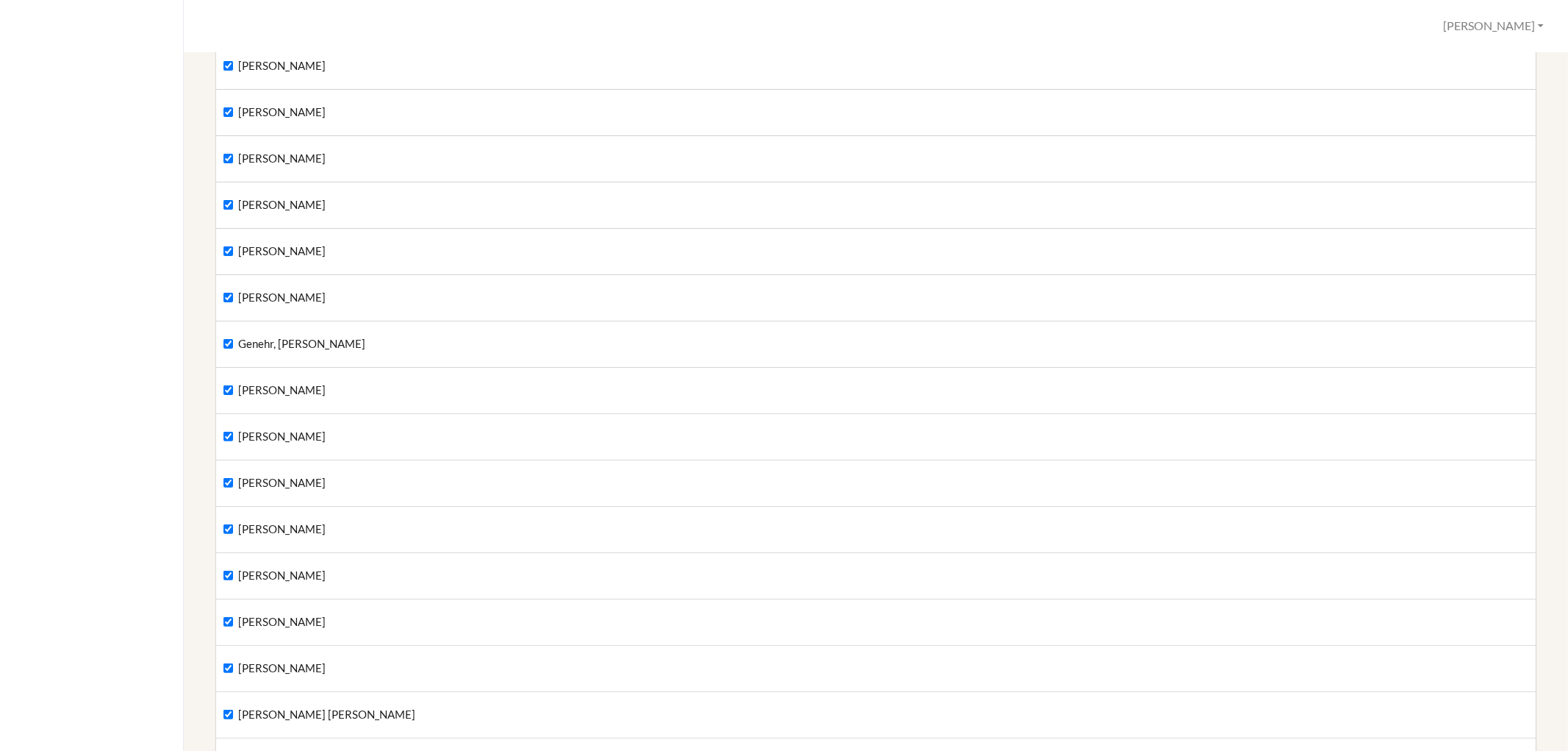
click at [223, 523] on label "Pastel, Henry" at bounding box center [274, 529] width 102 height 16
click at [223, 524] on input "Pastel, Henry" at bounding box center [228, 529] width 9 height 9
checkbox input "false"
click at [223, 571] on input "Pastel, Maximilian" at bounding box center [228, 576] width 9 height 9
checkbox input "false"
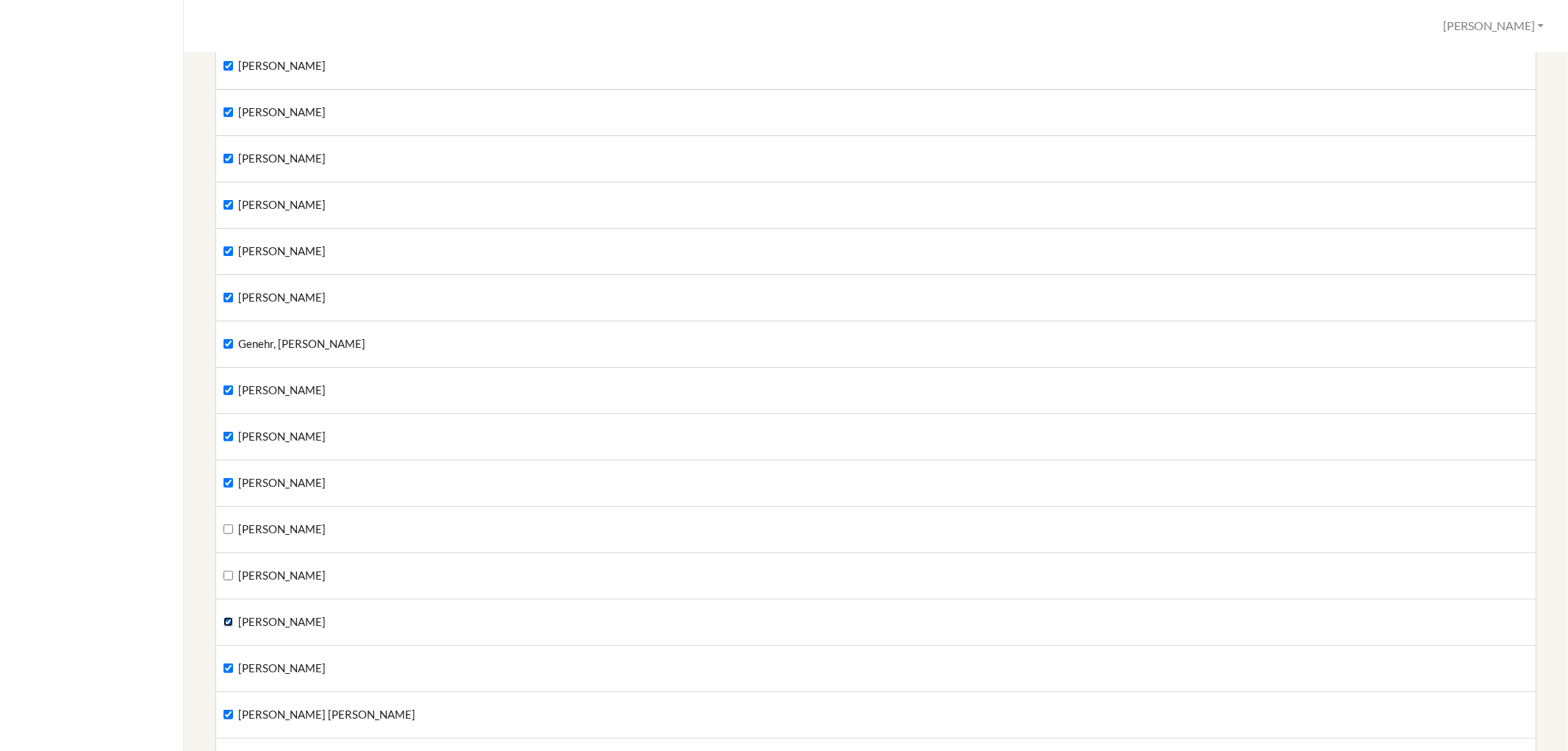
click at [230, 619] on input "Tickner, Gabriel" at bounding box center [228, 622] width 9 height 9
checkbox input "false"
click at [228, 661] on label "Miles, Cecilia" at bounding box center [274, 668] width 102 height 16
click at [228, 664] on input "Miles, Cecilia" at bounding box center [228, 668] width 9 height 9
checkbox input "false"
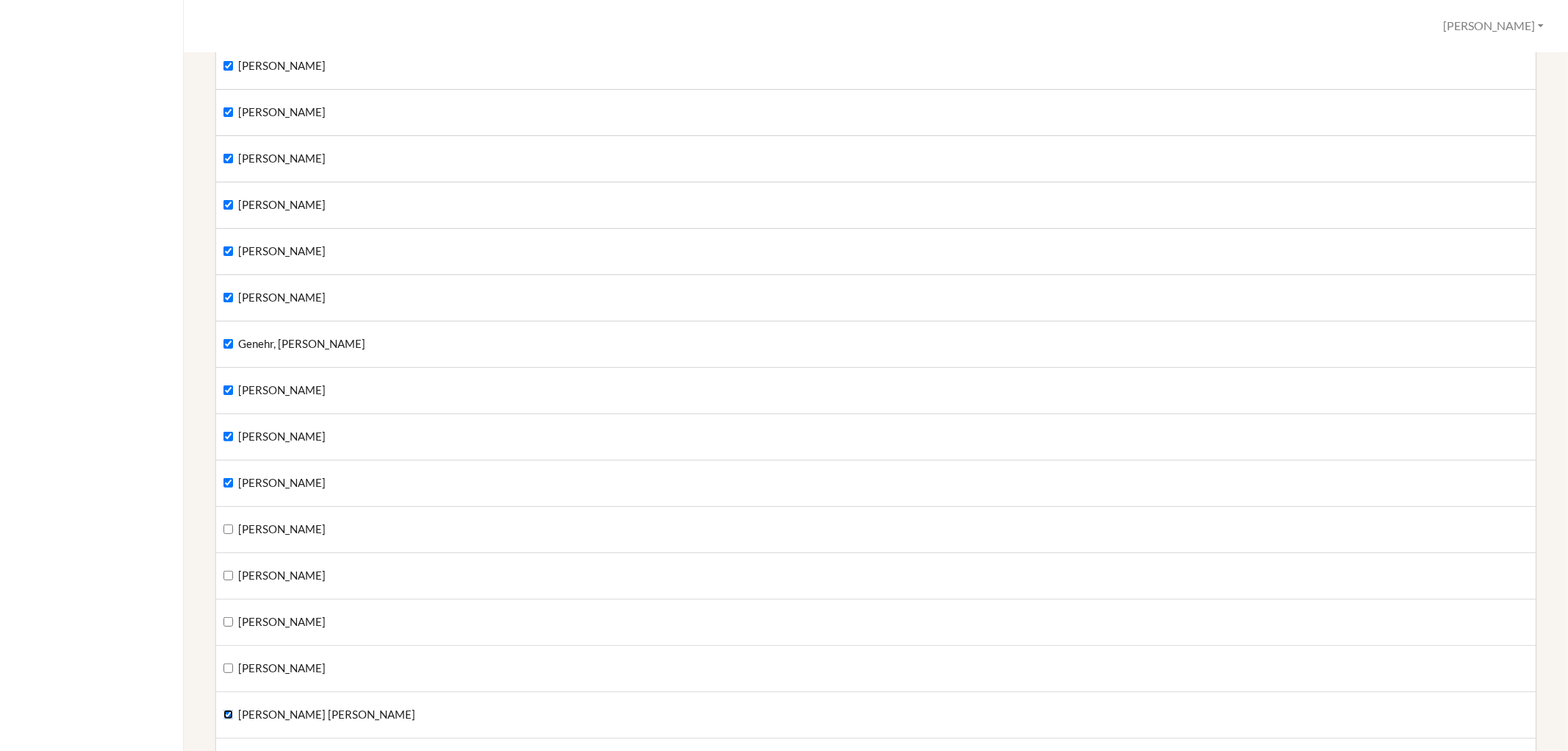
click at [229, 711] on input "Schlueter Higgins, Luzia" at bounding box center [228, 714] width 9 height 9
checkbox input "false"
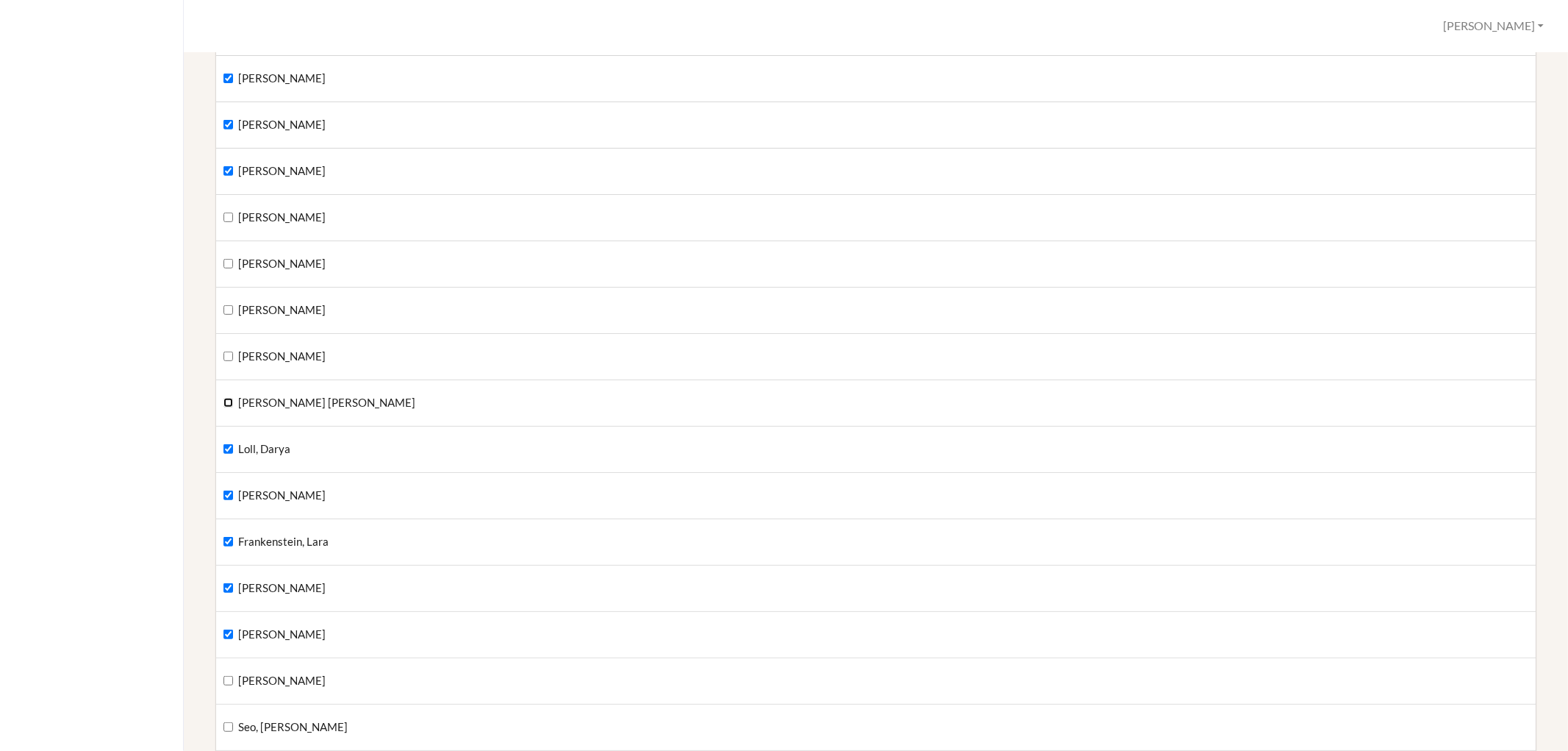
scroll to position [572, 0]
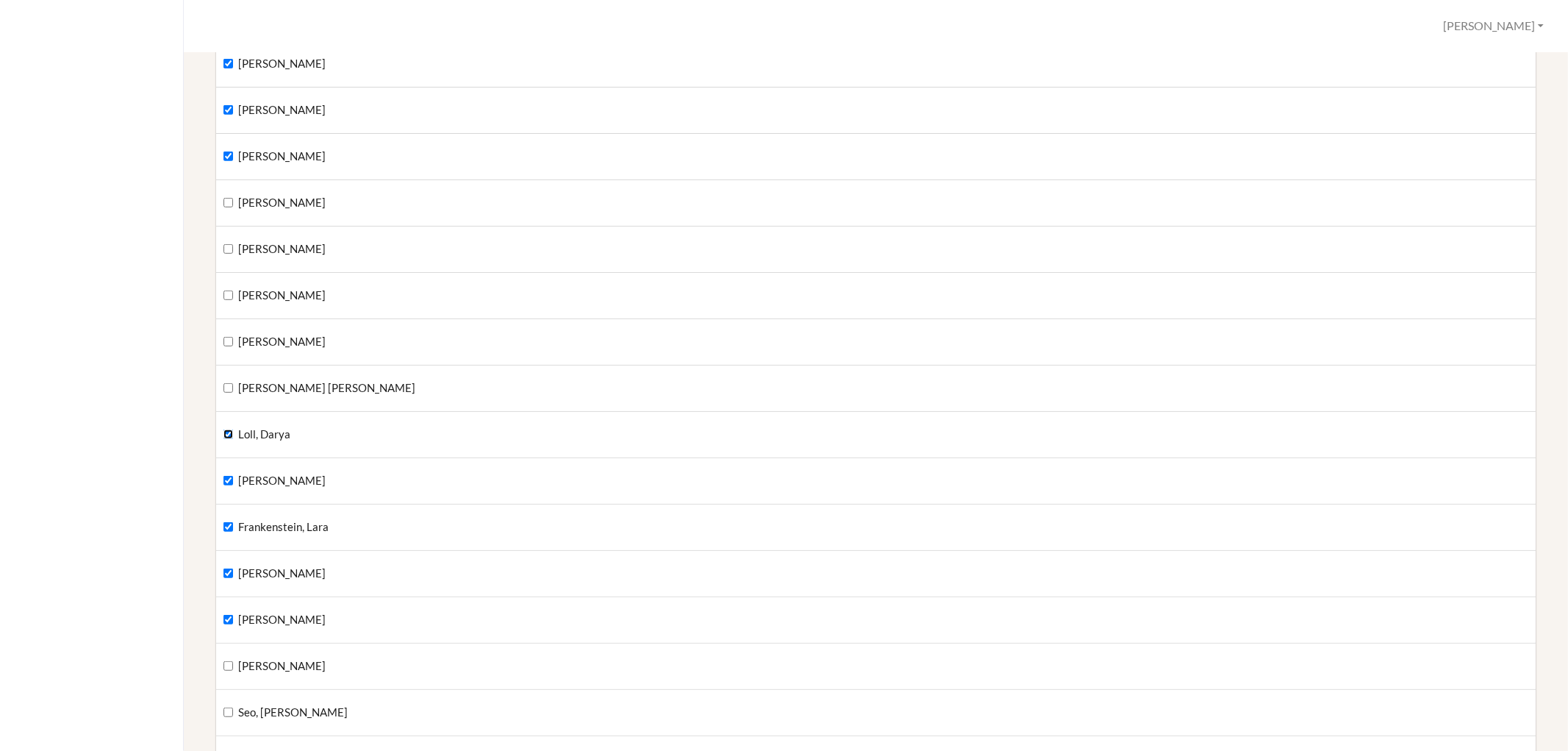
click at [228, 432] on input "Loll, Darya" at bounding box center [228, 434] width 9 height 9
checkbox input "false"
click at [226, 480] on input "Schoeller, Richard" at bounding box center [228, 481] width 9 height 9
checkbox input "false"
click at [225, 523] on input "Frankenstein, Lara" at bounding box center [228, 527] width 9 height 9
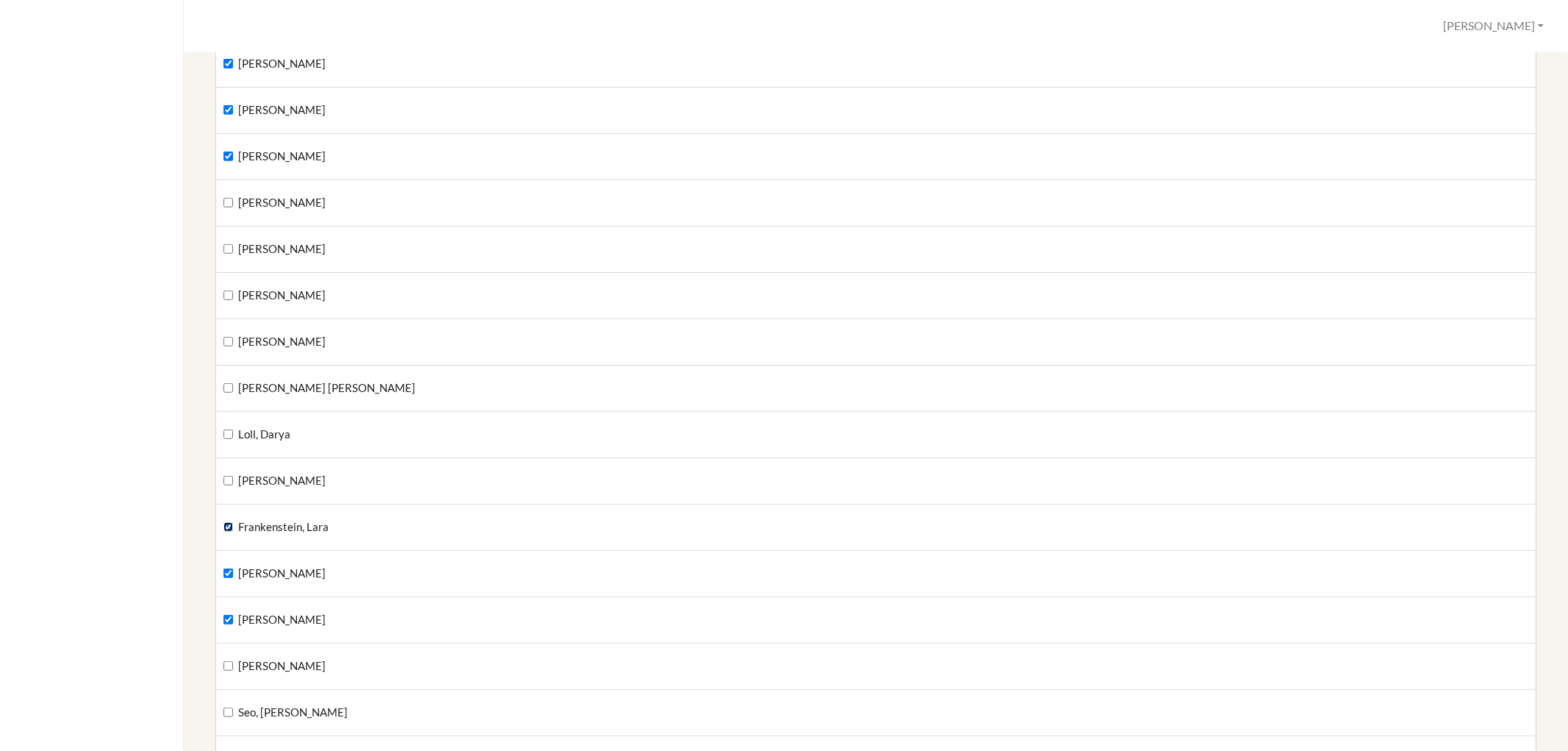
checkbox input "false"
click at [229, 569] on input "Ferguson, Jadea" at bounding box center [228, 573] width 9 height 9
checkbox input "false"
click at [226, 615] on input "Hearsey, William" at bounding box center [228, 619] width 9 height 9
checkbox input "false"
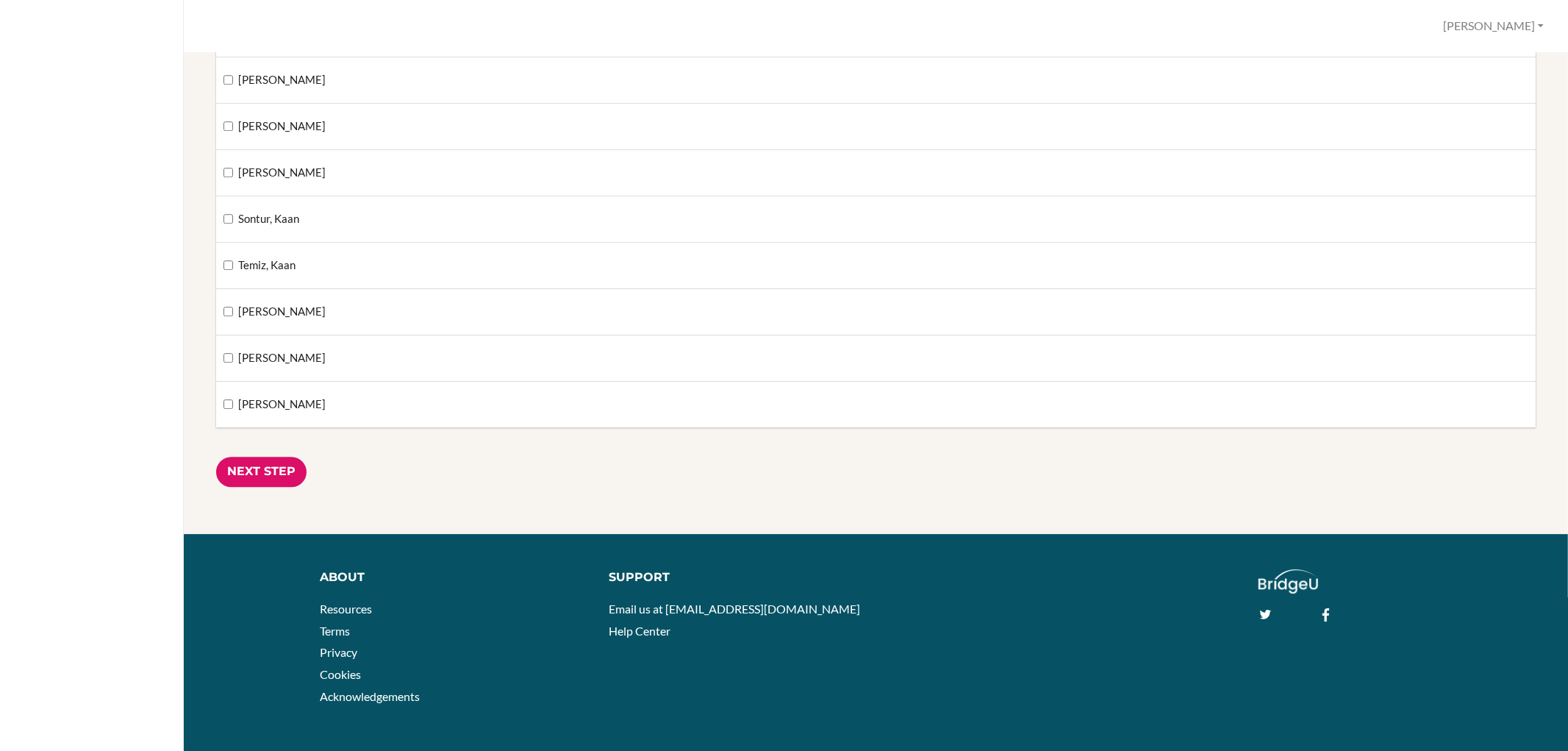
scroll to position [3594, 0]
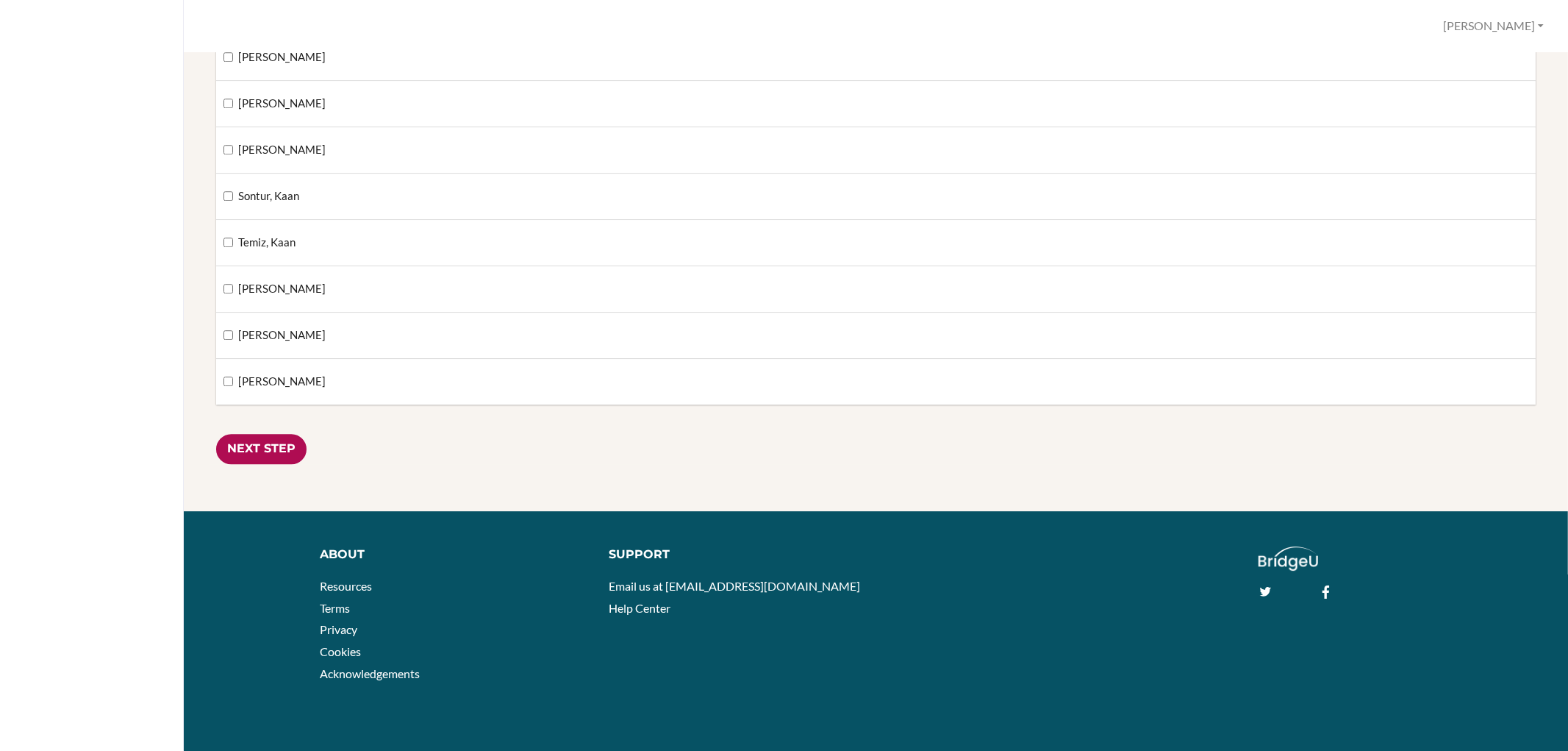
click at [260, 453] on input "Next Step" at bounding box center [262, 449] width 90 height 30
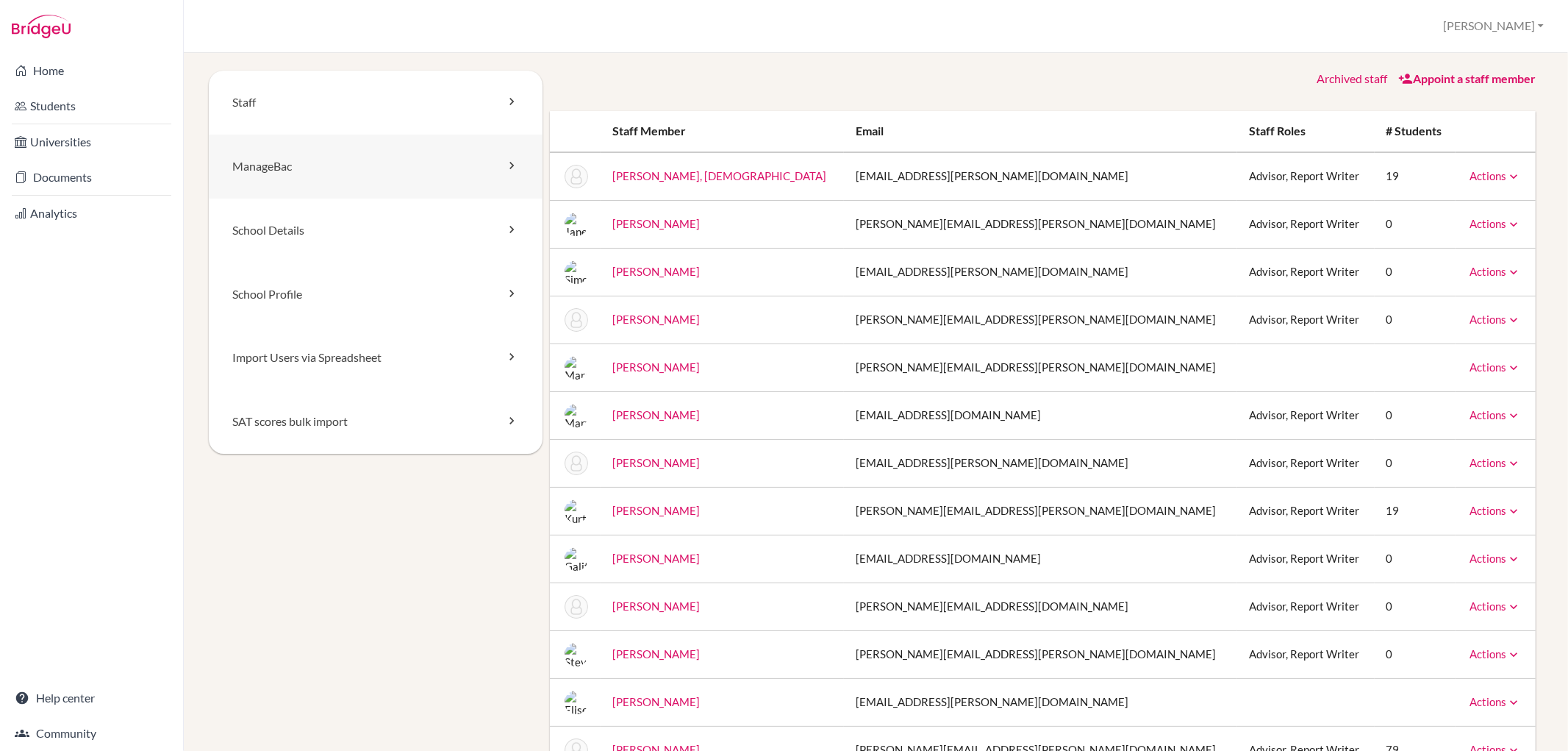
click at [344, 164] on link "ManageBac" at bounding box center [375, 167] width 334 height 64
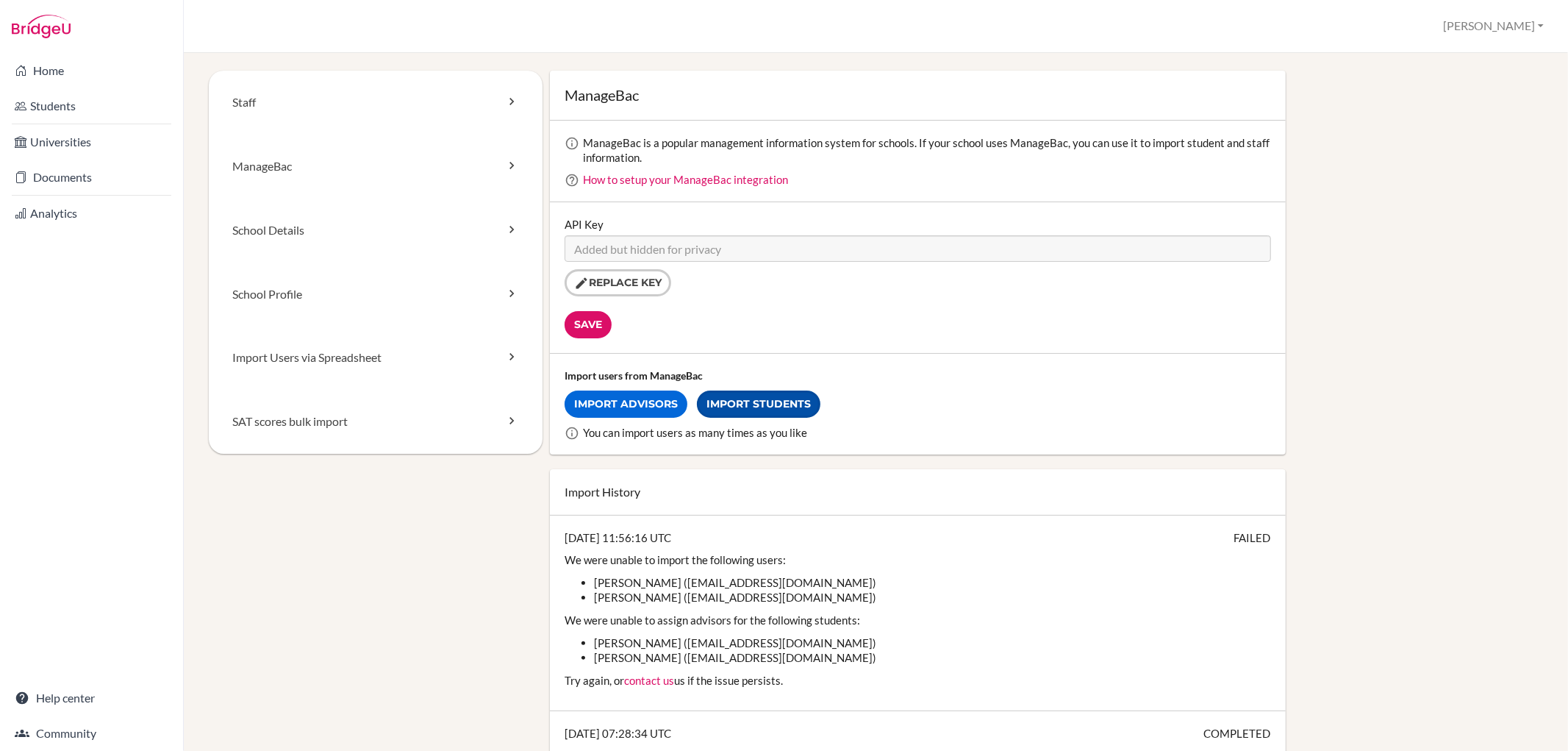
click at [742, 396] on link "Import Students" at bounding box center [758, 404] width 124 height 27
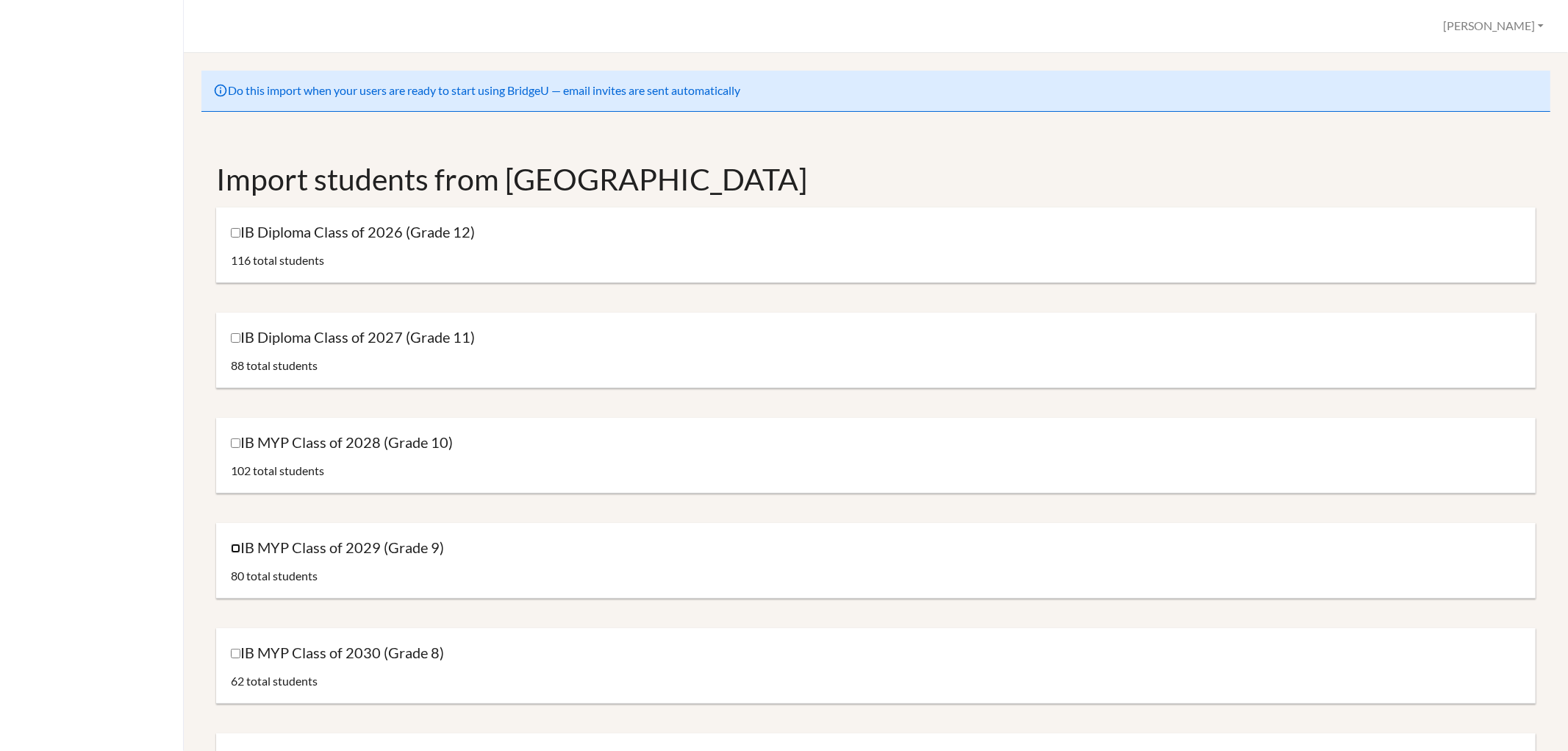
click at [237, 548] on input "IB MYP Class of 2029 (Grade 9)" at bounding box center [235, 548] width 9 height 9
checkbox input "true"
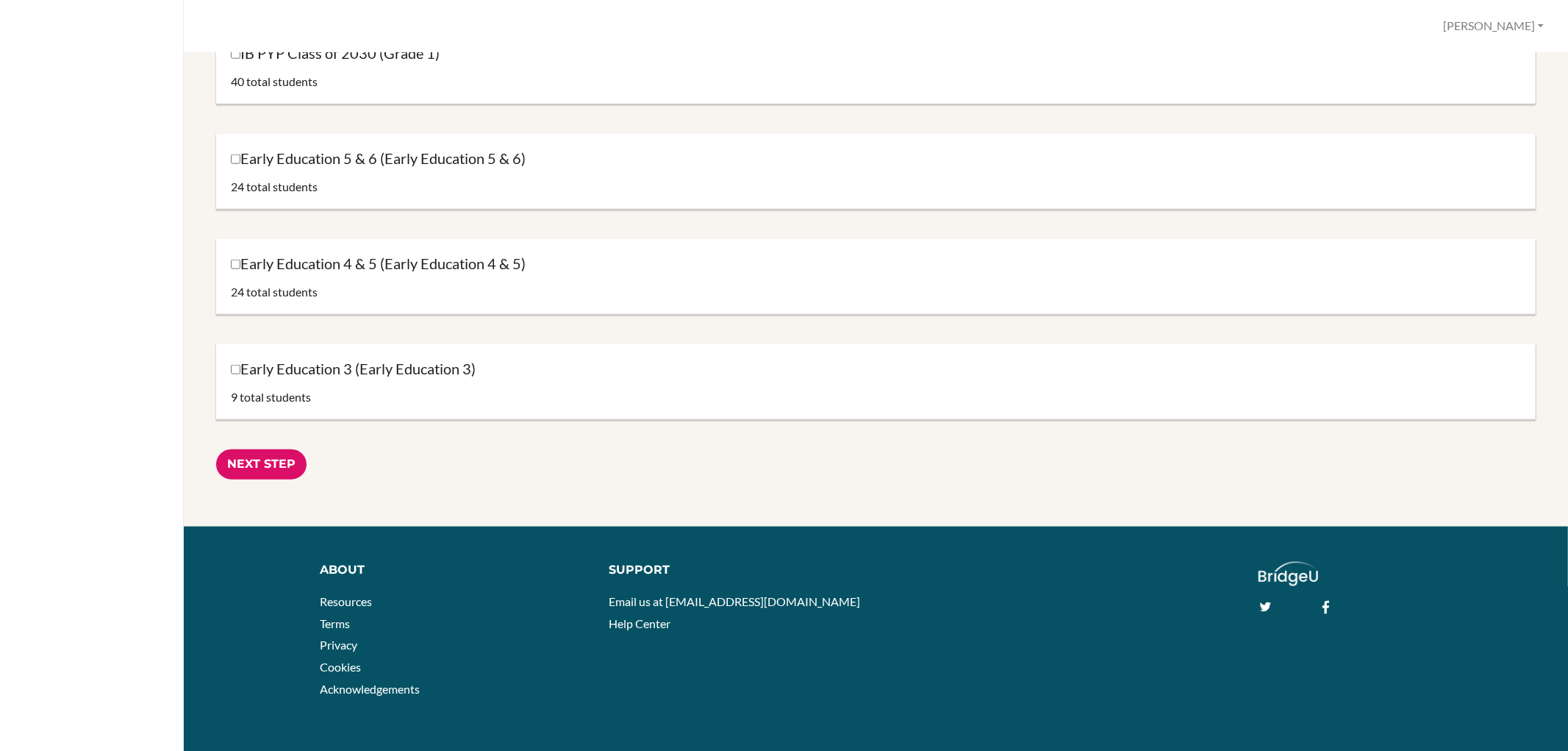
scroll to position [1351, 0]
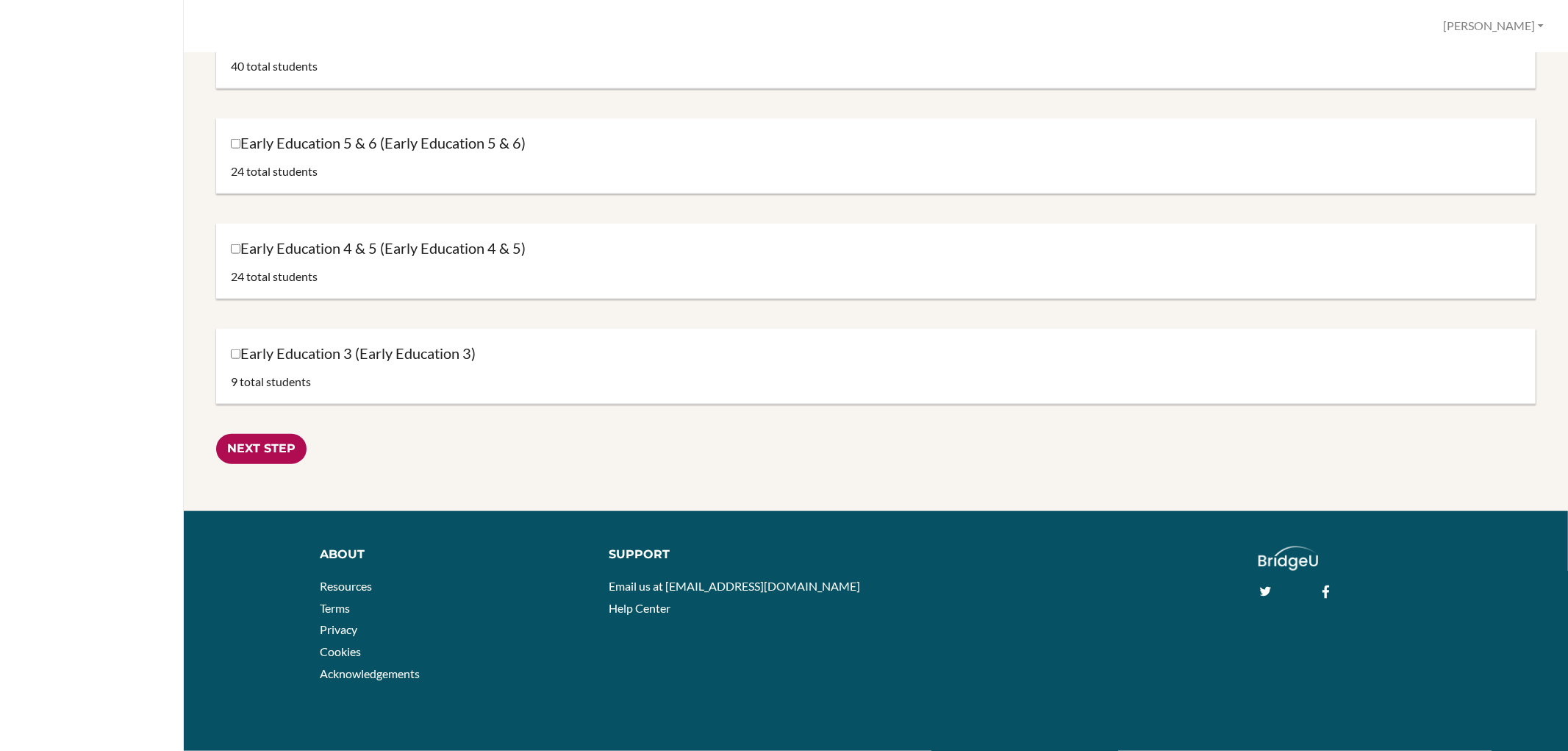
click at [255, 437] on input "Next Step" at bounding box center [262, 449] width 90 height 30
click at [642, 604] on link "Help Center" at bounding box center [639, 608] width 62 height 14
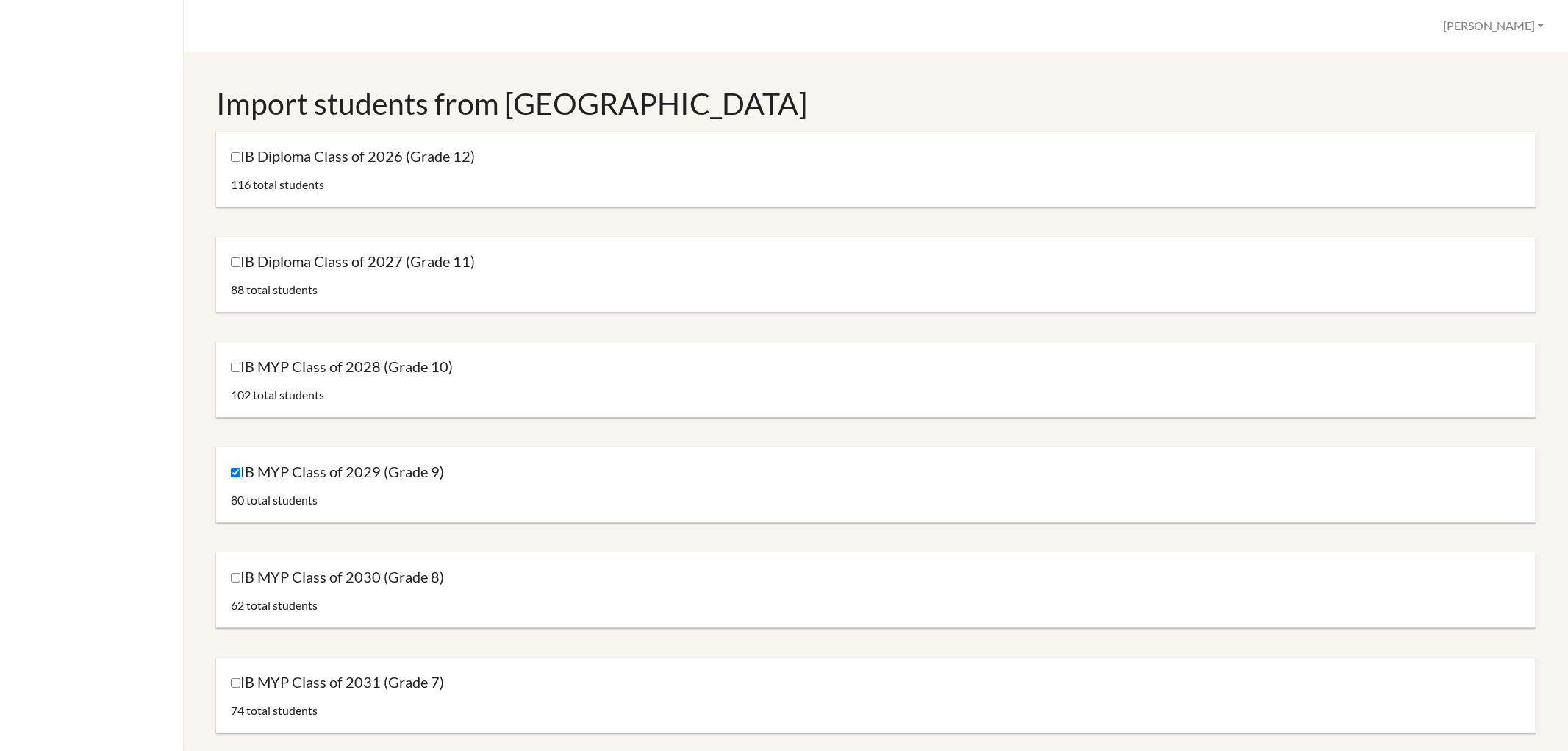
scroll to position [0, 0]
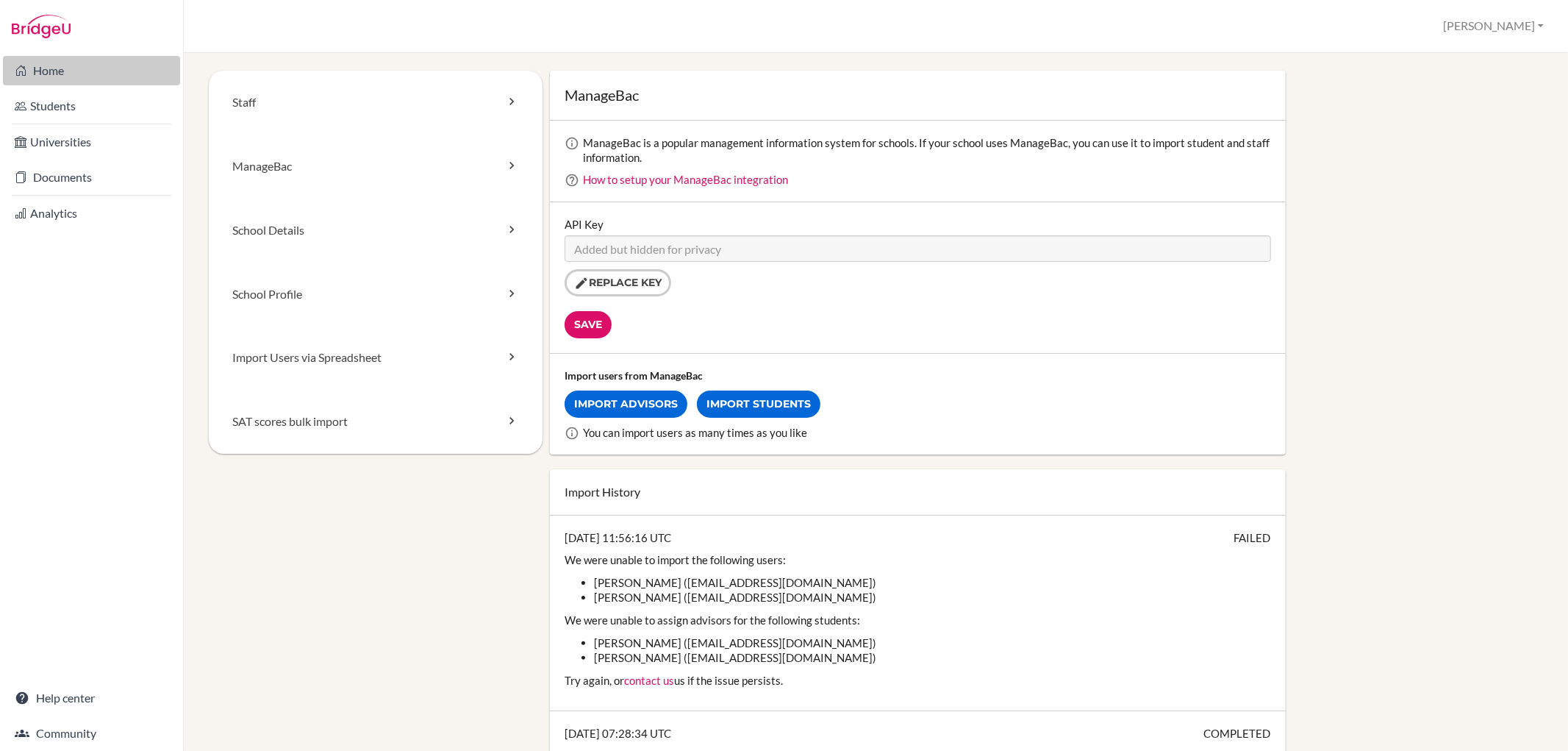
click at [57, 69] on link "Home" at bounding box center [92, 71] width 178 height 30
